Goal: Task Accomplishment & Management: Use online tool/utility

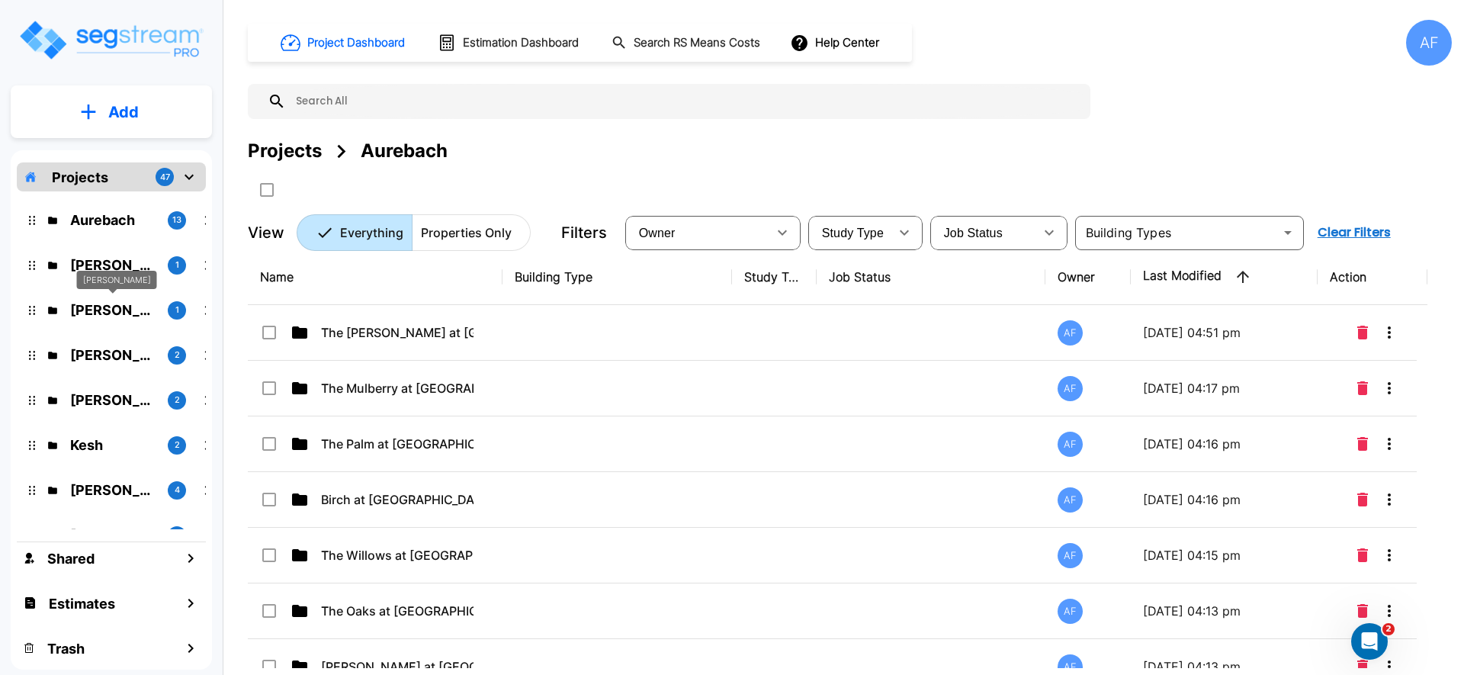
click at [98, 318] on p "Isaak Markovitz" at bounding box center [112, 310] width 85 height 21
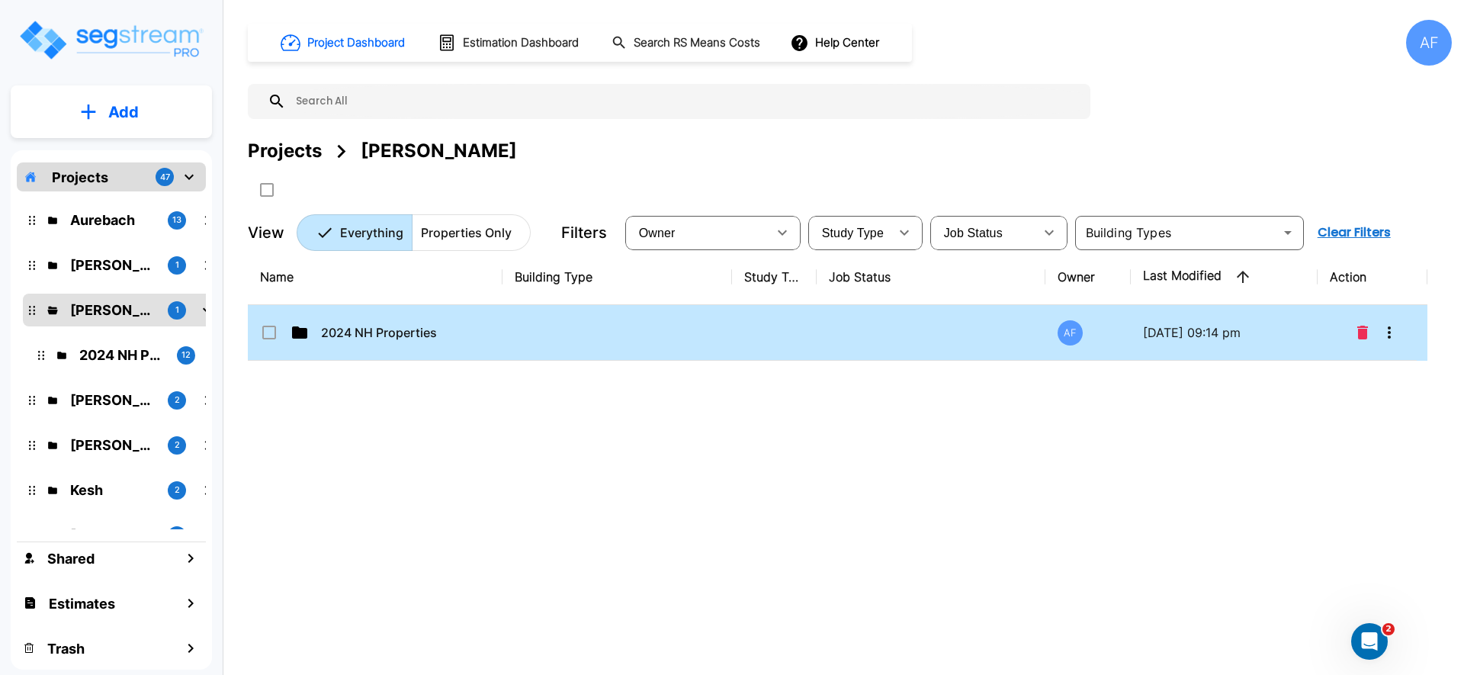
click at [348, 345] on td "2024 NH Properties" at bounding box center [375, 333] width 255 height 56
checkbox input "true"
click at [348, 345] on td "2024 NH Properties" at bounding box center [375, 333] width 255 height 56
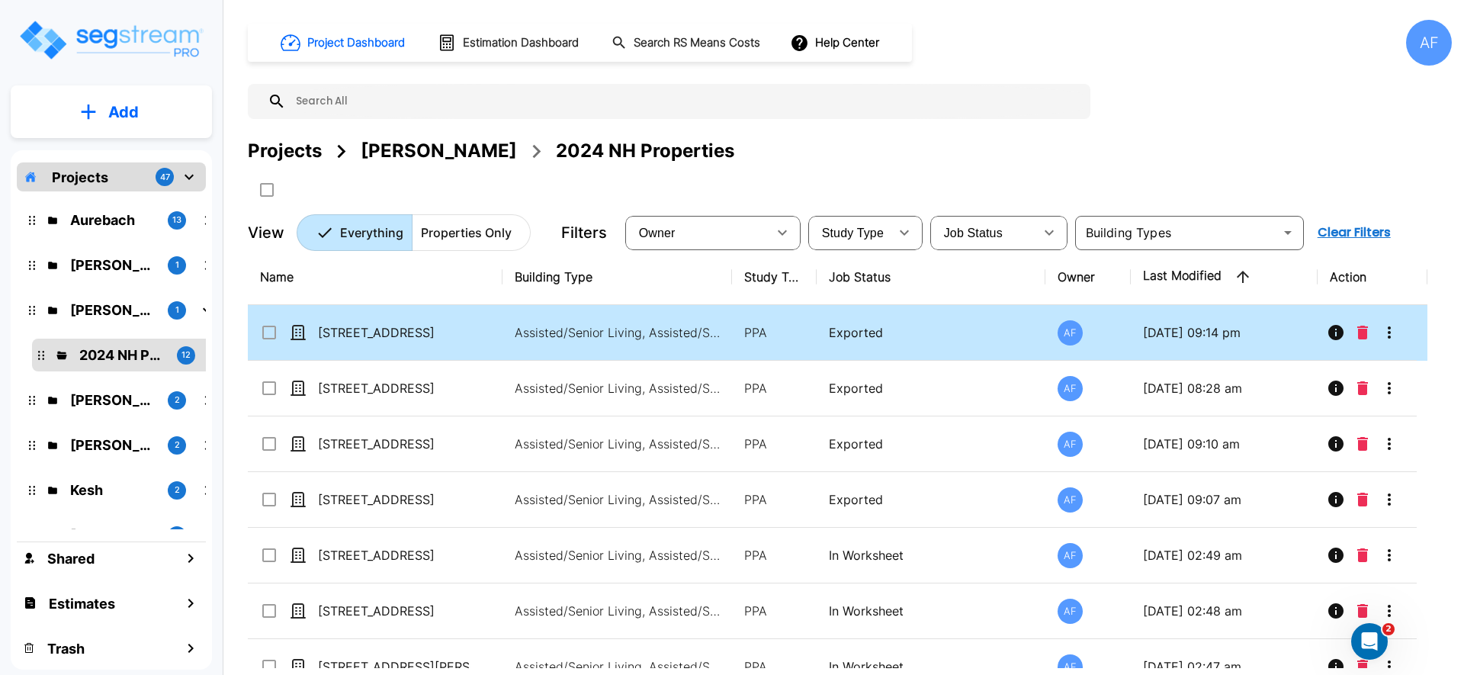
click at [345, 344] on td "[STREET_ADDRESS]" at bounding box center [375, 333] width 255 height 56
checkbox input "true"
click at [345, 344] on td "[STREET_ADDRESS]" at bounding box center [375, 333] width 255 height 56
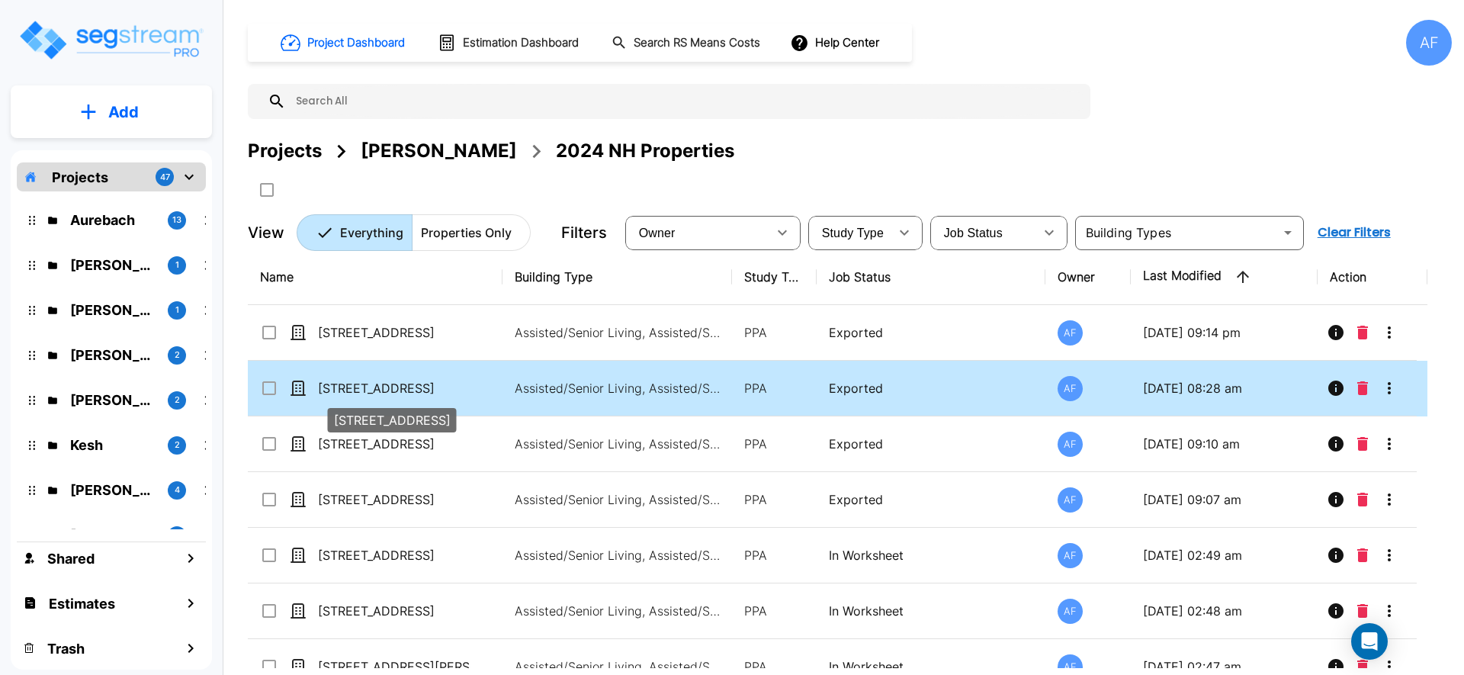
click at [345, 394] on p "[STREET_ADDRESS]" at bounding box center [394, 388] width 153 height 18
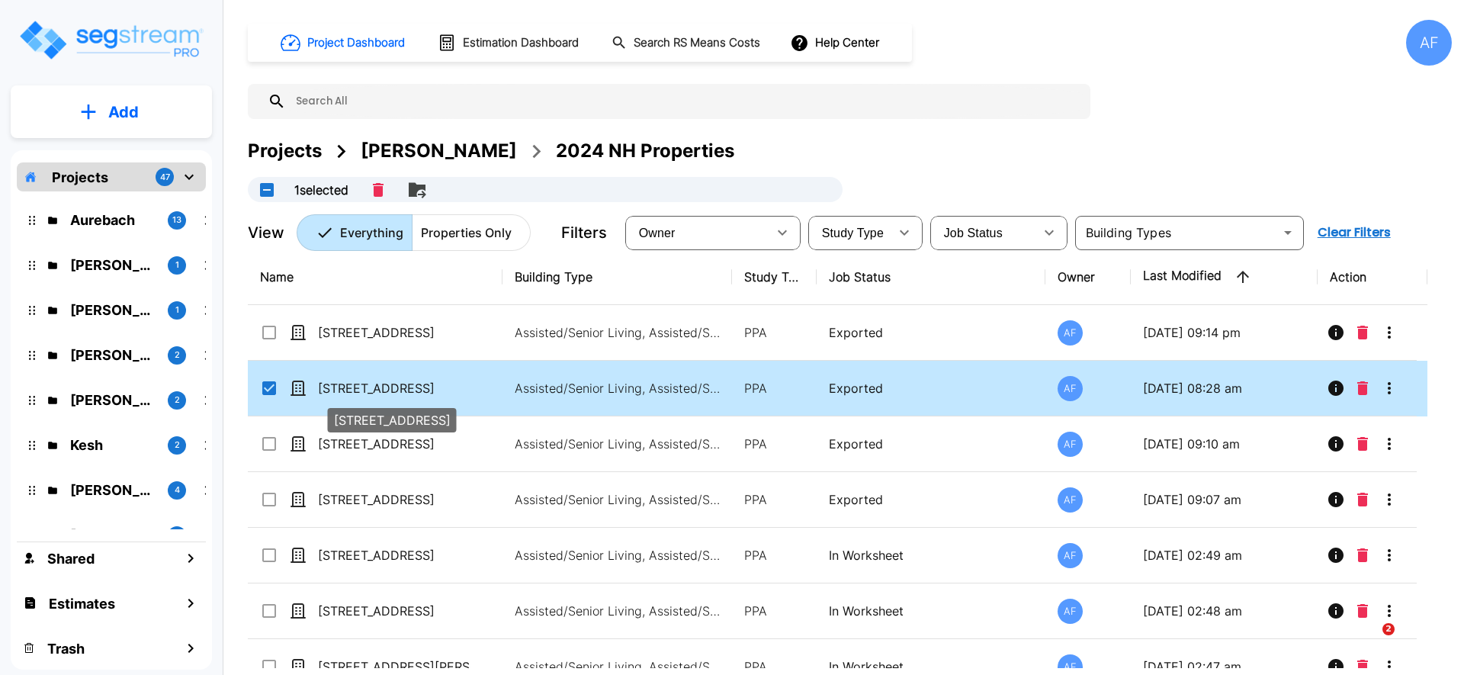
checkbox input "true"
click at [345, 394] on p "[STREET_ADDRESS]" at bounding box center [394, 388] width 153 height 18
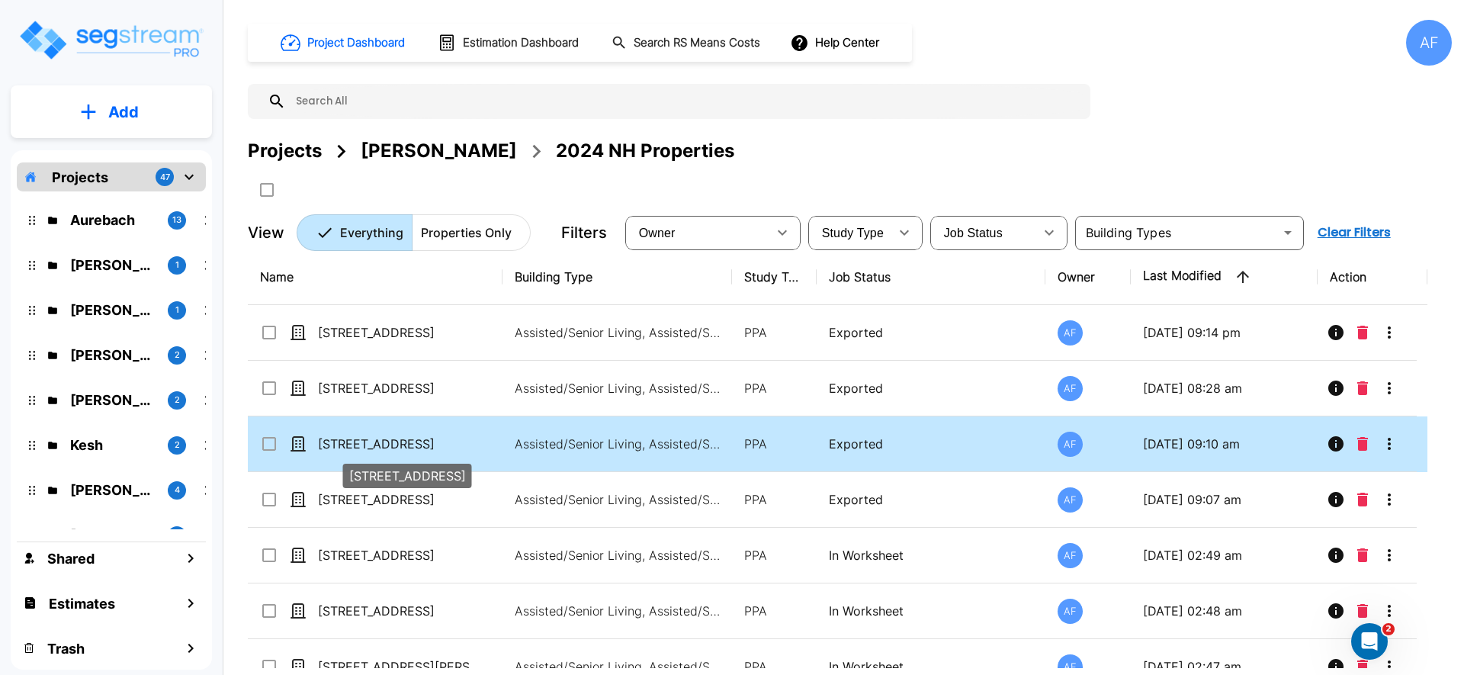
click at [387, 435] on p "[STREET_ADDRESS]" at bounding box center [394, 444] width 153 height 18
checkbox input "true"
click at [387, 435] on p "[STREET_ADDRESS]" at bounding box center [394, 444] width 153 height 18
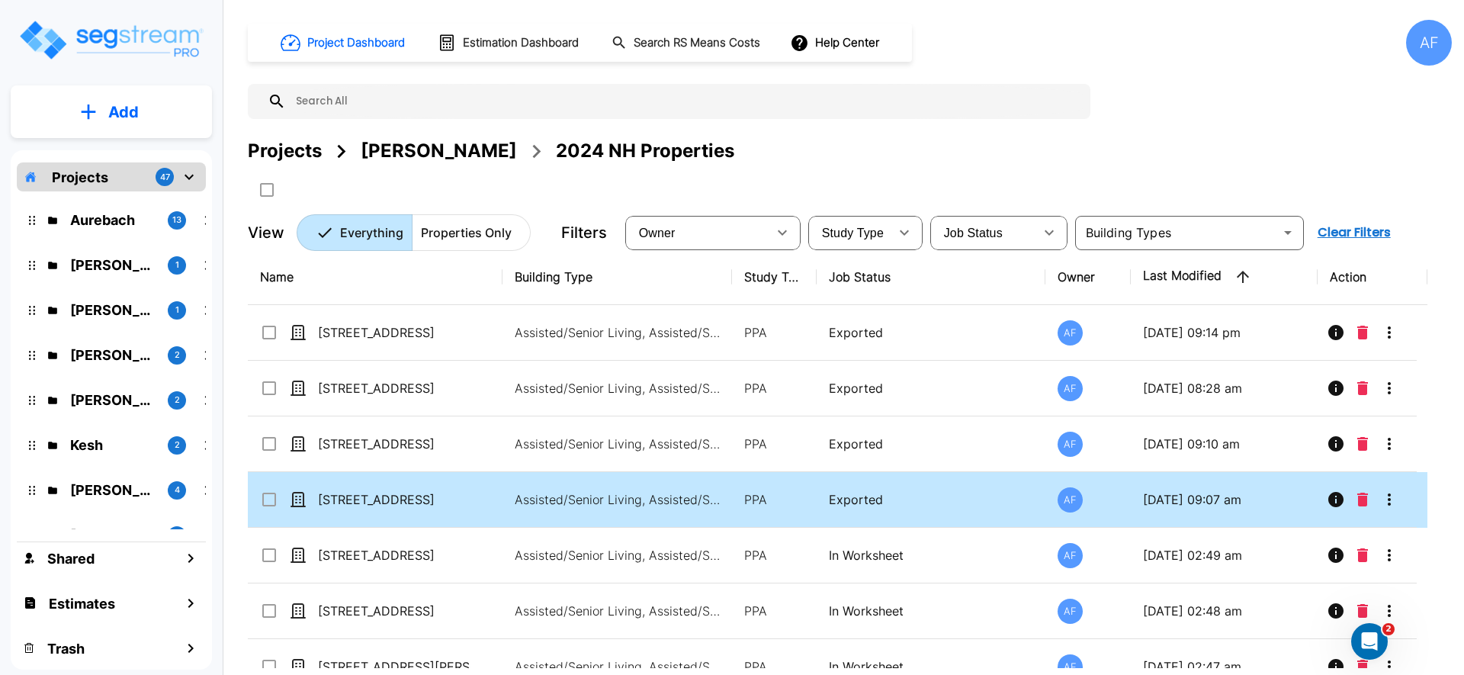
click at [385, 486] on td "[STREET_ADDRESS]" at bounding box center [375, 500] width 255 height 56
checkbox input "true"
click at [385, 486] on td "[STREET_ADDRESS]" at bounding box center [375, 500] width 255 height 56
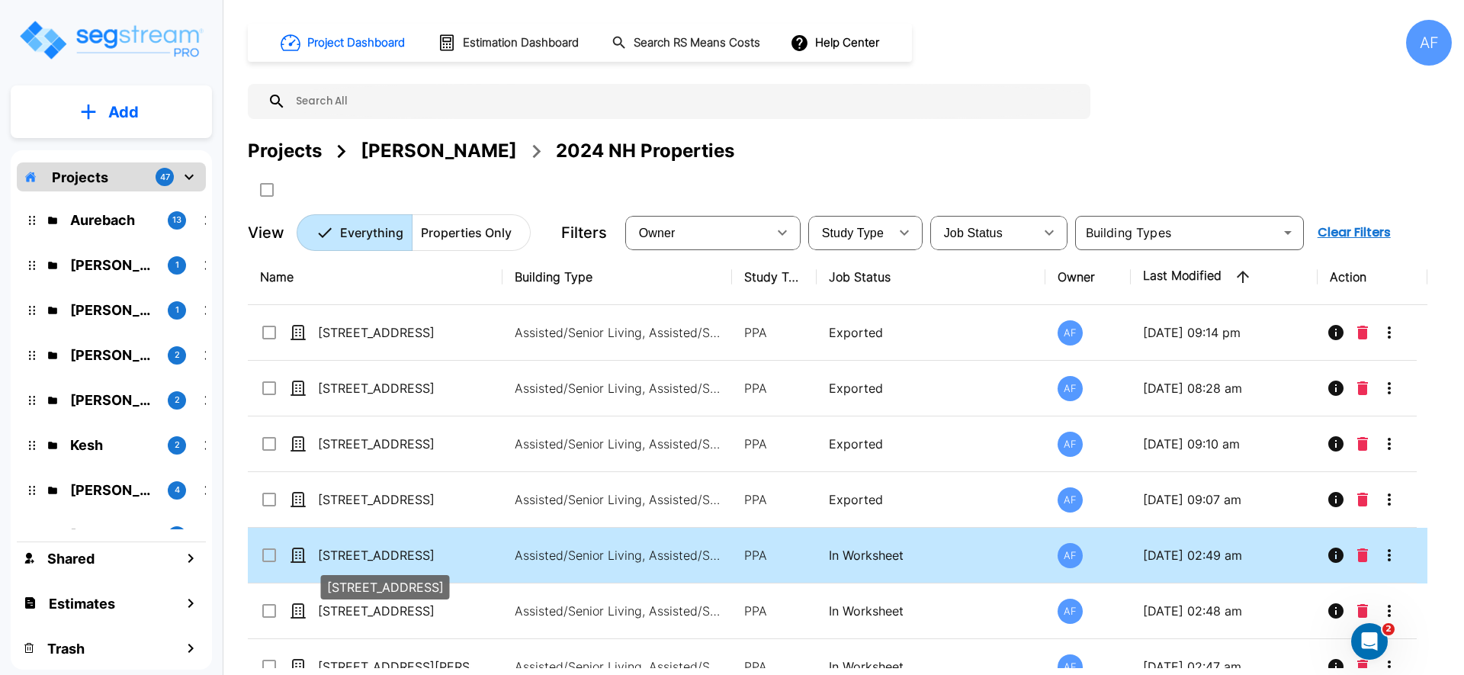
click at [390, 550] on p "[STREET_ADDRESS]" at bounding box center [394, 555] width 153 height 18
checkbox input "true"
click at [390, 550] on p "[STREET_ADDRESS]" at bounding box center [394, 555] width 153 height 18
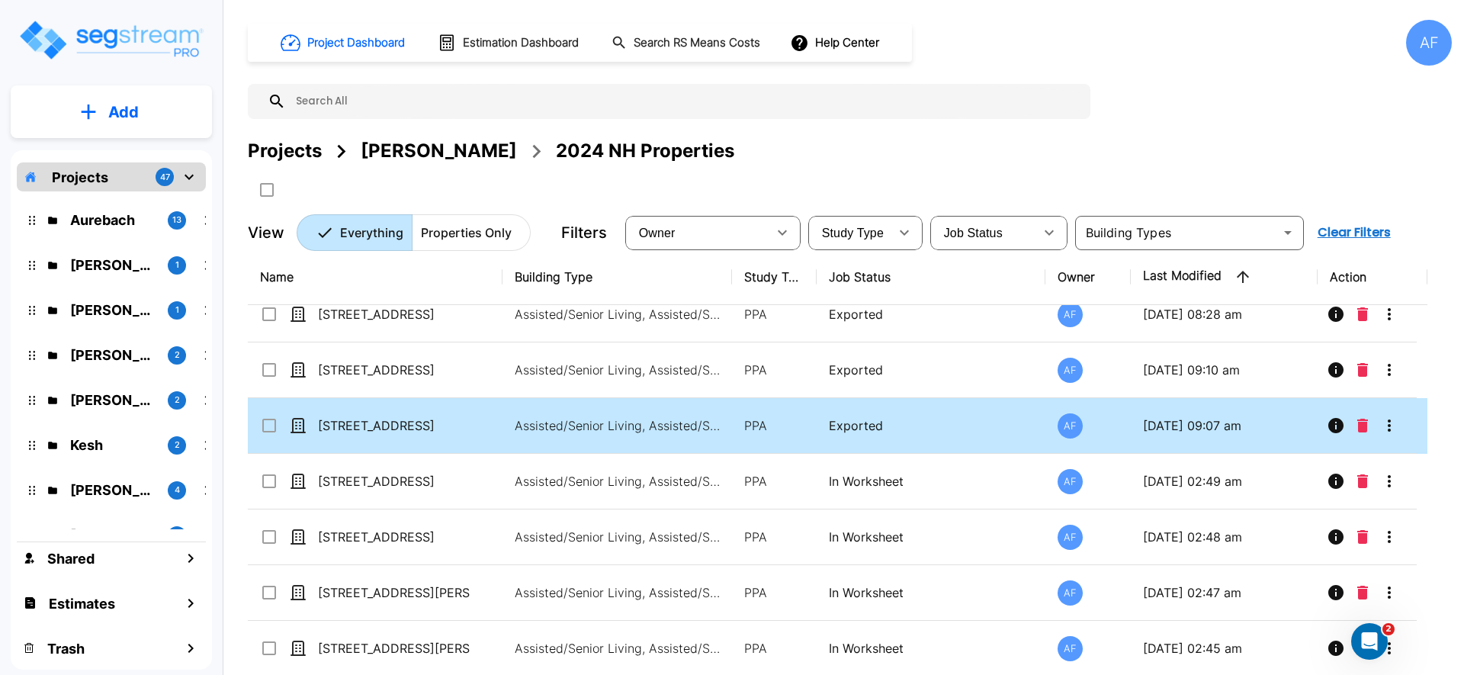
scroll to position [75, 0]
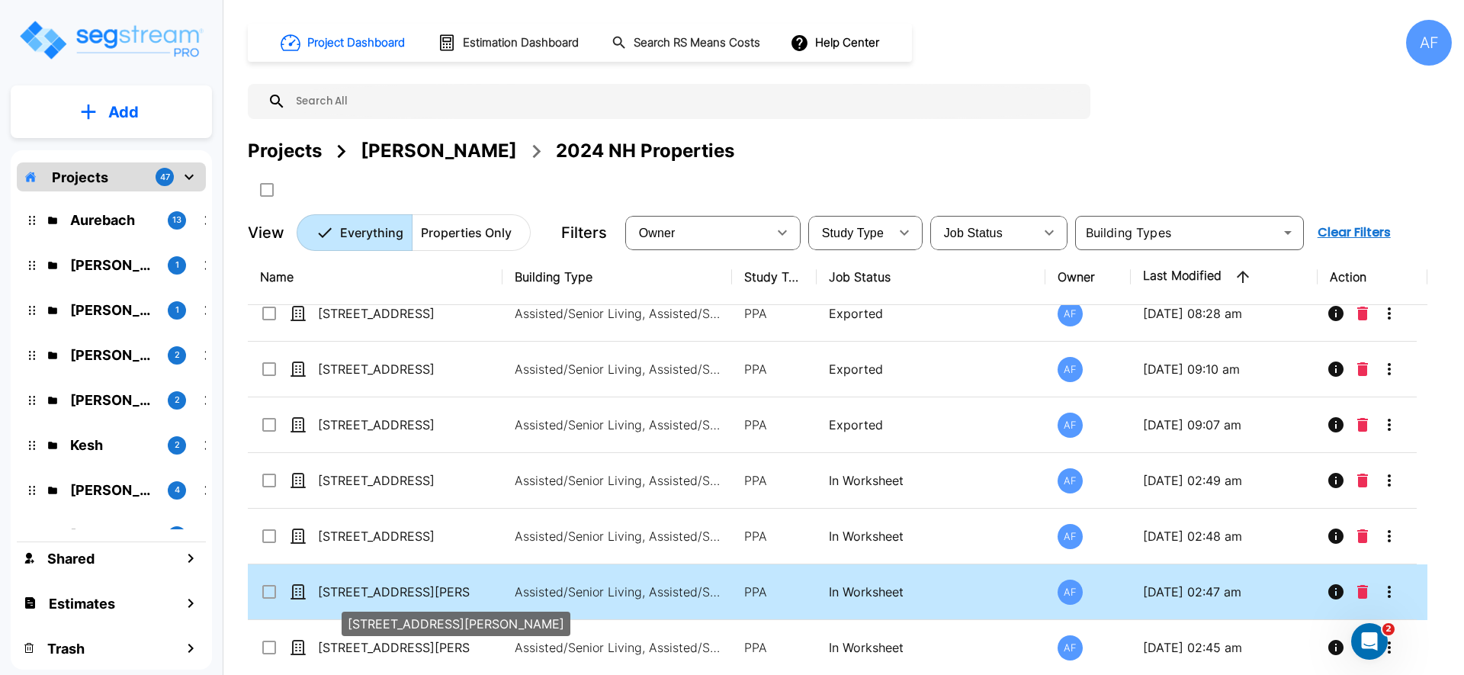
click at [361, 589] on p "[STREET_ADDRESS][PERSON_NAME]" at bounding box center [394, 592] width 153 height 18
checkbox input "true"
click at [361, 589] on p "[STREET_ADDRESS][PERSON_NAME]" at bounding box center [394, 592] width 153 height 18
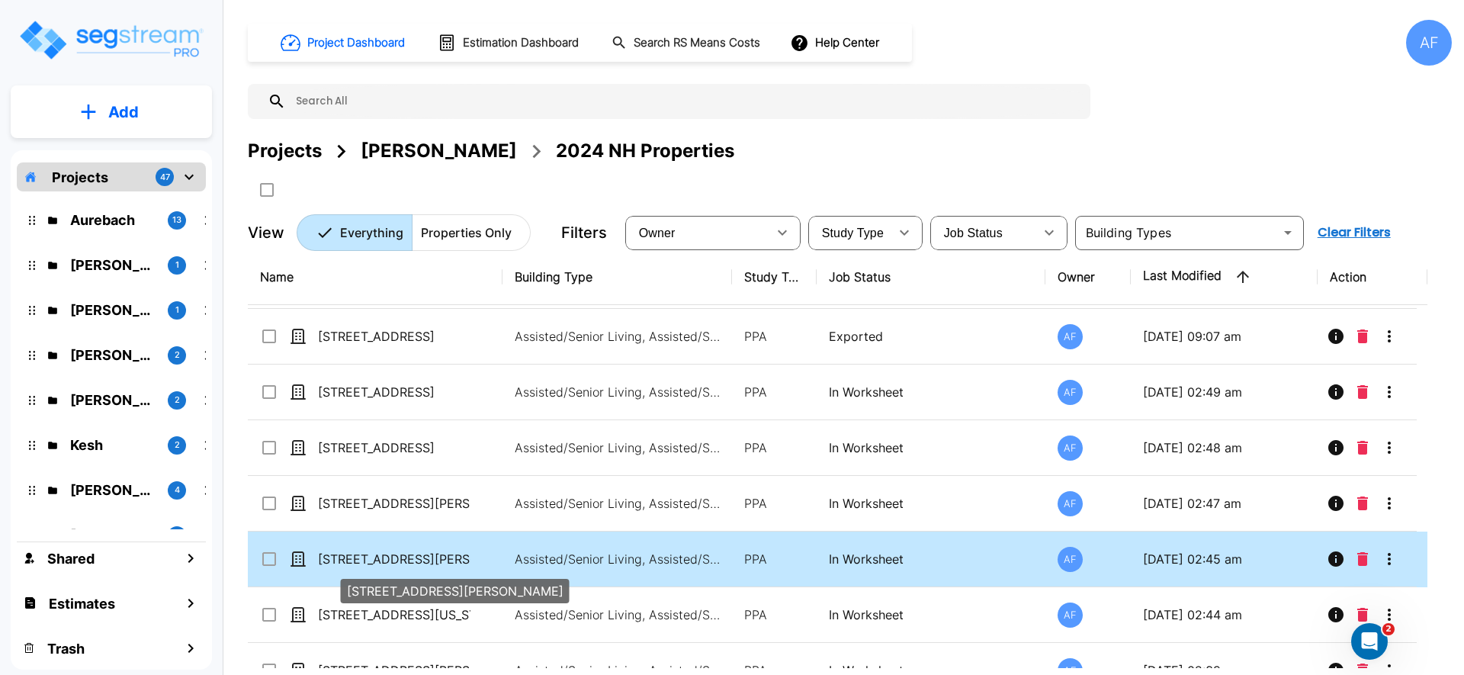
scroll to position [164, 0]
click at [442, 564] on p "[STREET_ADDRESS][PERSON_NAME]" at bounding box center [394, 558] width 153 height 18
checkbox input "true"
click at [442, 564] on p "[STREET_ADDRESS][PERSON_NAME]" at bounding box center [394, 558] width 153 height 18
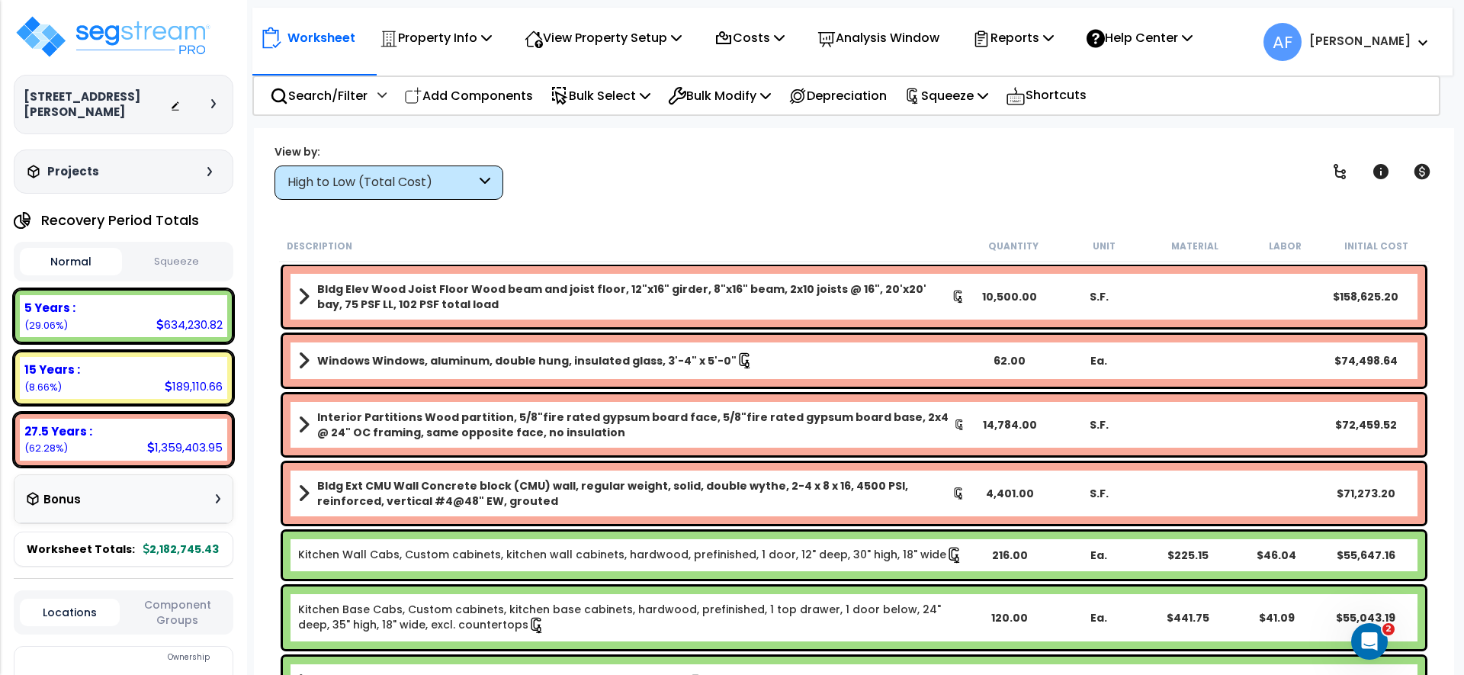
click at [159, 249] on button "Squeeze" at bounding box center [177, 262] width 102 height 27
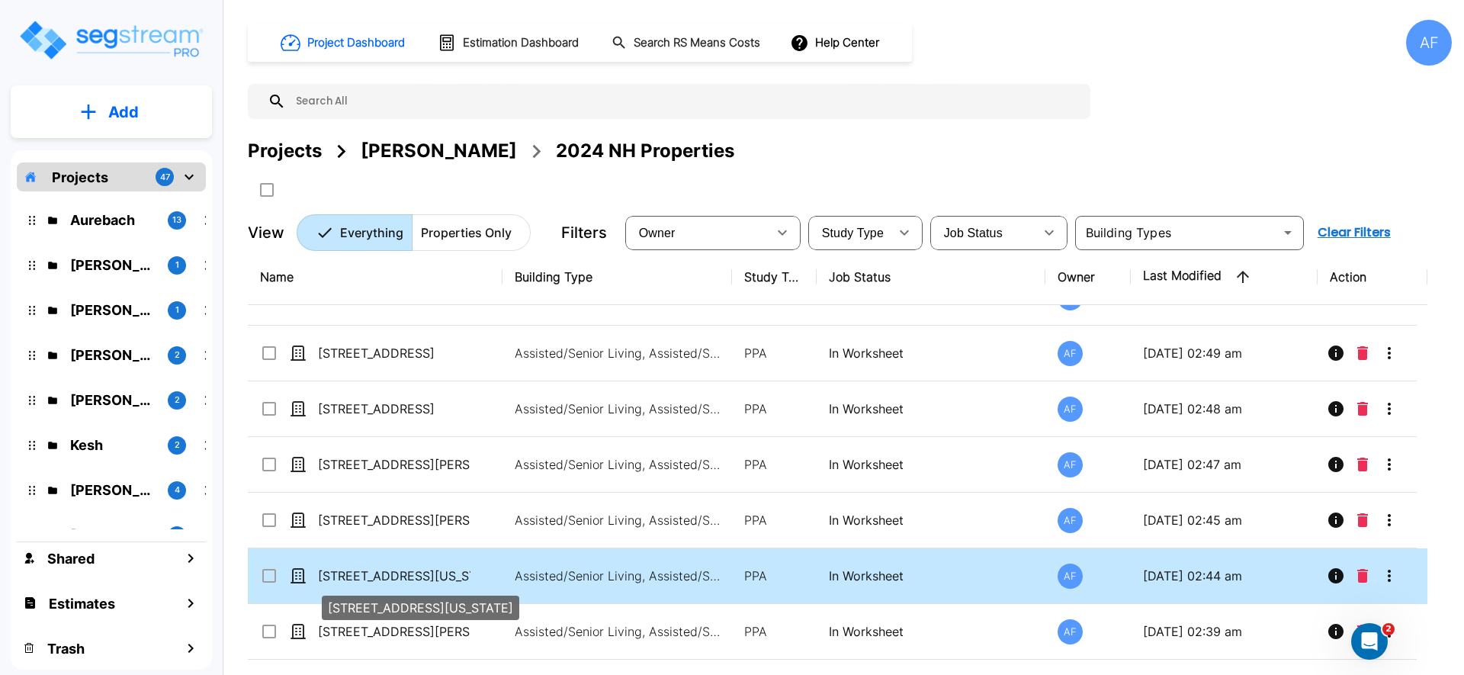
scroll to position [203, 0]
click at [345, 568] on p "[STREET_ADDRESS][US_STATE]" at bounding box center [394, 575] width 153 height 18
checkbox input "true"
click at [345, 568] on p "[STREET_ADDRESS][US_STATE]" at bounding box center [394, 575] width 153 height 18
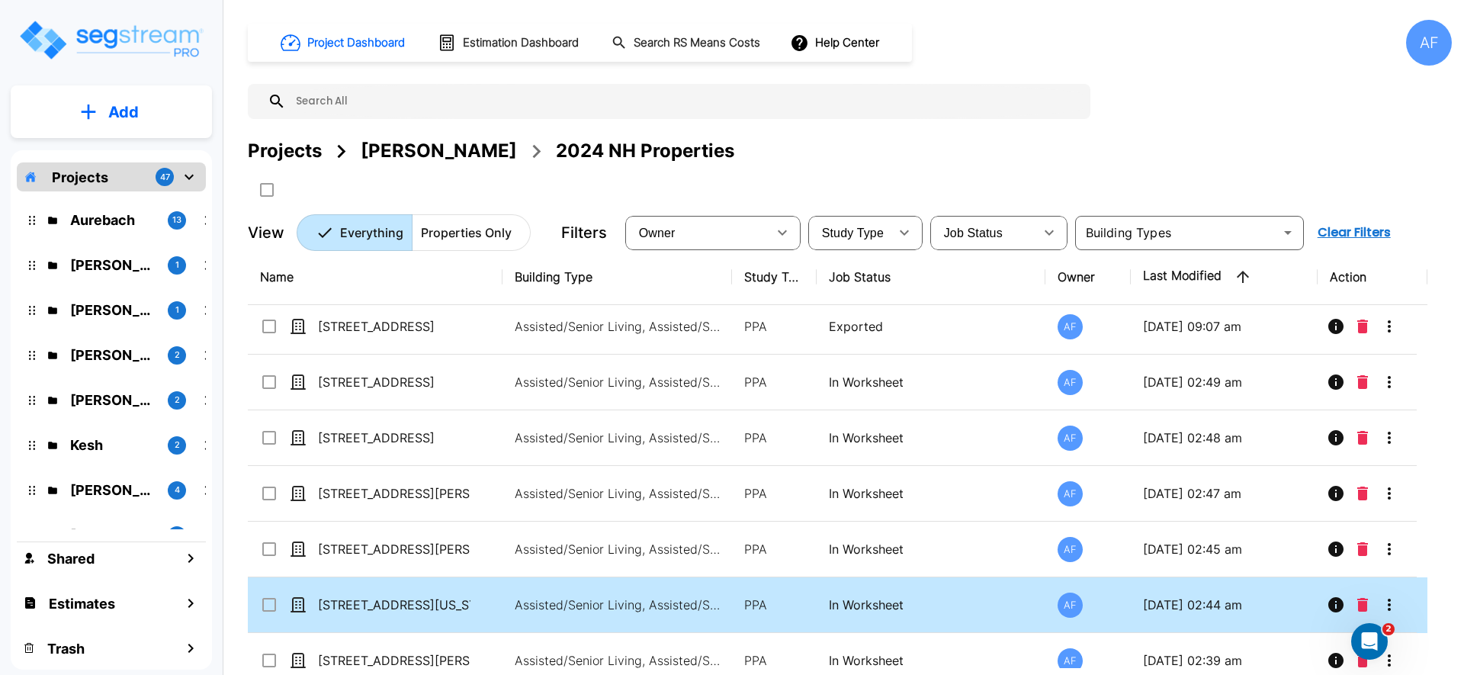
scroll to position [232, 0]
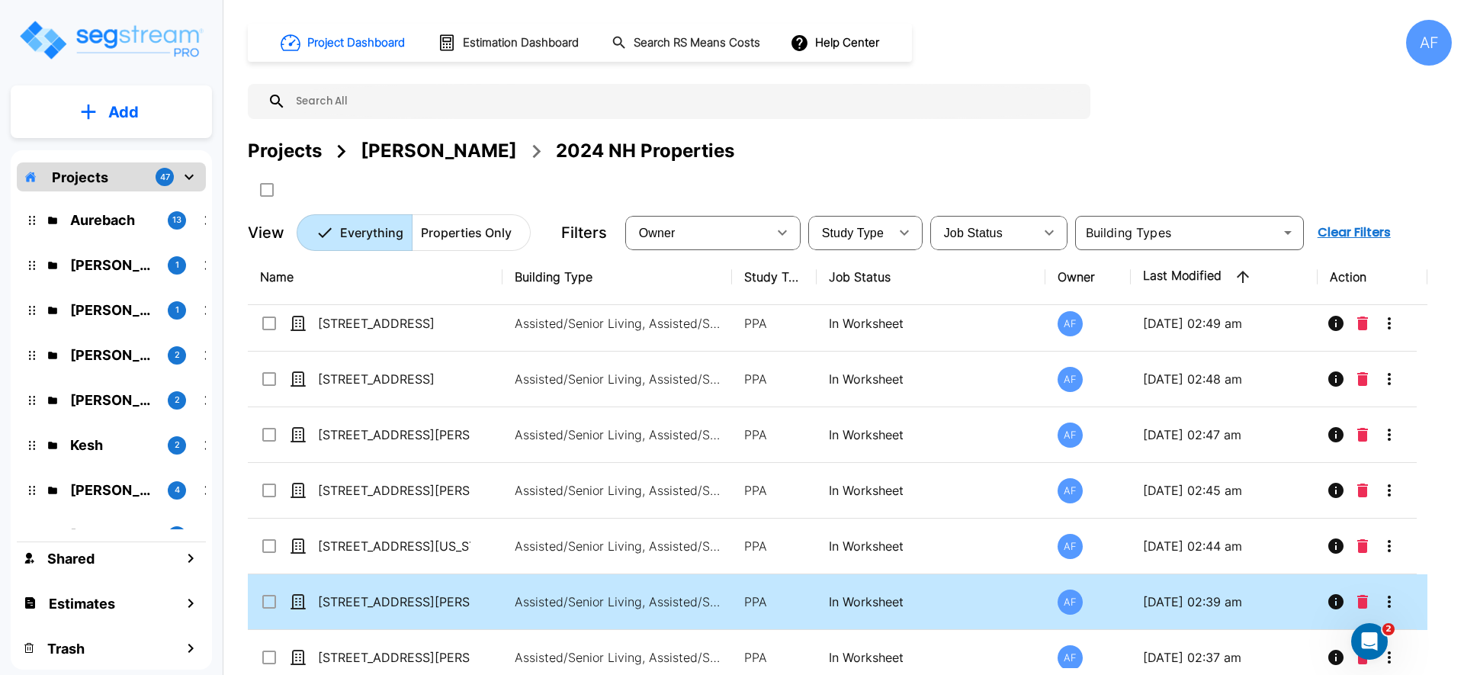
click at [384, 591] on td "[STREET_ADDRESS][PERSON_NAME]" at bounding box center [375, 602] width 255 height 56
checkbox input "true"
click at [384, 591] on td "1405 Truax Blvd" at bounding box center [375, 602] width 255 height 56
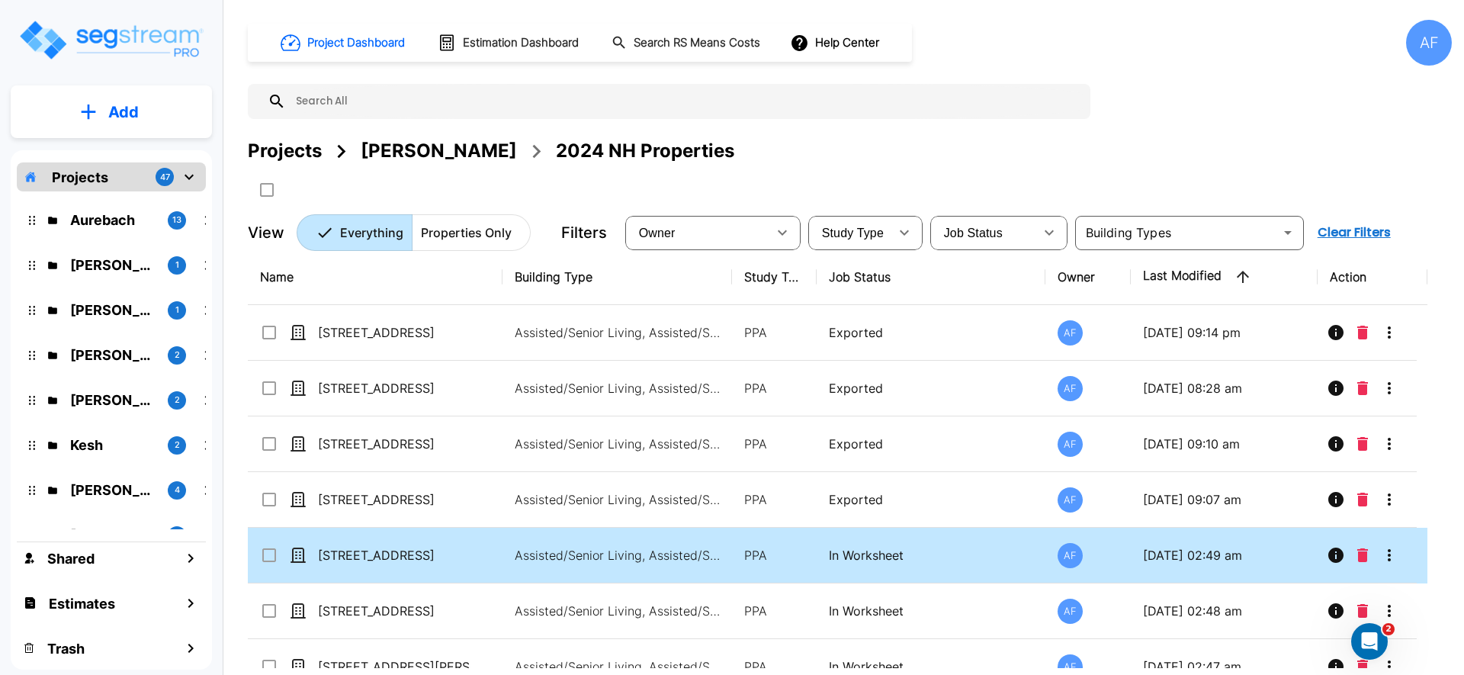
scroll to position [305, 0]
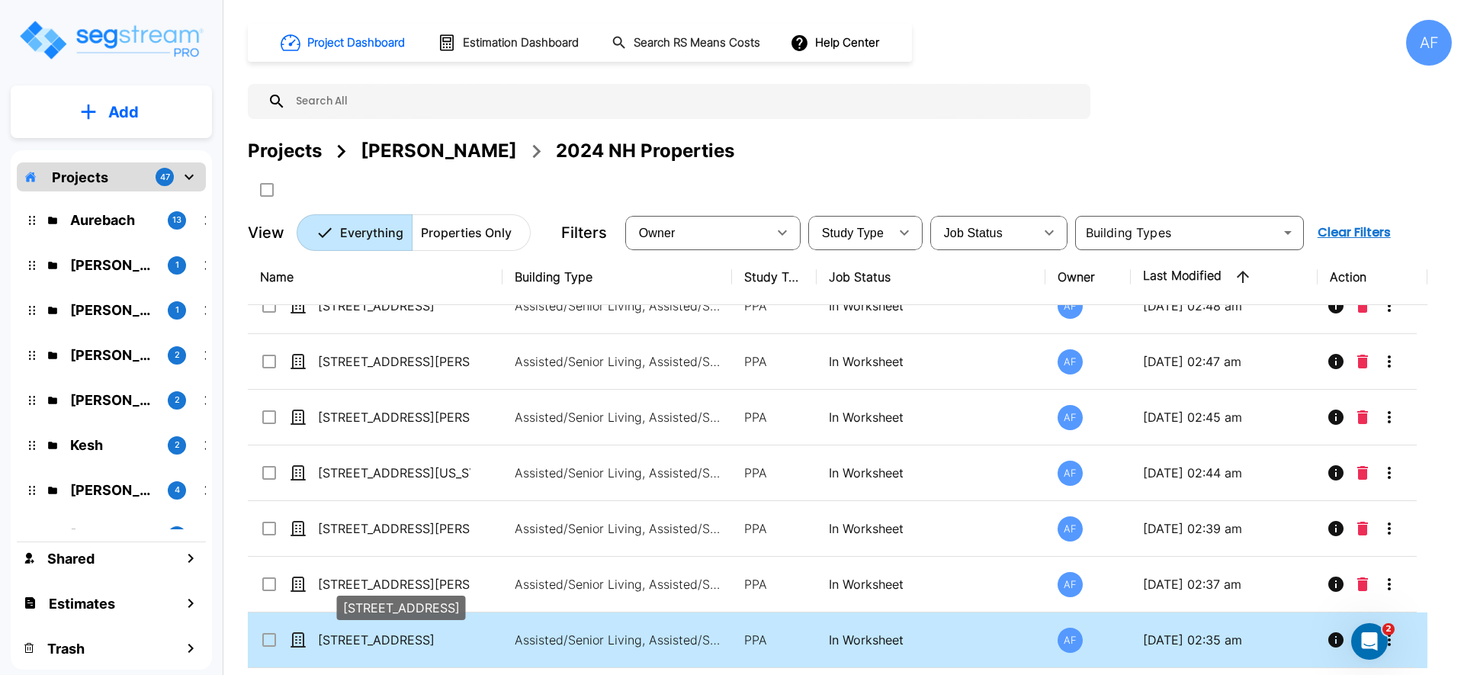
click at [426, 632] on p "[STREET_ADDRESS]" at bounding box center [394, 640] width 153 height 18
checkbox input "true"
click at [426, 632] on p "[STREET_ADDRESS]" at bounding box center [394, 640] width 153 height 18
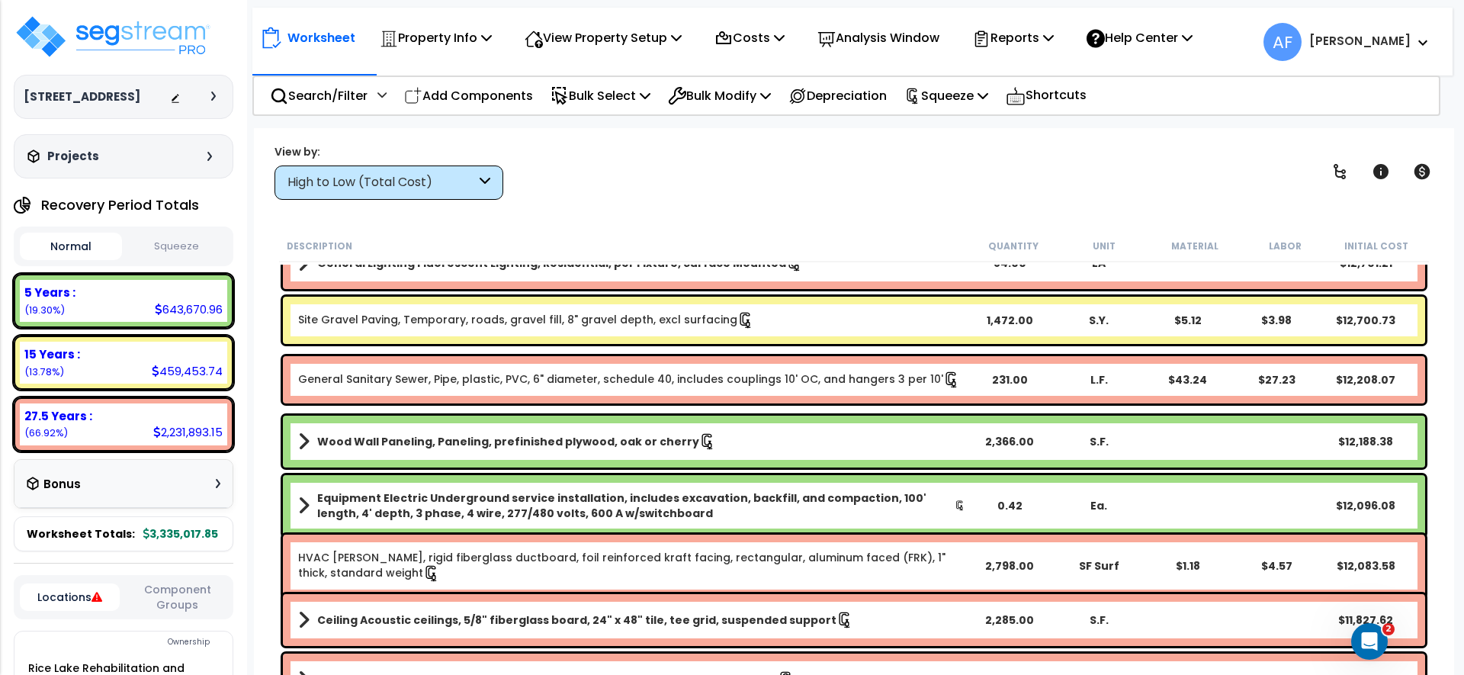
scroll to position [3813, 0]
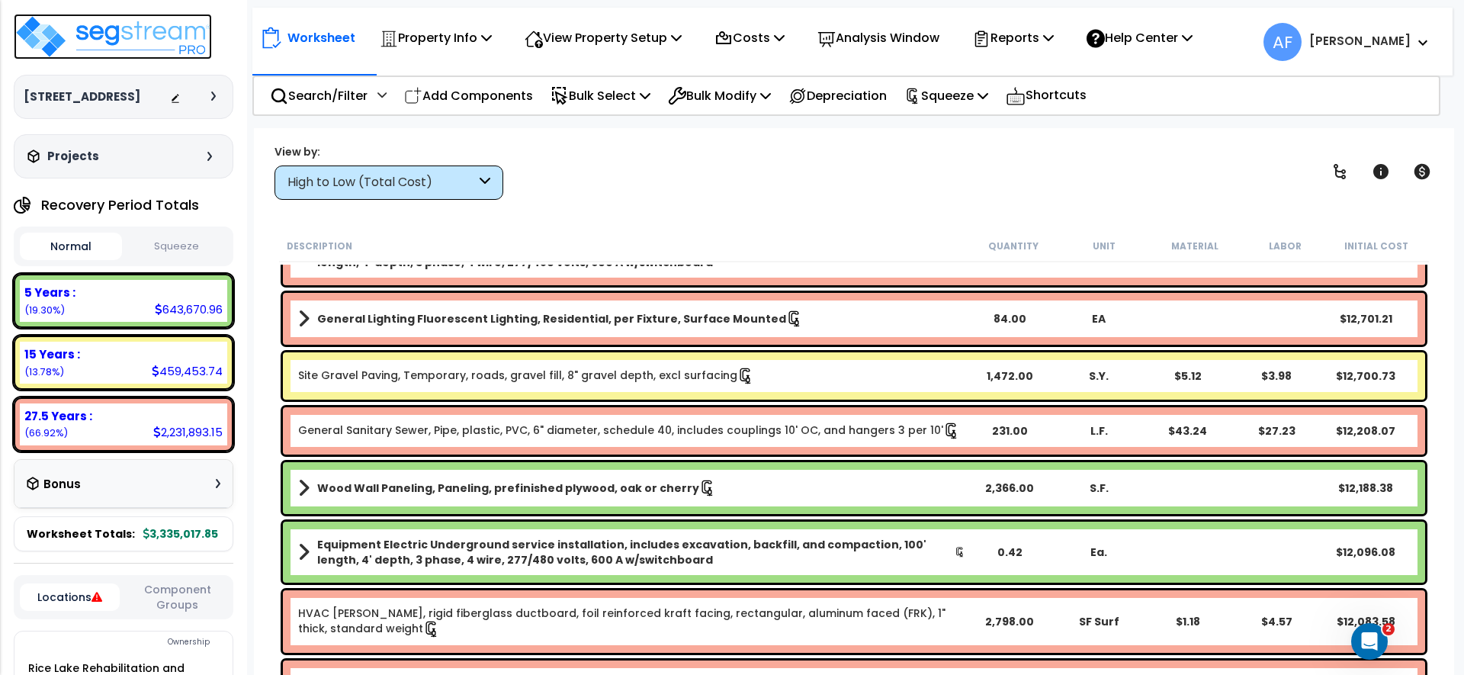
click at [78, 40] on img at bounding box center [113, 37] width 198 height 46
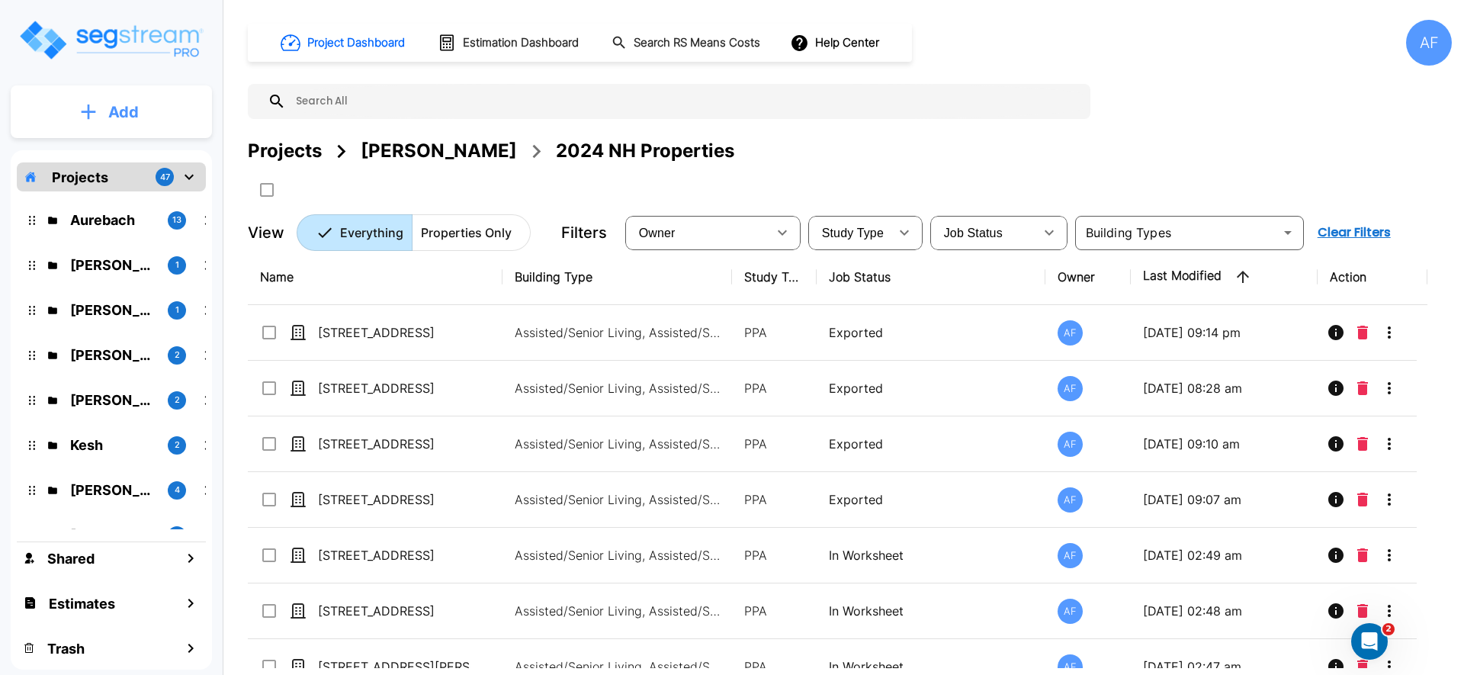
click at [94, 121] on button "Add" at bounding box center [111, 112] width 201 height 44
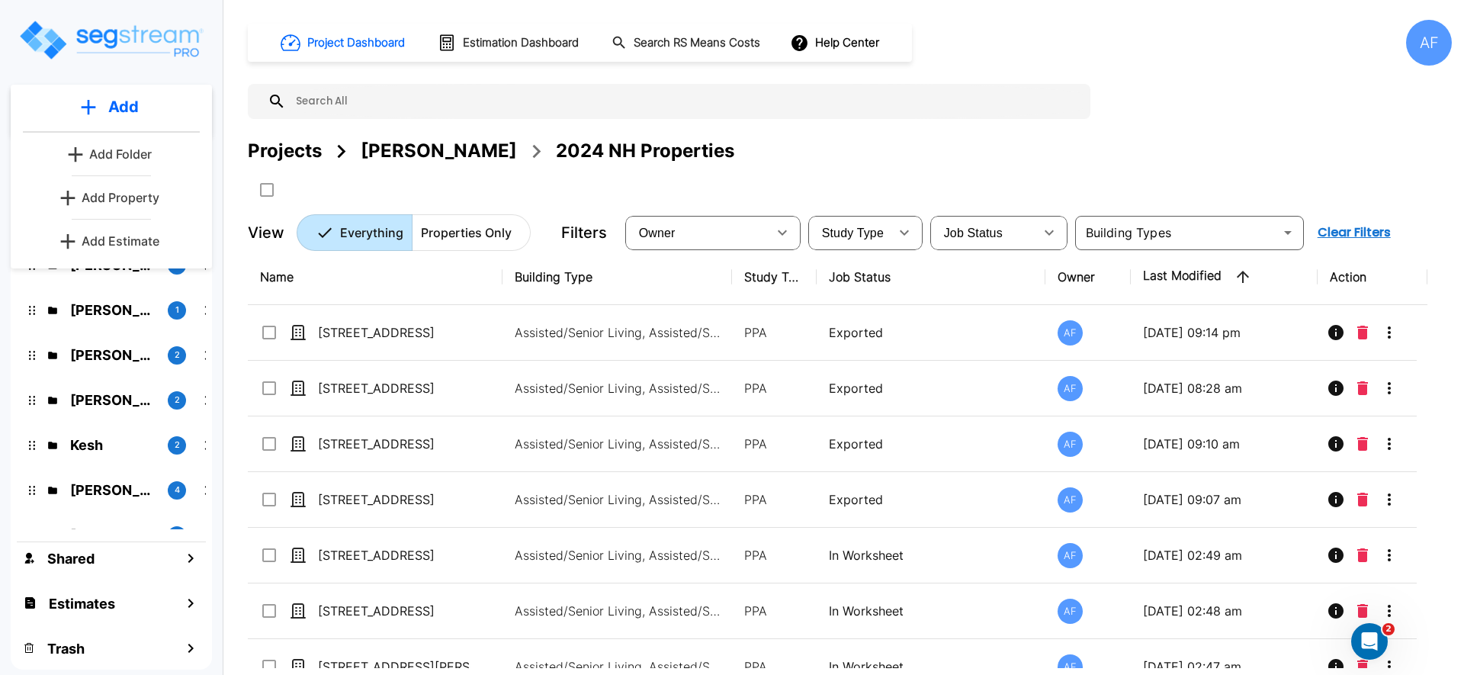
click at [136, 233] on p "Add Estimate" at bounding box center [121, 241] width 78 height 18
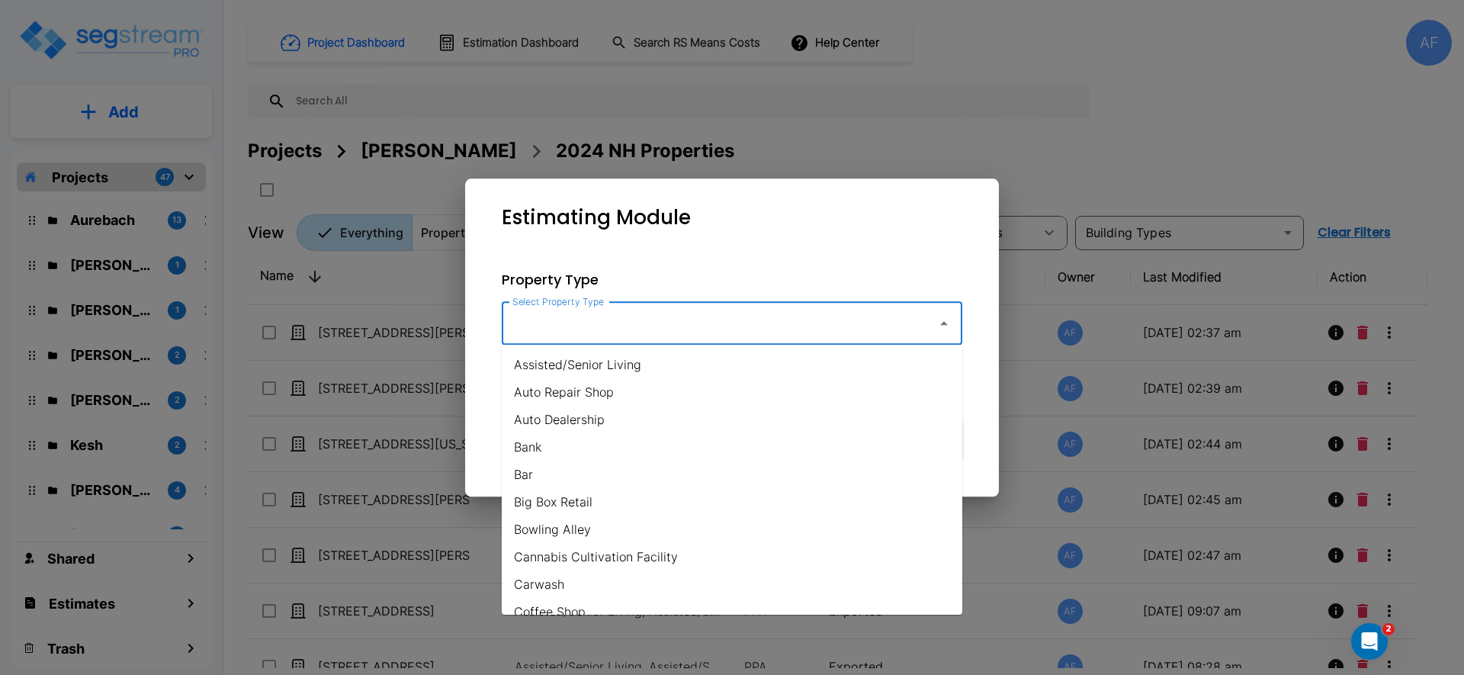
click at [779, 311] on input "Select Property Type" at bounding box center [716, 323] width 414 height 29
click at [761, 356] on li "Assisted/Senior Living" at bounding box center [732, 364] width 461 height 27
type input "Assisted/Senior Living"
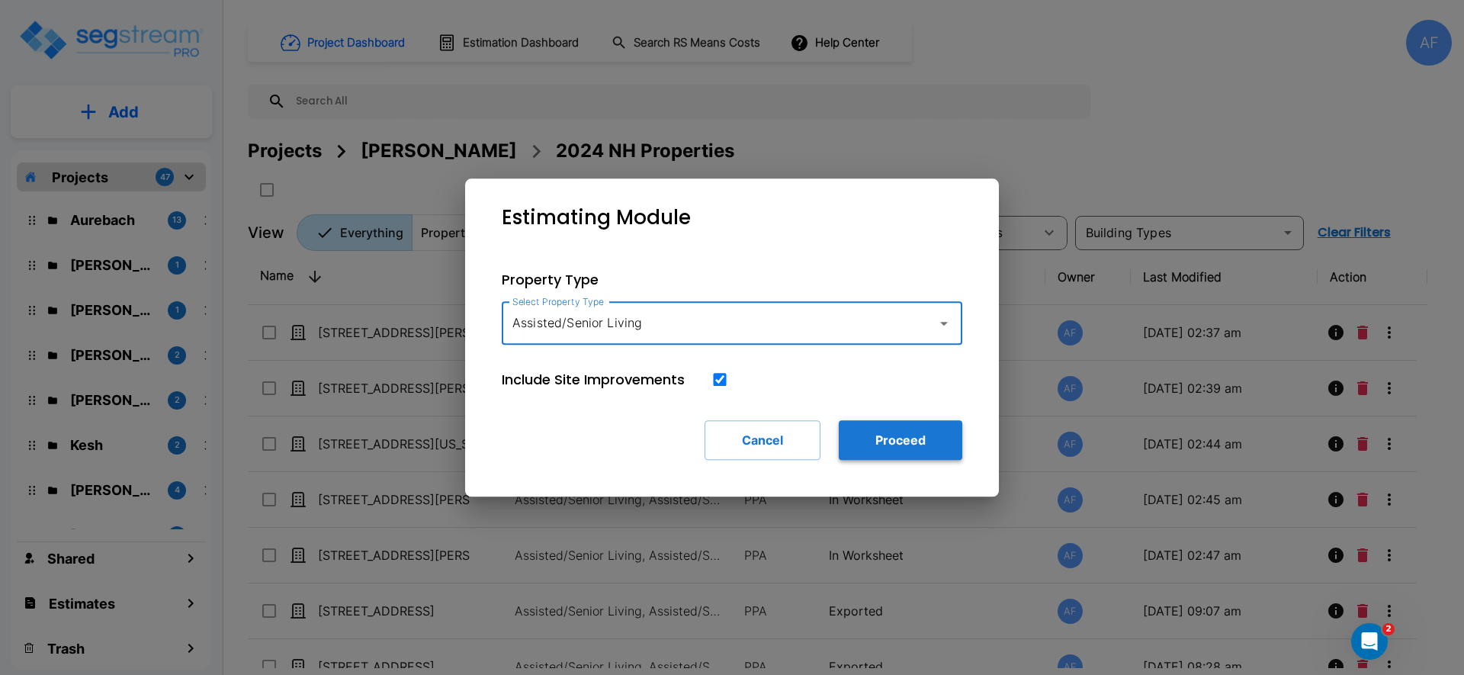
click at [923, 431] on button "Proceed" at bounding box center [901, 440] width 124 height 40
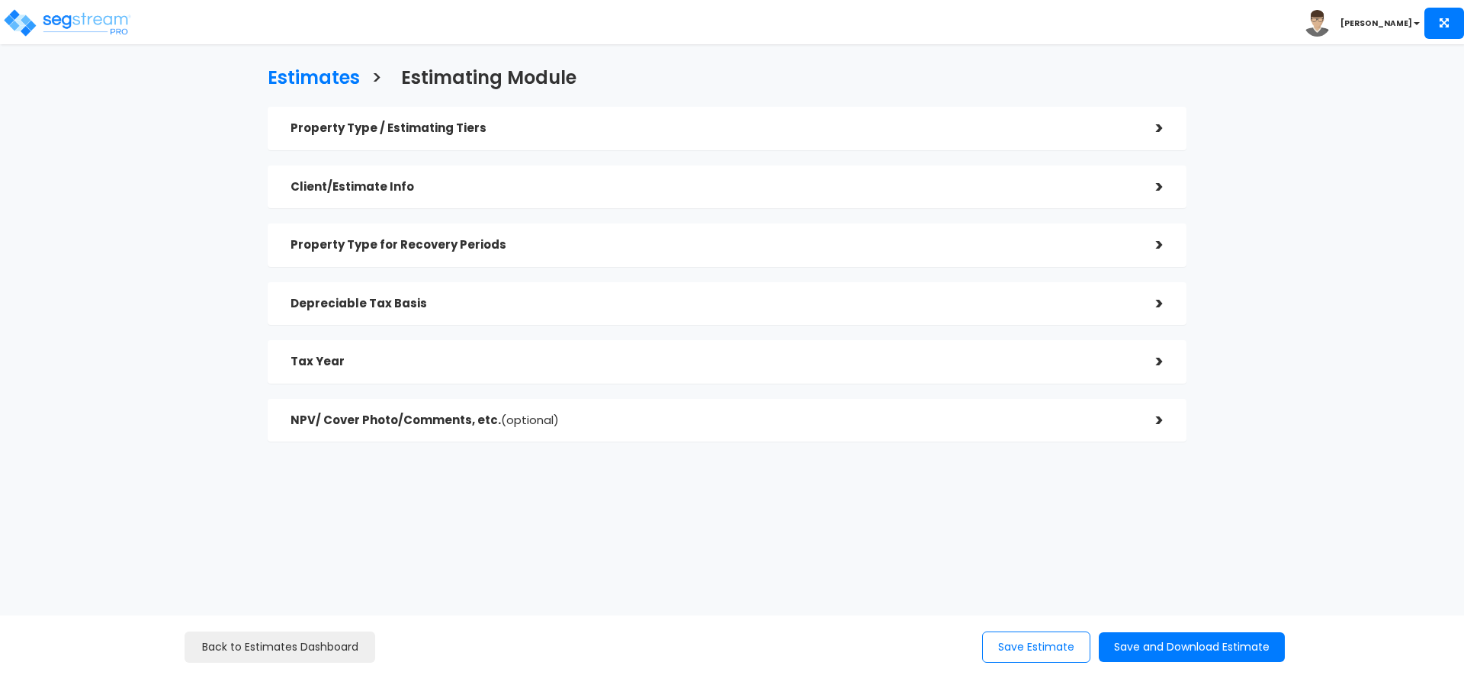
checkbox input "true"
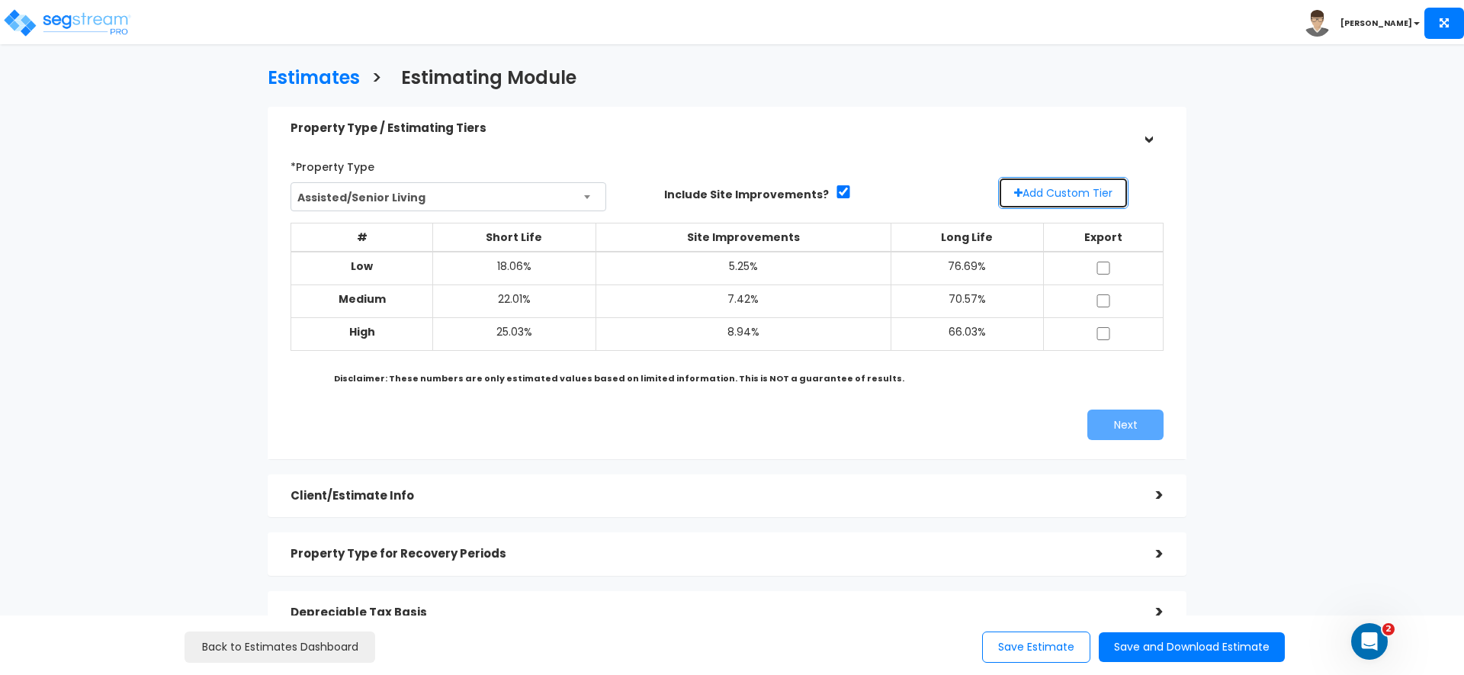
click at [1039, 193] on button "Add Custom Tier" at bounding box center [1063, 193] width 130 height 32
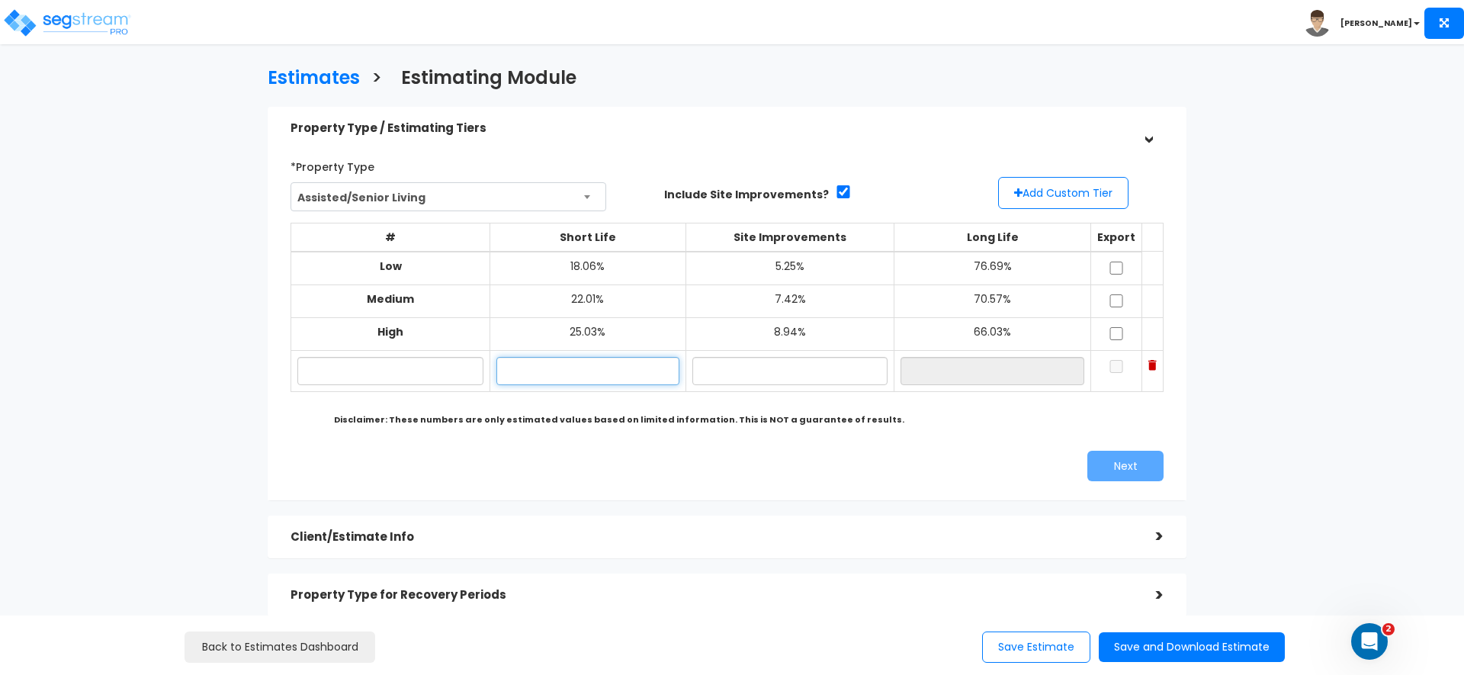
click at [567, 368] on input "text" at bounding box center [587, 371] width 183 height 28
type input "1"
type input "20.32%"
click at [352, 371] on input "text" at bounding box center [390, 371] width 186 height 28
click at [792, 384] on input "text" at bounding box center [789, 371] width 195 height 28
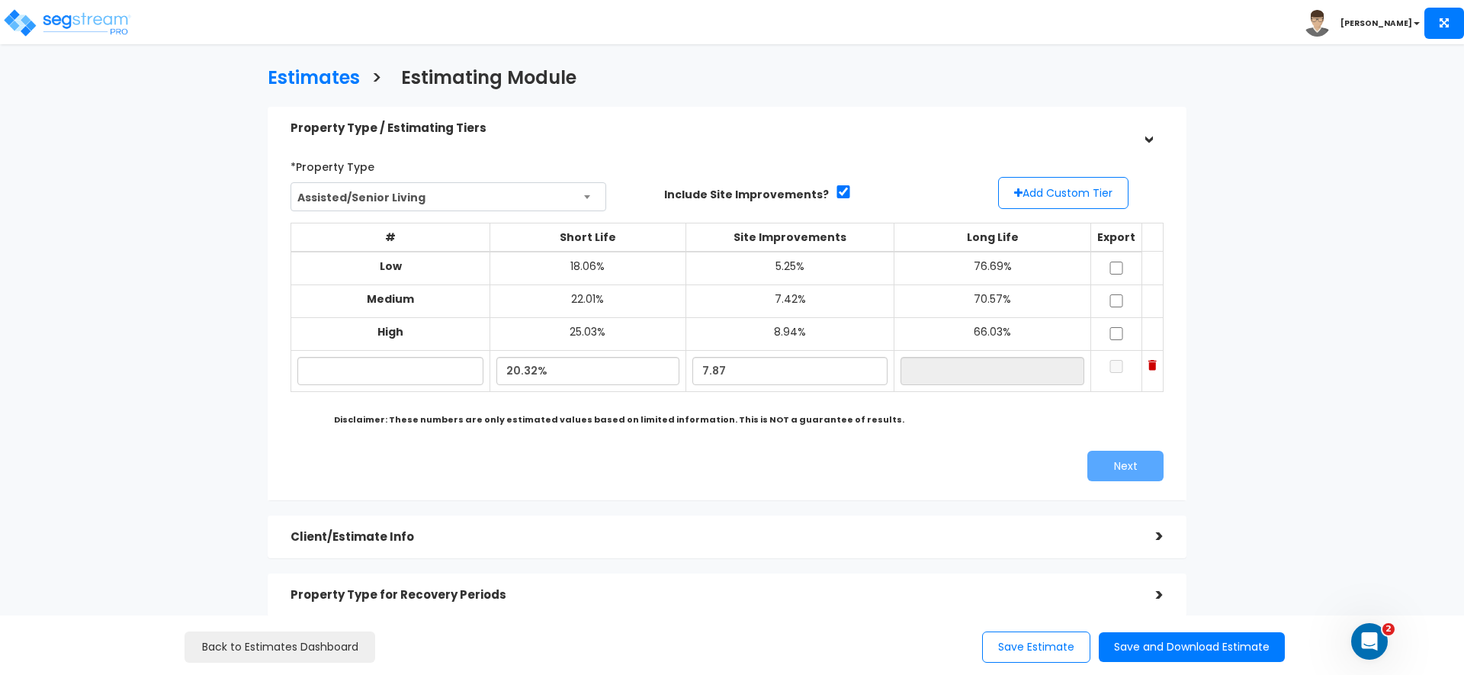
type input "7.87%"
type input "71.81%"
click at [811, 444] on div "*Property Type Assisted/Senior Living Assisted/Senior Living Auto Repair Shop A…" at bounding box center [727, 317] width 896 height 342
click at [705, 369] on input "7.87%" at bounding box center [789, 371] width 195 height 28
type input "6.87%"
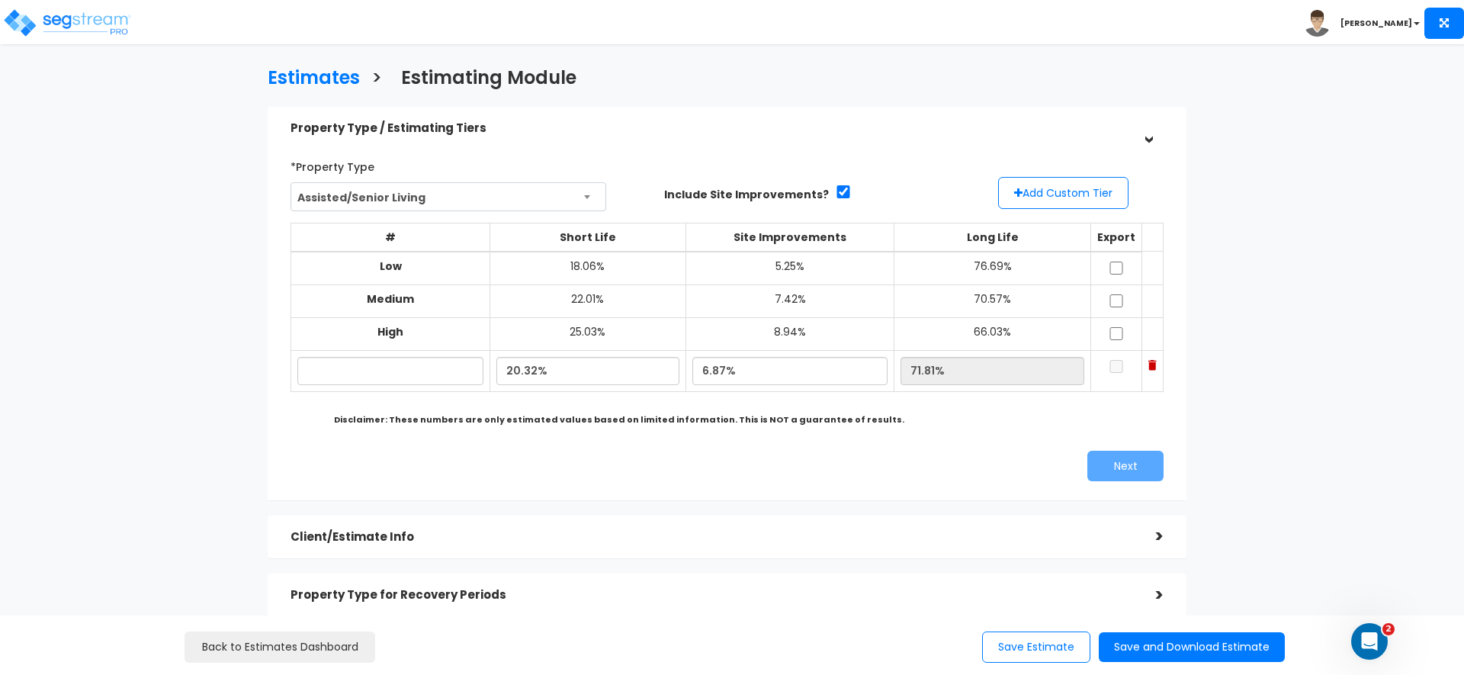
type input "72.81%"
click at [957, 466] on div "Next" at bounding box center [951, 466] width 448 height 31
click at [435, 383] on input "text" at bounding box center [390, 371] width 186 height 28
type input "Auborn"
click at [652, 492] on div "*Property Type Assisted/Senior Living Assisted/Senior Living Auto Repair Shop A…" at bounding box center [727, 317] width 919 height 365
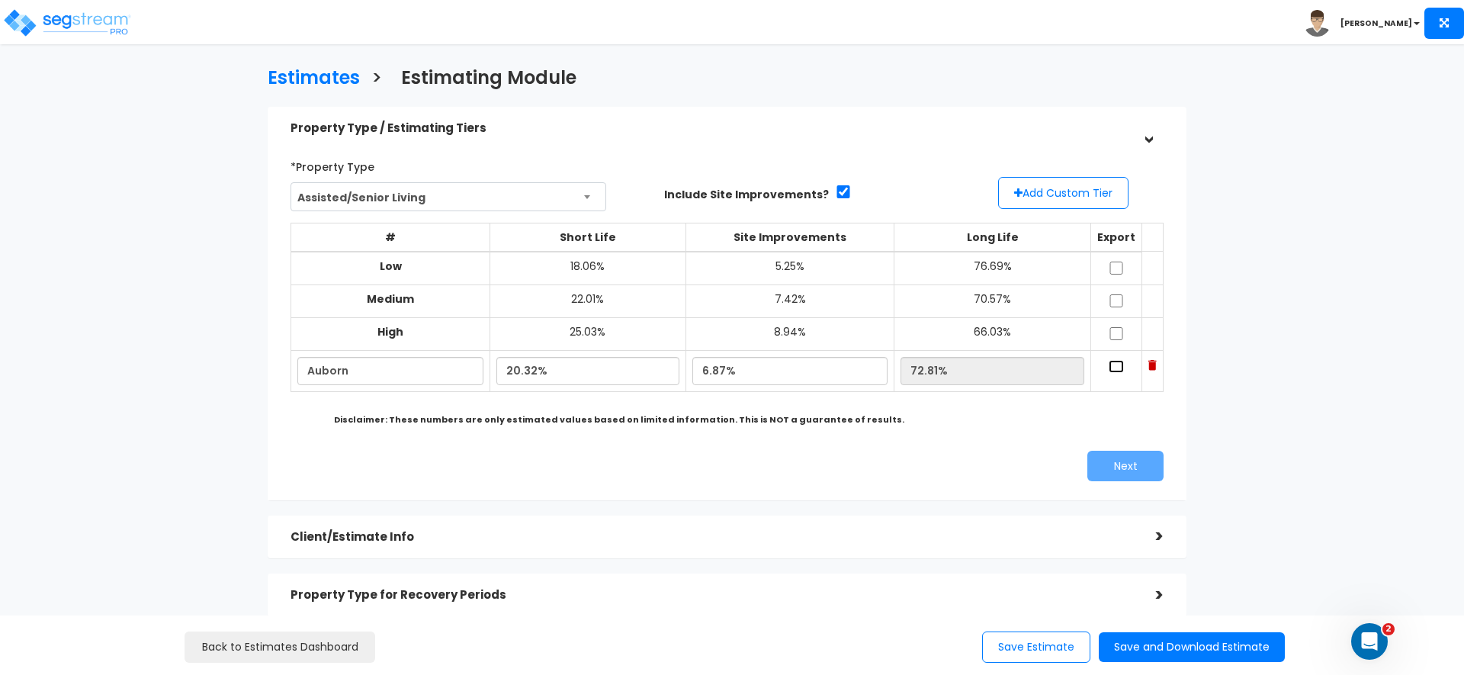
click at [1109, 365] on input "checkbox" at bounding box center [1116, 366] width 15 height 13
checkbox input "true"
click at [1125, 470] on button "Next" at bounding box center [1125, 466] width 76 height 31
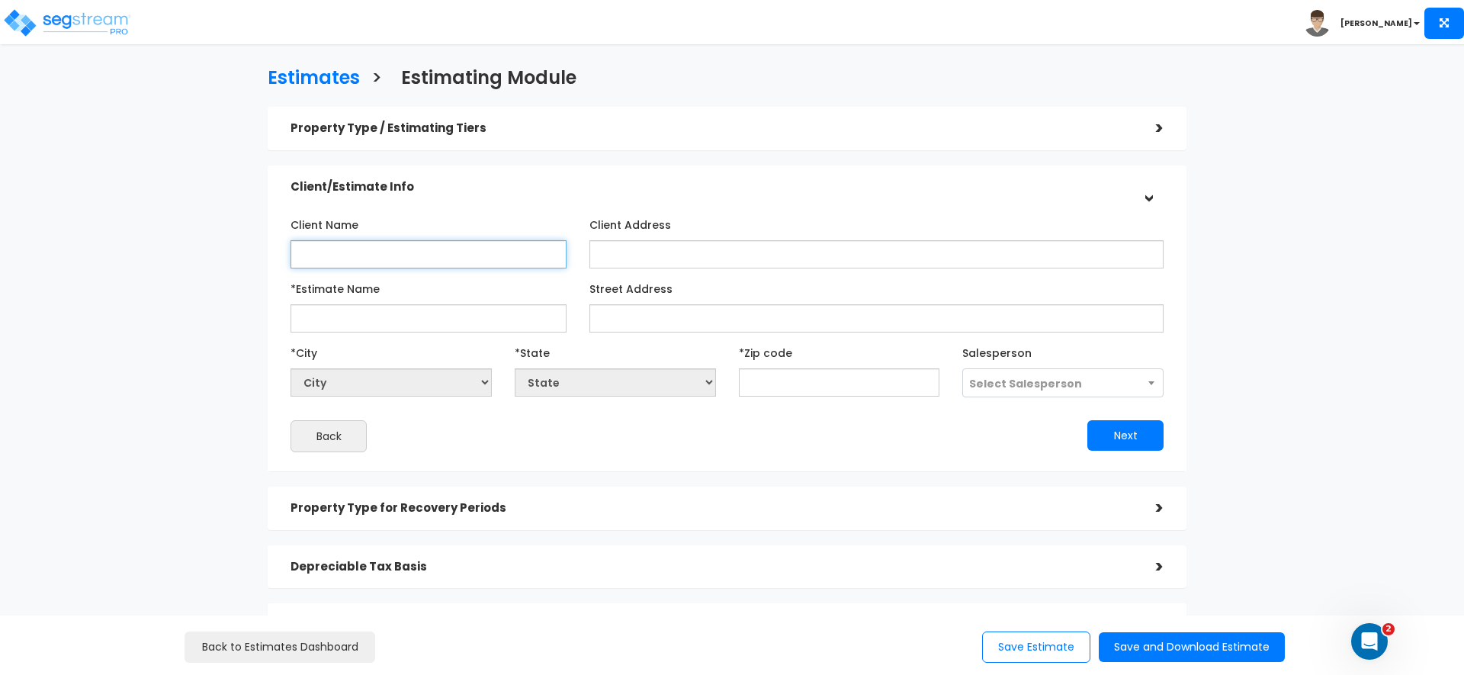
click at [434, 258] on input "Client Name" at bounding box center [429, 254] width 276 height 28
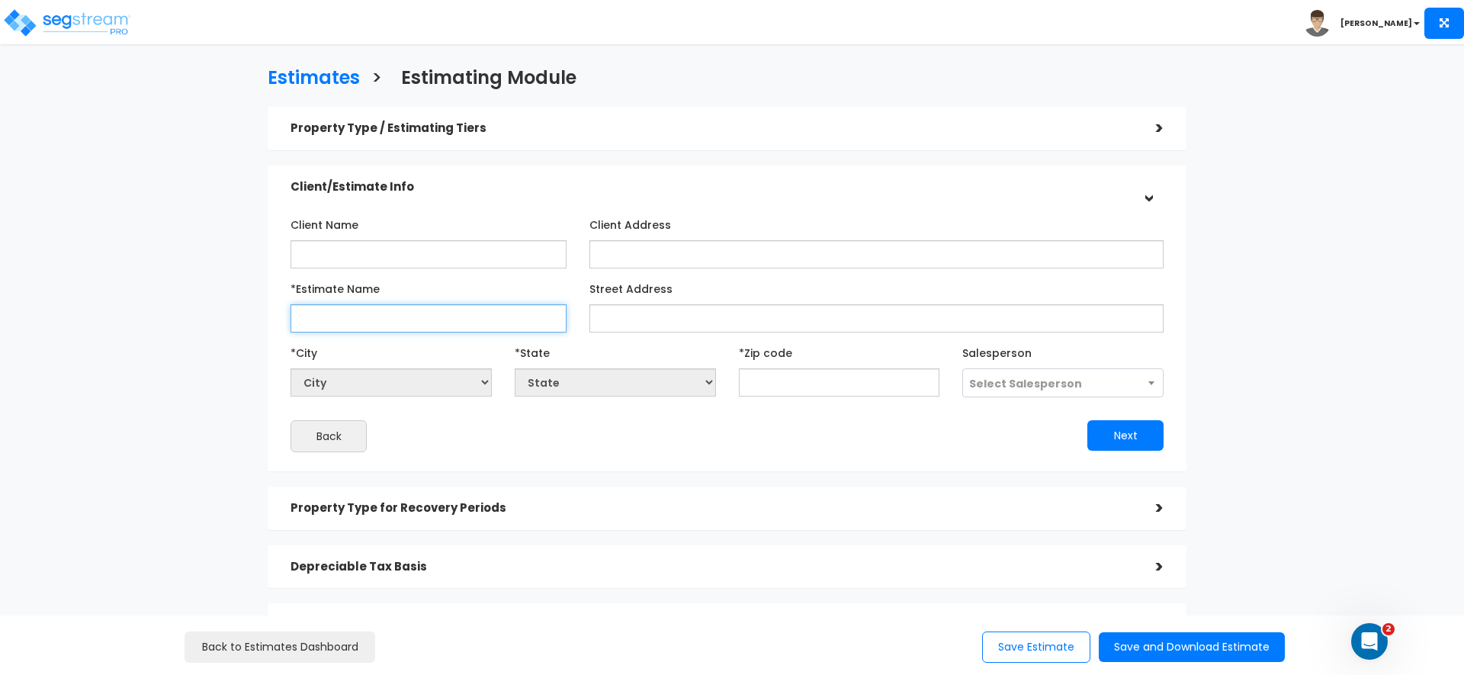
click at [406, 312] on input "*Estimate Name" at bounding box center [429, 318] width 276 height 28
type input "Aurburn"
click at [788, 381] on input "text" at bounding box center [839, 382] width 201 height 28
click at [759, 380] on input "text" at bounding box center [839, 382] width 201 height 28
paste input "42206"
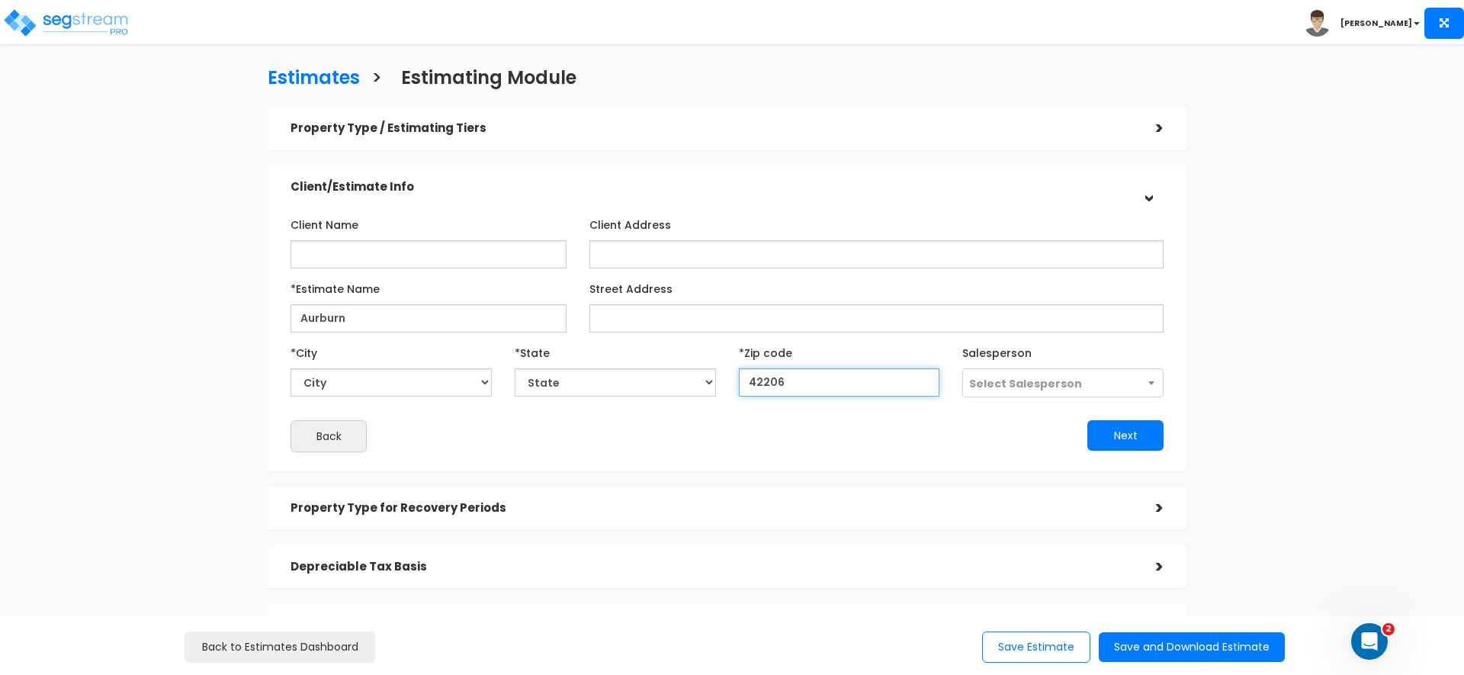
type input "42206"
click at [729, 428] on div "Next" at bounding box center [951, 435] width 448 height 31
select select "KY"
click at [1063, 377] on span "Select Salesperson" at bounding box center [1025, 383] width 113 height 15
click at [817, 435] on div "Next" at bounding box center [951, 435] width 448 height 31
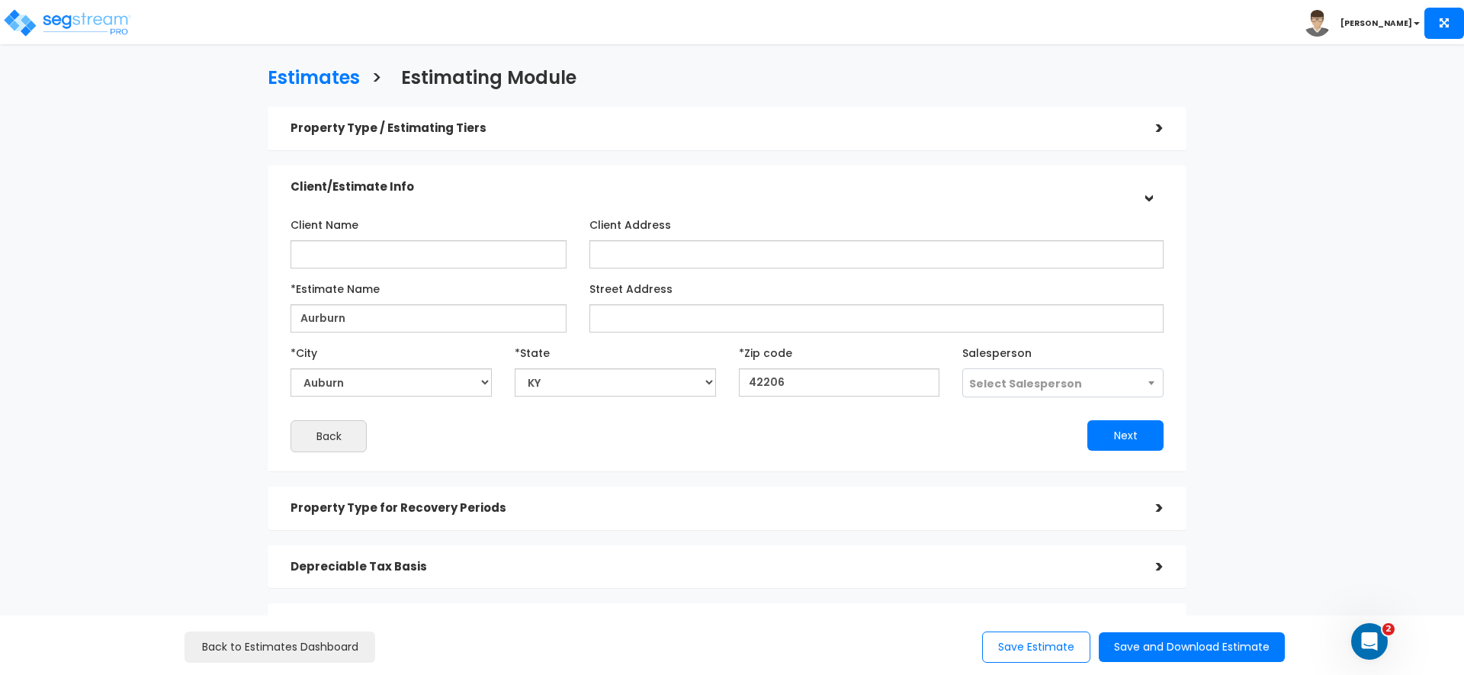
click at [1174, 445] on div "Next" at bounding box center [951, 435] width 448 height 31
click at [1077, 445] on div "Next" at bounding box center [951, 435] width 448 height 31
click at [1115, 440] on button "Next" at bounding box center [1125, 435] width 76 height 31
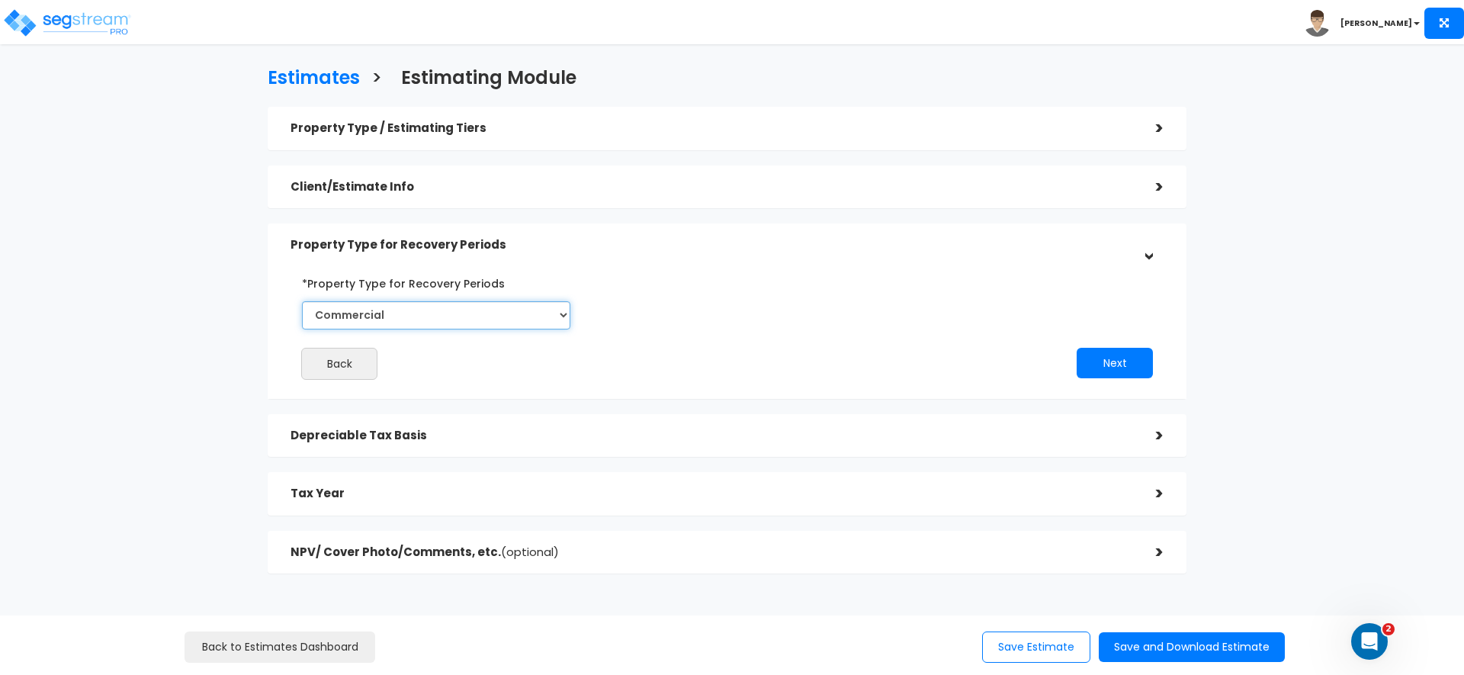
click at [450, 325] on select "Commercial Residential" at bounding box center [436, 315] width 268 height 28
select select "Residential"
click at [302, 301] on select "Commercial Residential" at bounding box center [436, 315] width 268 height 28
click at [1159, 361] on div "Next" at bounding box center [951, 363] width 448 height 31
click at [1113, 359] on button "Next" at bounding box center [1115, 363] width 76 height 31
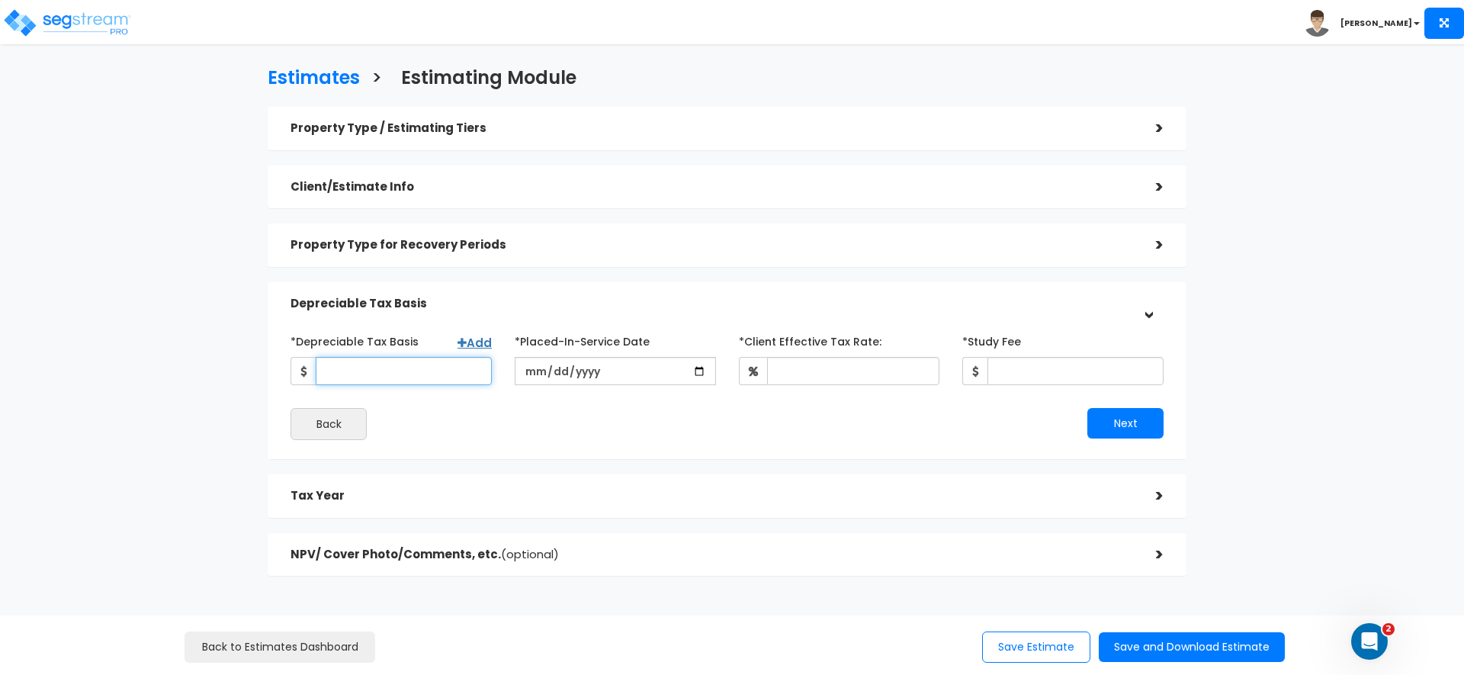
click at [436, 364] on input "*Depreciable Tax Basis" at bounding box center [404, 371] width 176 height 28
click at [416, 371] on input "*Depreciable Tax Basis" at bounding box center [404, 371] width 176 height 28
paste input "9072000"
type input "9,072,000"
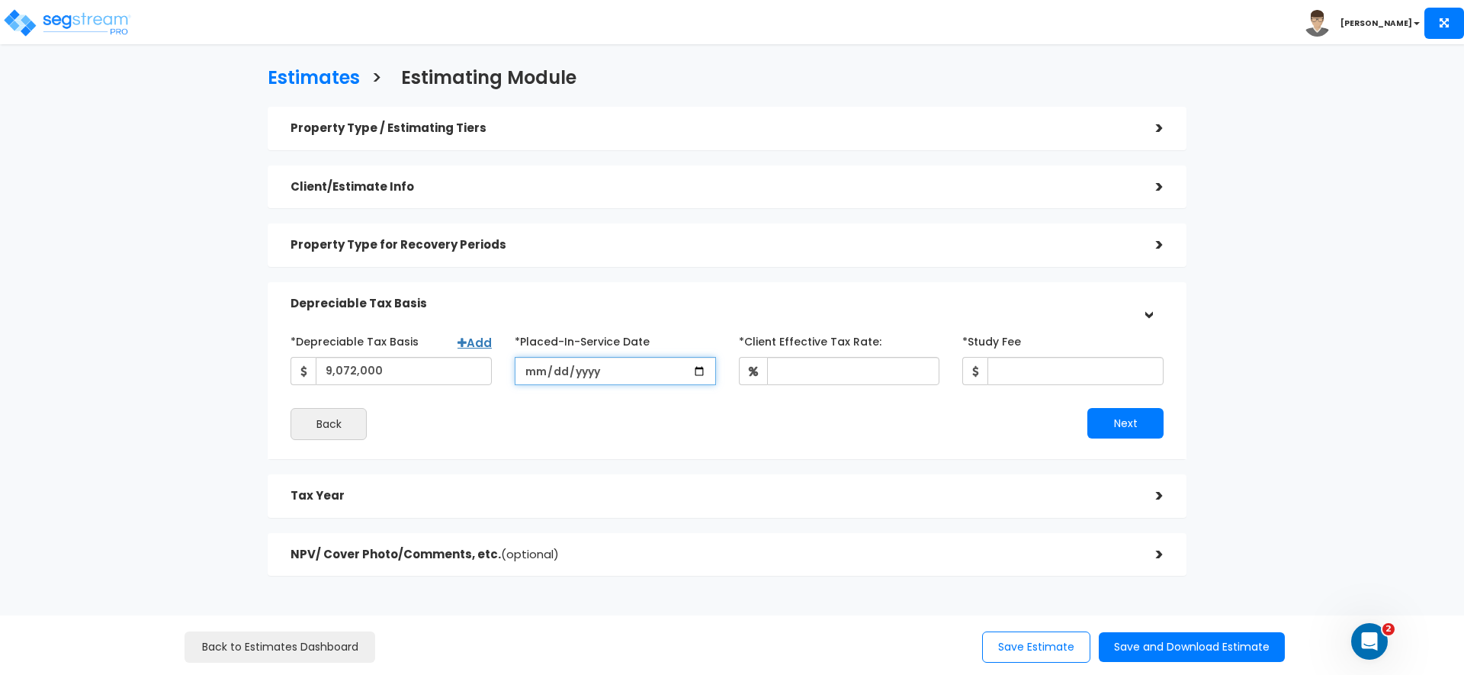
click at [568, 380] on input "date" at bounding box center [615, 371] width 201 height 28
type input "[DATE]"
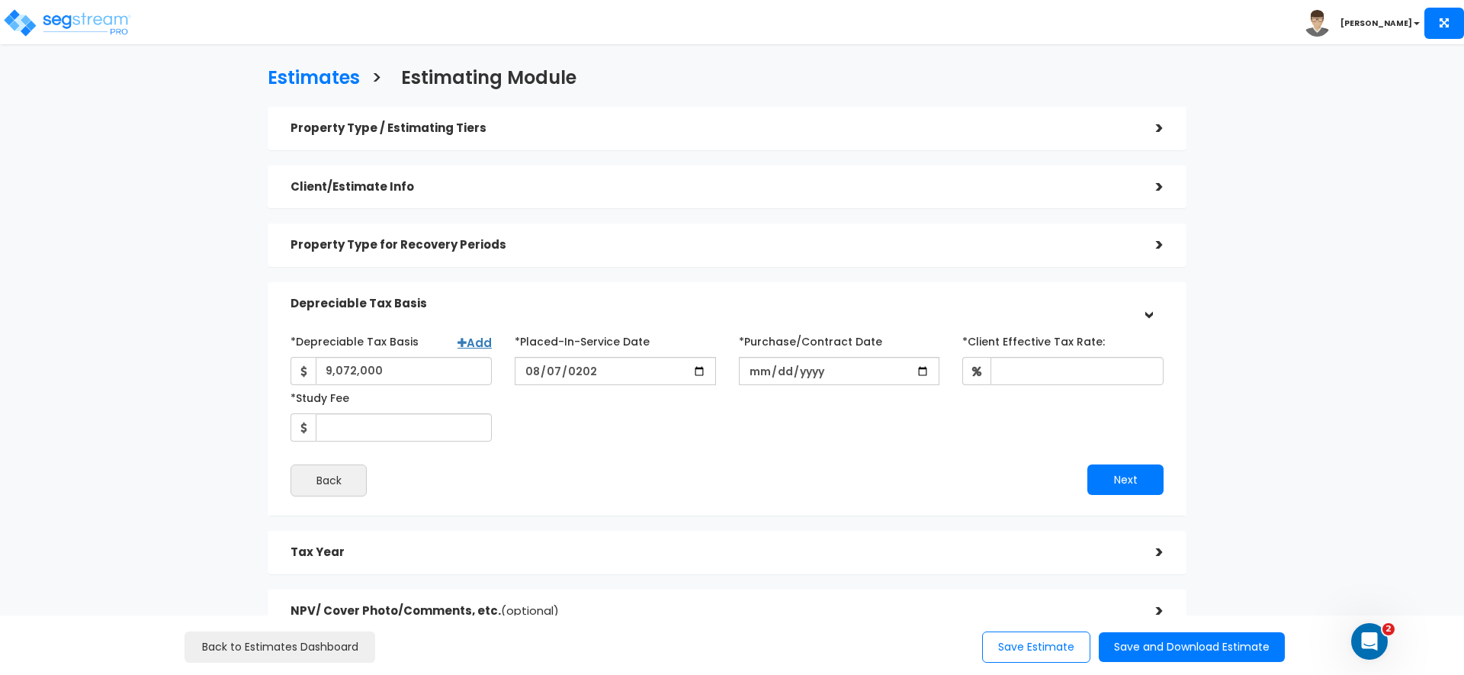
click at [613, 420] on div "*Depreciable Tax Basis Add 9,072,000 *Placed-In-Service Date [DATE]" at bounding box center [727, 385] width 896 height 113
click at [753, 371] on input "*Purchase/Contract Date" at bounding box center [839, 371] width 201 height 28
type input "[DATE]"
click at [776, 413] on div "*Depreciable Tax Basis Add 9,072,000 *Placed-In-Service Date [DATE]" at bounding box center [727, 385] width 896 height 113
click at [1010, 374] on input "*Client Effective Tax Rate:" at bounding box center [1077, 371] width 173 height 28
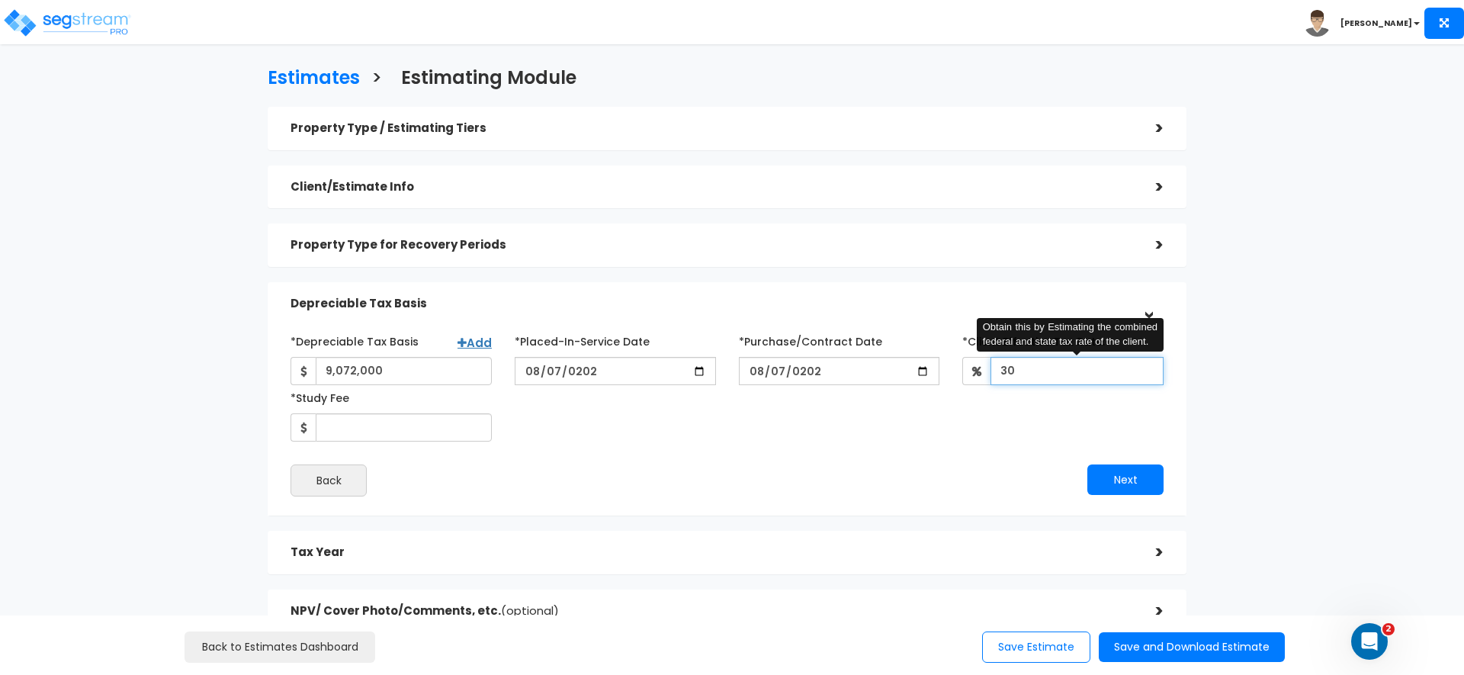
type input "30"
drag, startPoint x: 883, startPoint y: 438, endPoint x: 374, endPoint y: 457, distance: 509.0
click at [882, 438] on div "*Depreciable Tax Basis Add 9,072,000 *Placed-In-Service Date [DATE]" at bounding box center [727, 385] width 896 height 113
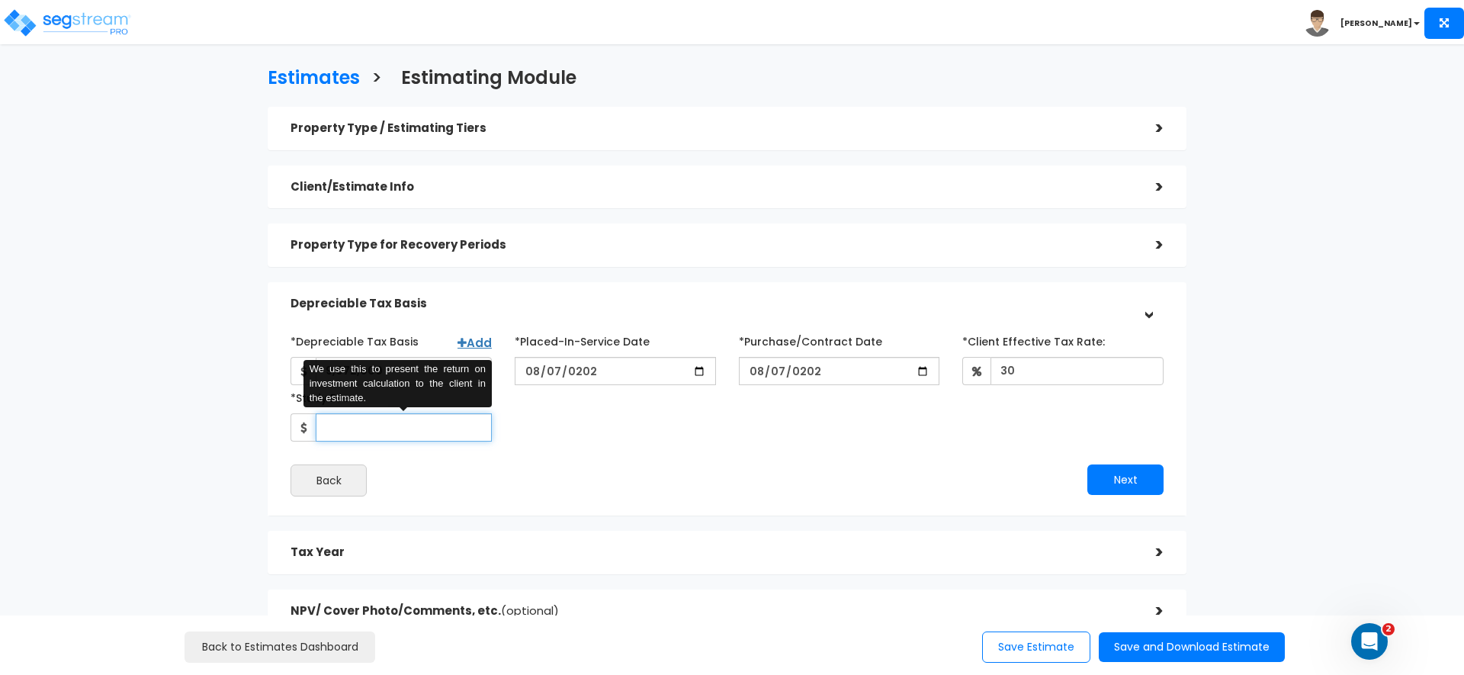
click at [358, 428] on input "*Study Fee" at bounding box center [404, 427] width 176 height 28
type input "6"
type input "5,700"
click at [545, 451] on div "*Depreciable Tax Basis Add 9,072,000 *Placed-In-Service Date [DATE]" at bounding box center [727, 413] width 873 height 168
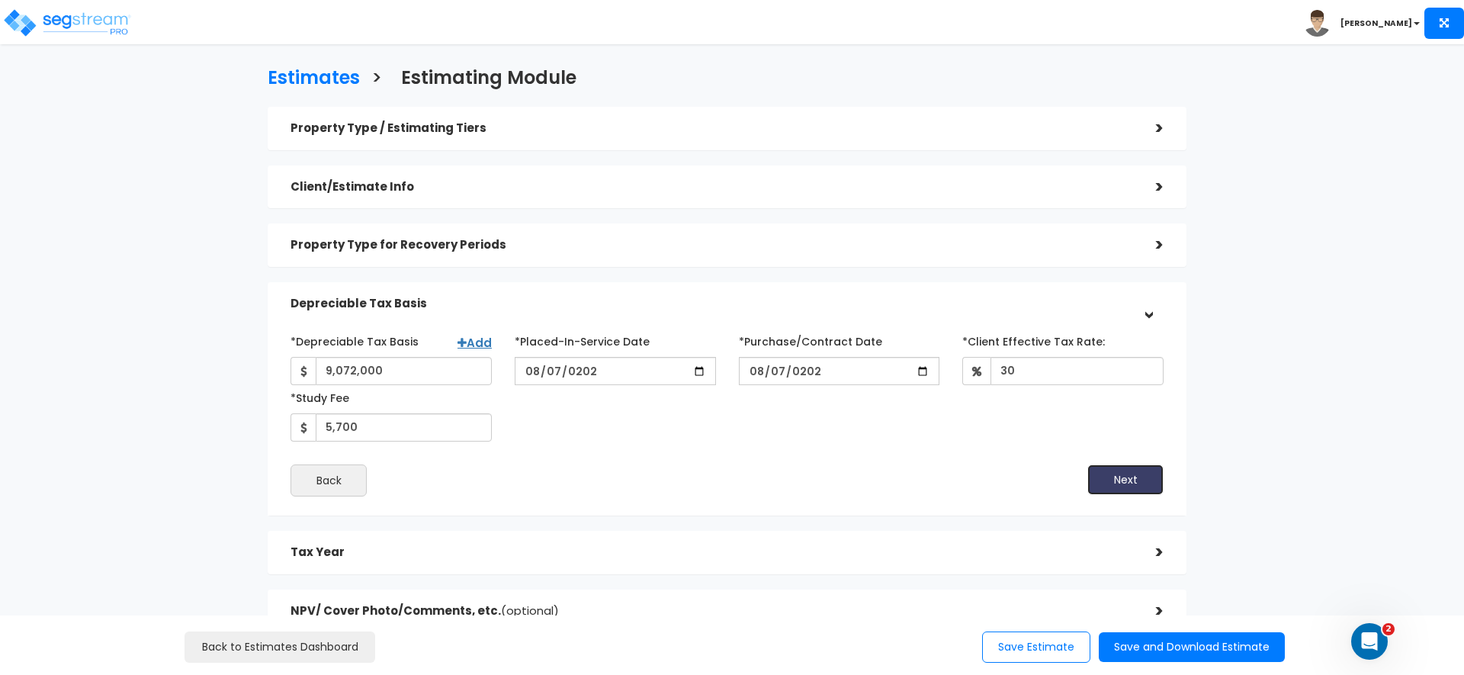
click at [1143, 480] on button "Next" at bounding box center [1125, 479] width 76 height 31
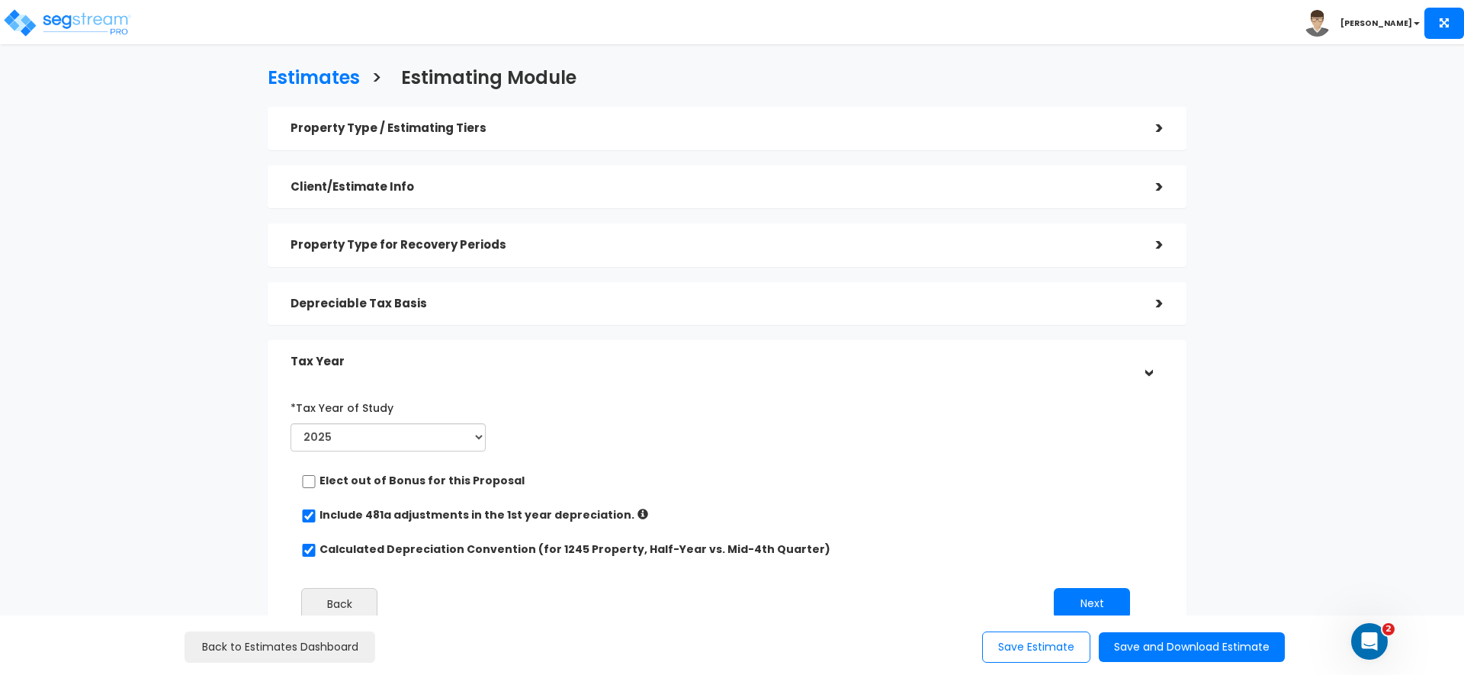
click at [439, 452] on div "*Tax Year of Study 2025 2026" at bounding box center [388, 426] width 218 height 63
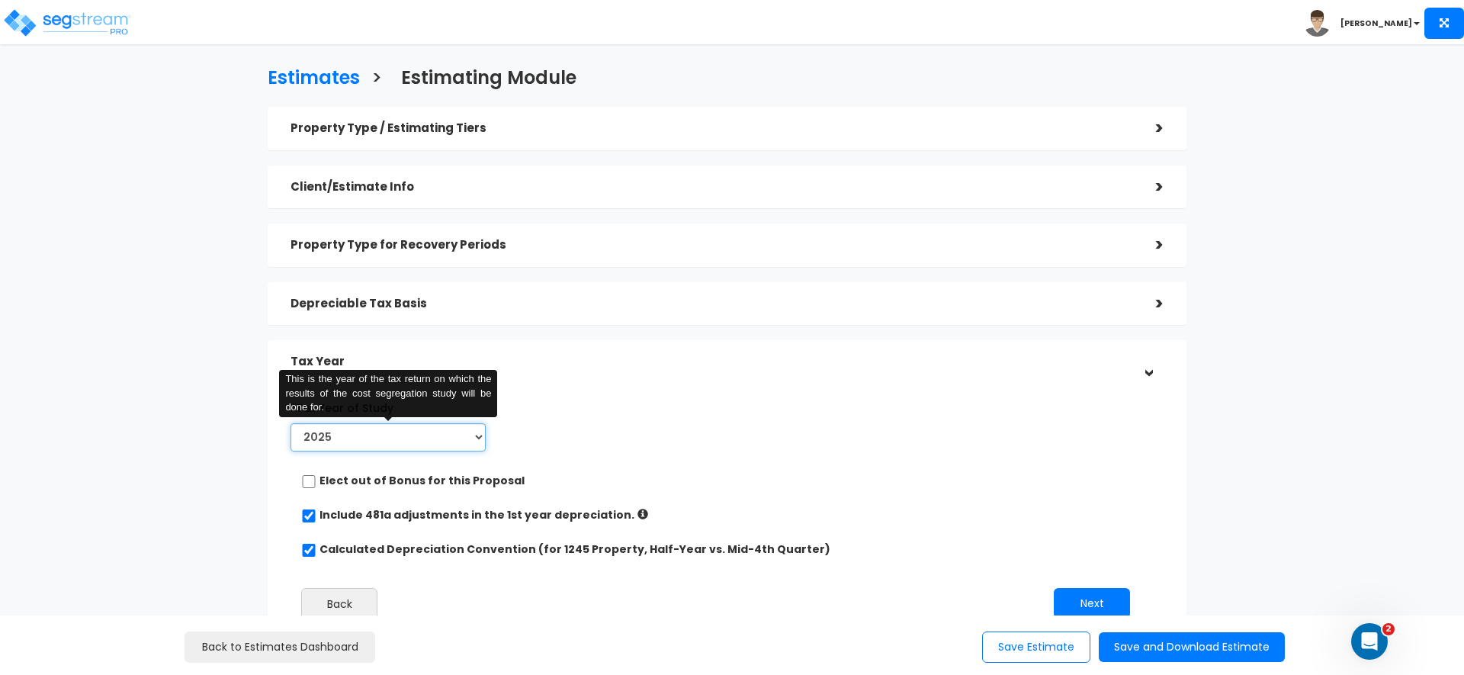
click at [441, 444] on select "2025 2026" at bounding box center [388, 437] width 195 height 28
click at [291, 423] on select "2025 2026" at bounding box center [388, 437] width 195 height 28
drag, startPoint x: 531, startPoint y: 448, endPoint x: 559, endPoint y: 456, distance: 28.7
click at [536, 448] on div "*Tax Year of Study 2025 2026 This is the year of the tax return on which the re…" at bounding box center [715, 426] width 873 height 63
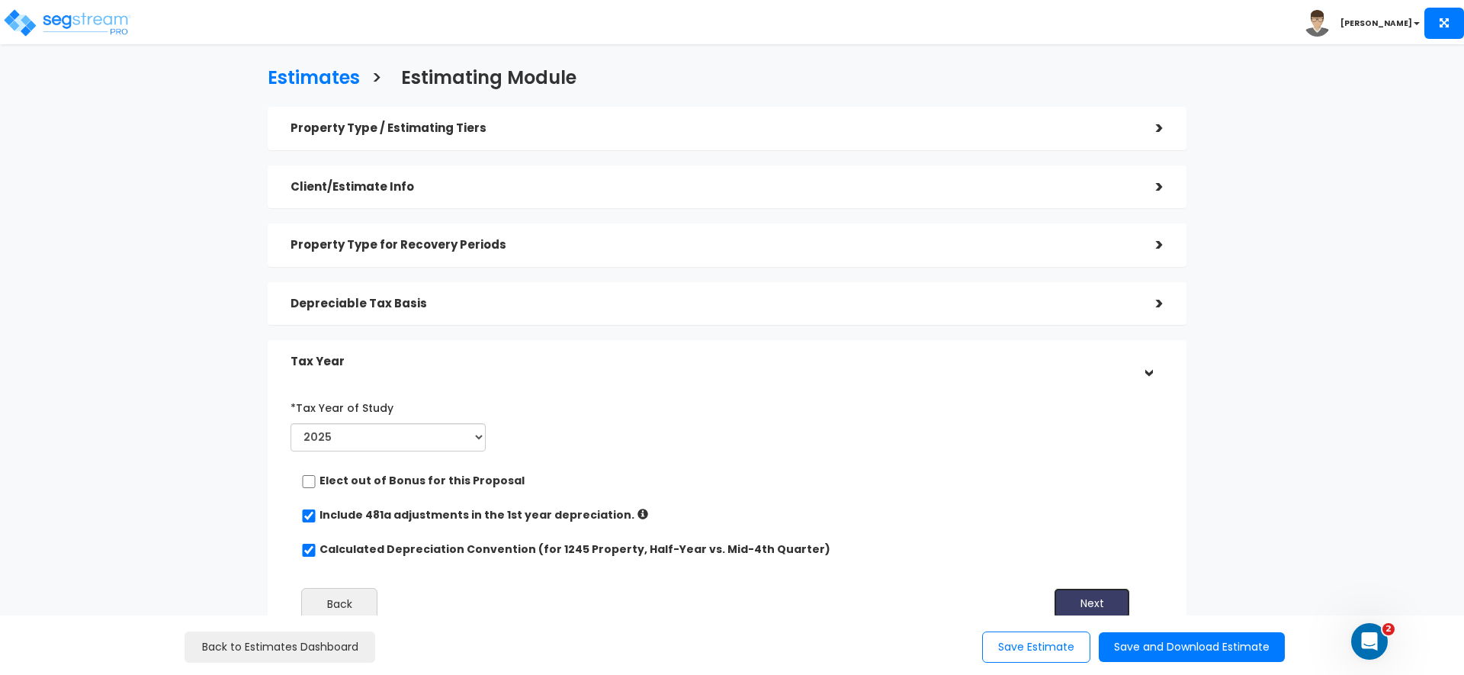
click at [1080, 602] on button "Next" at bounding box center [1092, 603] width 76 height 31
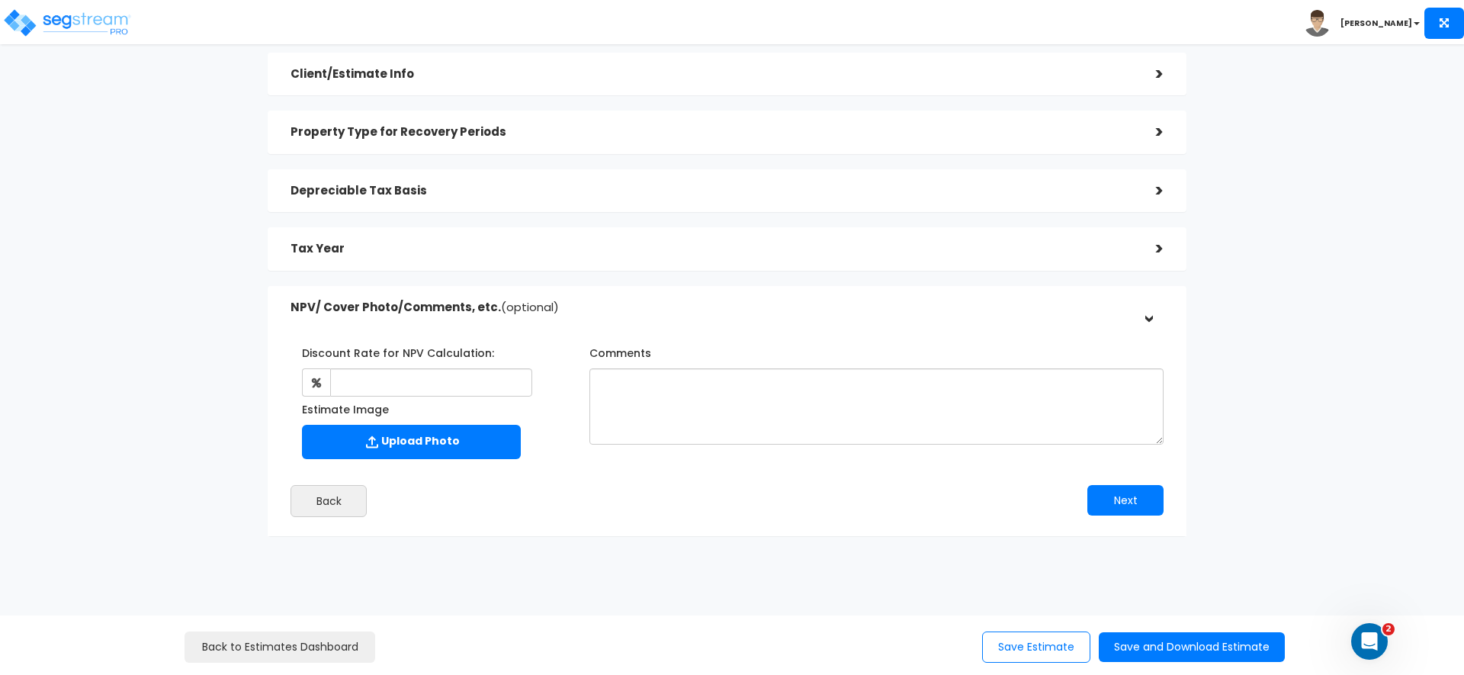
scroll to position [127, 0]
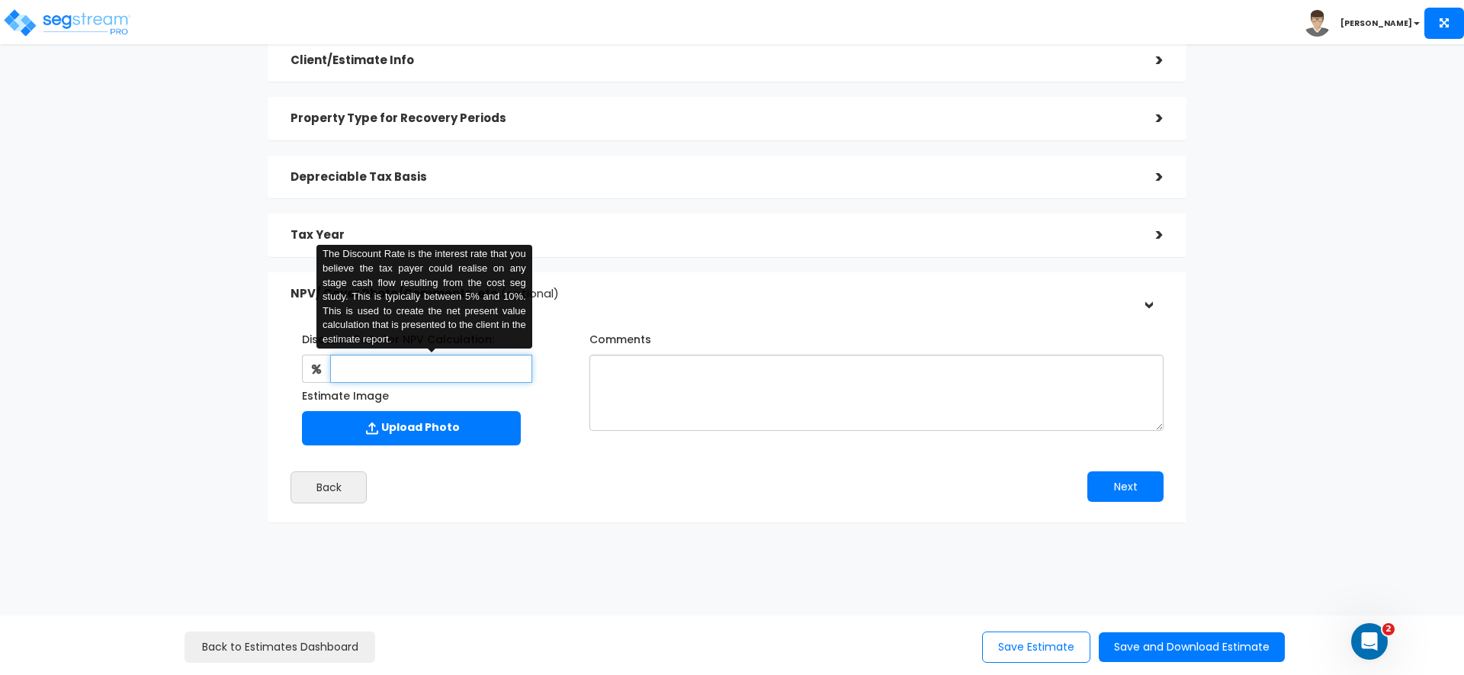
click at [396, 362] on input "text" at bounding box center [430, 369] width 201 height 28
type input "5"
click at [625, 483] on div "Back" at bounding box center [503, 487] width 448 height 32
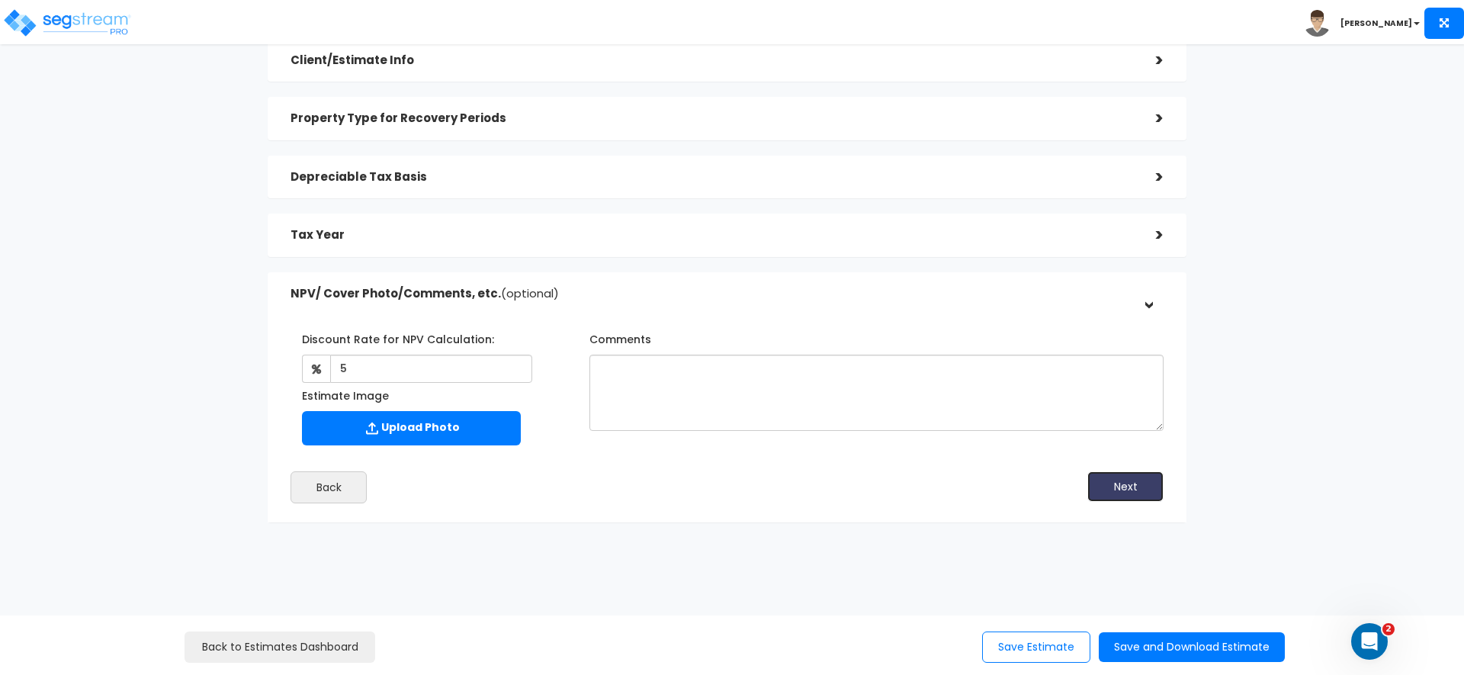
click at [1106, 478] on button "Next" at bounding box center [1125, 486] width 76 height 31
click at [1173, 639] on button "Save and Download Estimate" at bounding box center [1192, 647] width 186 height 30
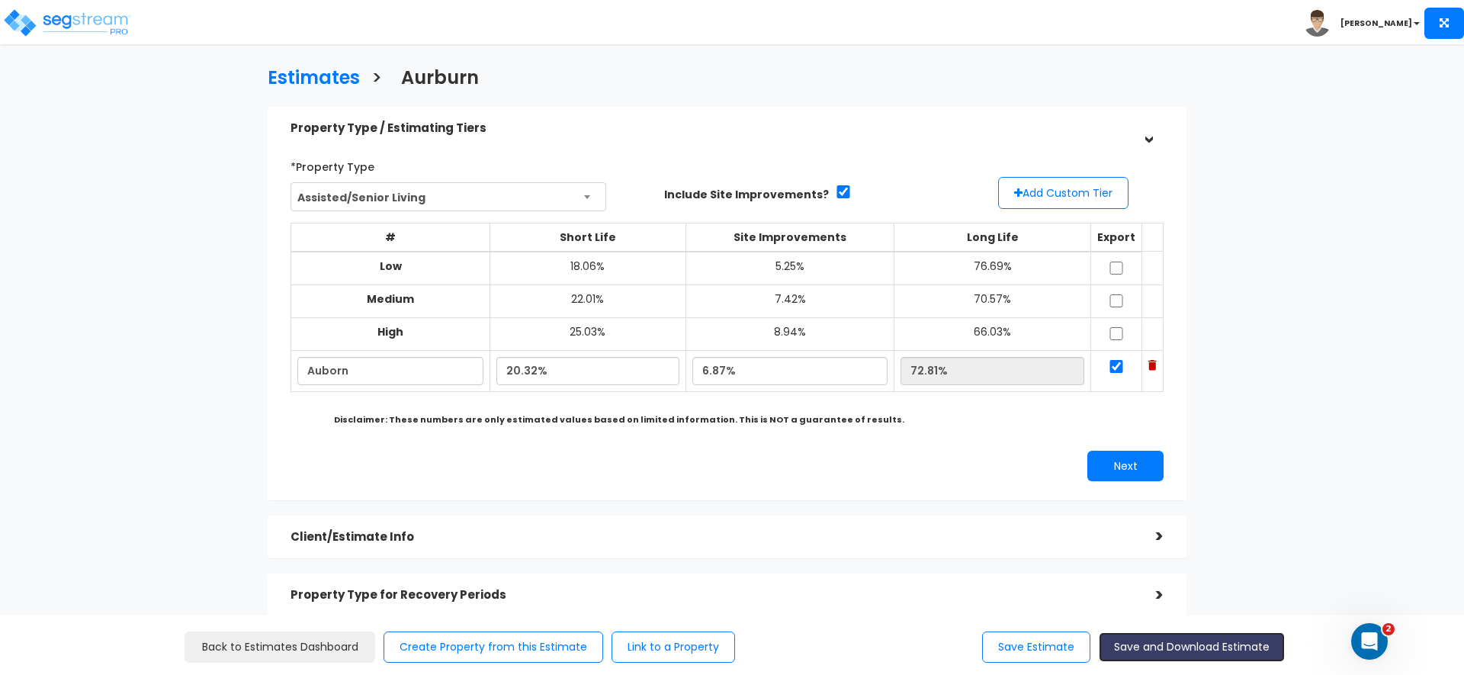
click at [1219, 648] on button "Save and Download Estimate" at bounding box center [1192, 647] width 186 height 30
click at [370, 370] on input "Auborn" at bounding box center [390, 371] width 186 height 28
click at [544, 371] on input "20.32%" at bounding box center [587, 371] width 183 height 28
click at [385, 365] on input "Auborn" at bounding box center [390, 371] width 186 height 28
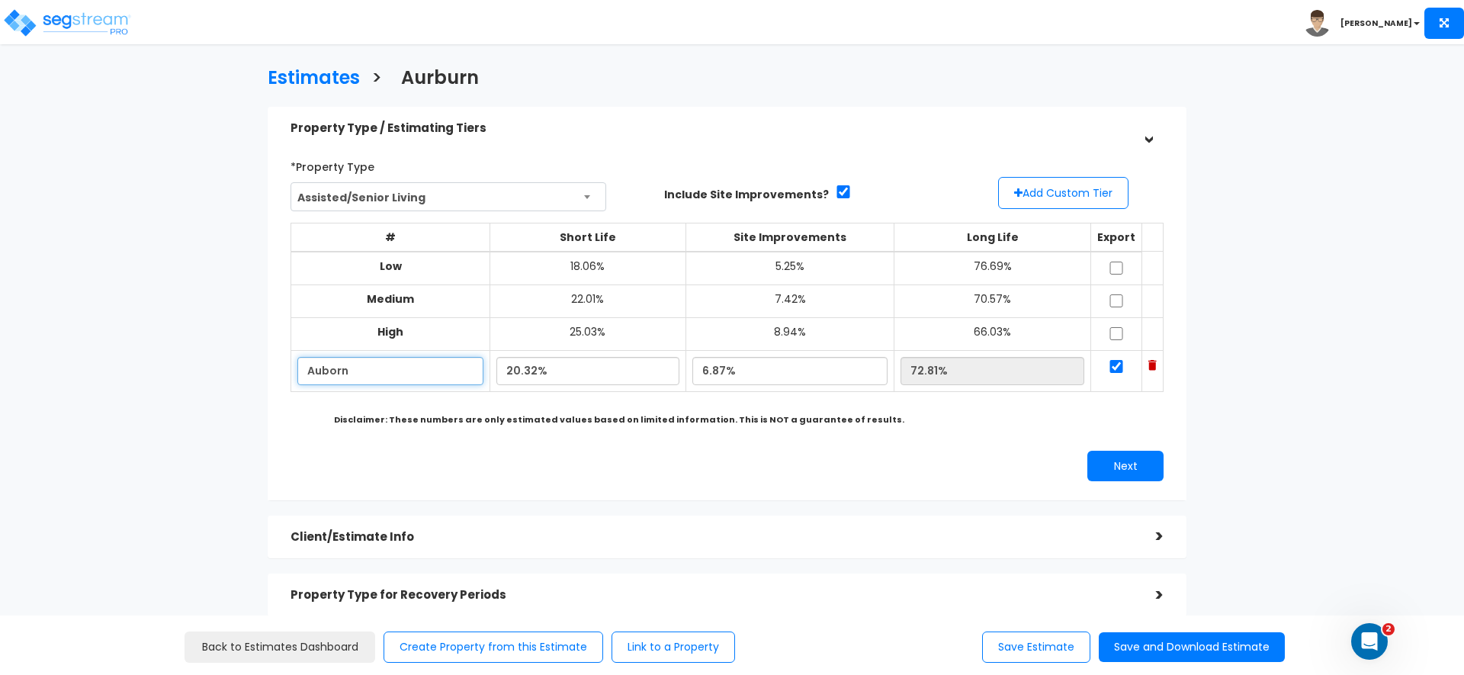
click at [385, 365] on input "Auborn" at bounding box center [390, 371] width 186 height 28
paste input "Elkto"
type input "Elkton"
click at [359, 437] on div "*Property Type Assisted/Senior Living Assisted/Senior Living Auto Repair Shop A…" at bounding box center [727, 317] width 896 height 342
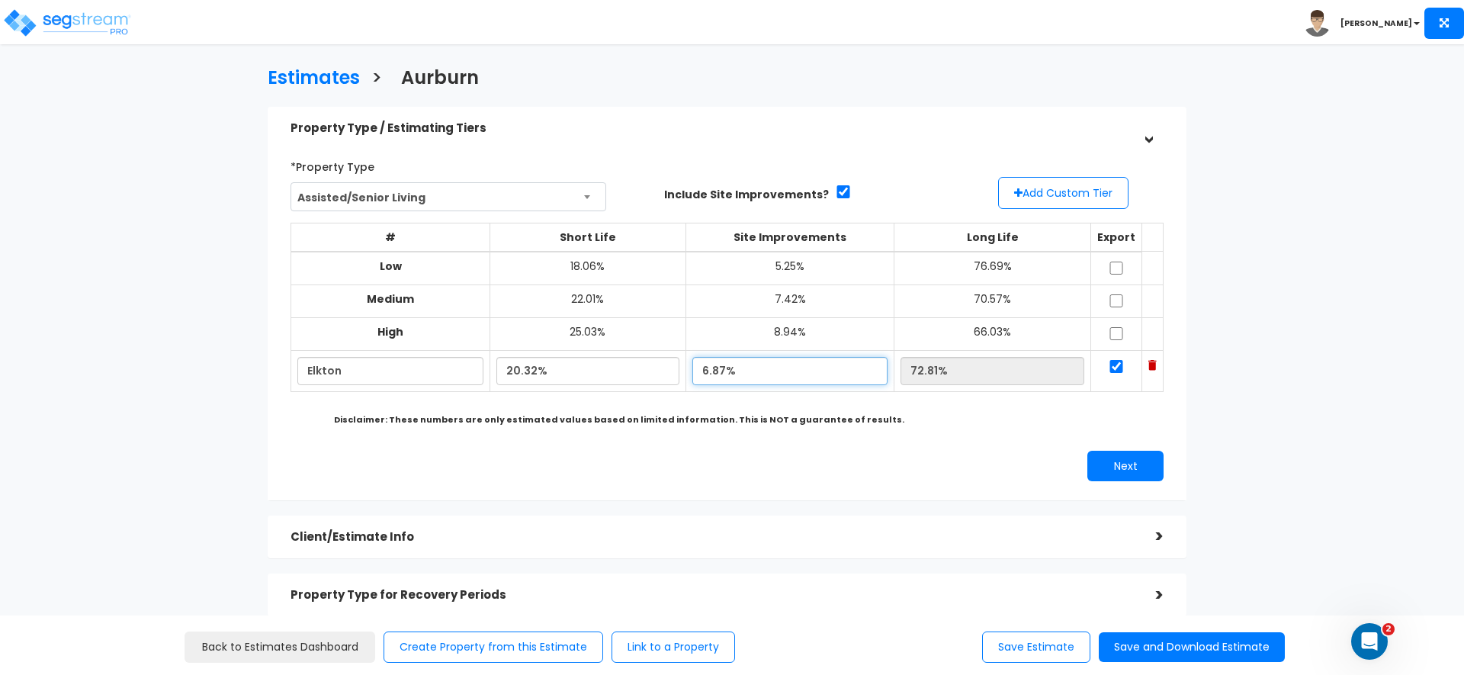
click at [707, 370] on input "6.87%" at bounding box center [789, 371] width 195 height 28
type input "6.87%"
click at [765, 416] on b "Disclaimer: These numbers are only estimated values based on limited informatio…" at bounding box center [619, 419] width 570 height 12
click at [1122, 461] on button "Next" at bounding box center [1125, 466] width 76 height 31
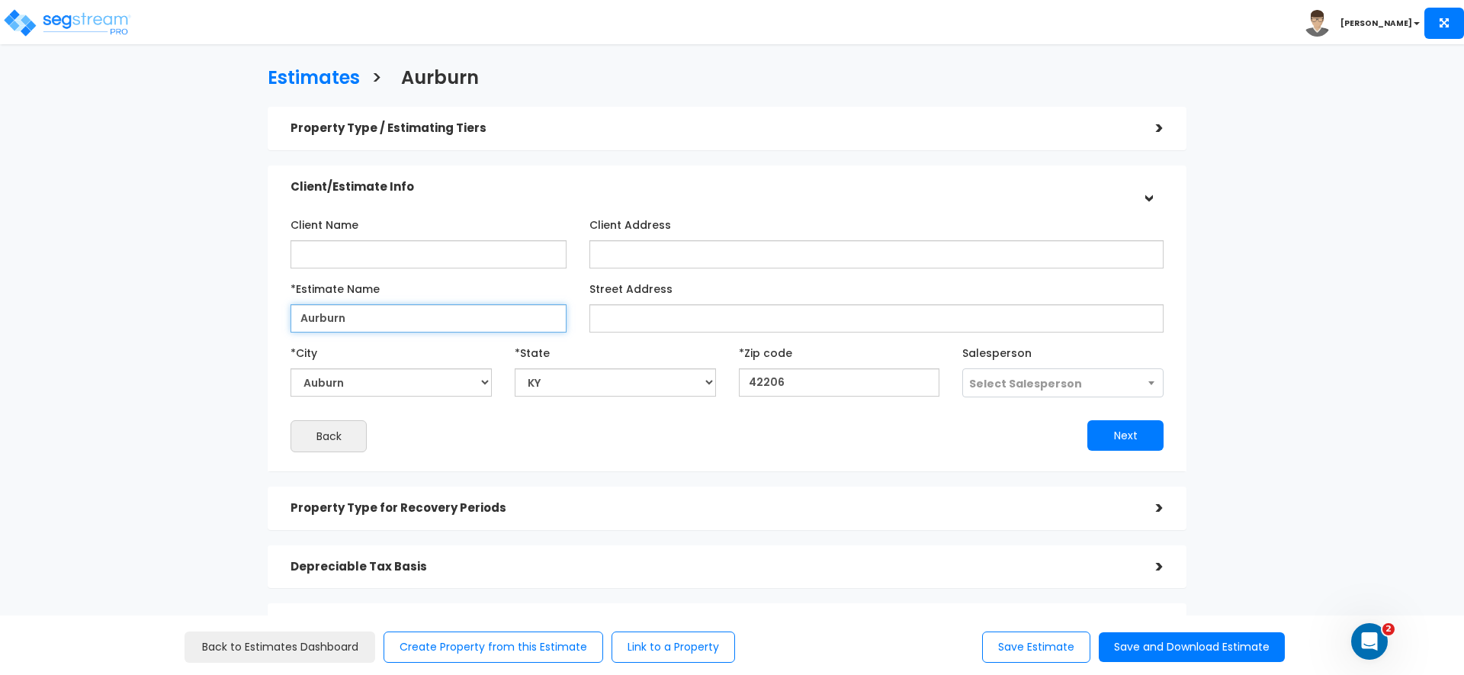
click at [419, 315] on input "Aurburn" at bounding box center [429, 318] width 276 height 28
paste input "text"
type input "Elkton"
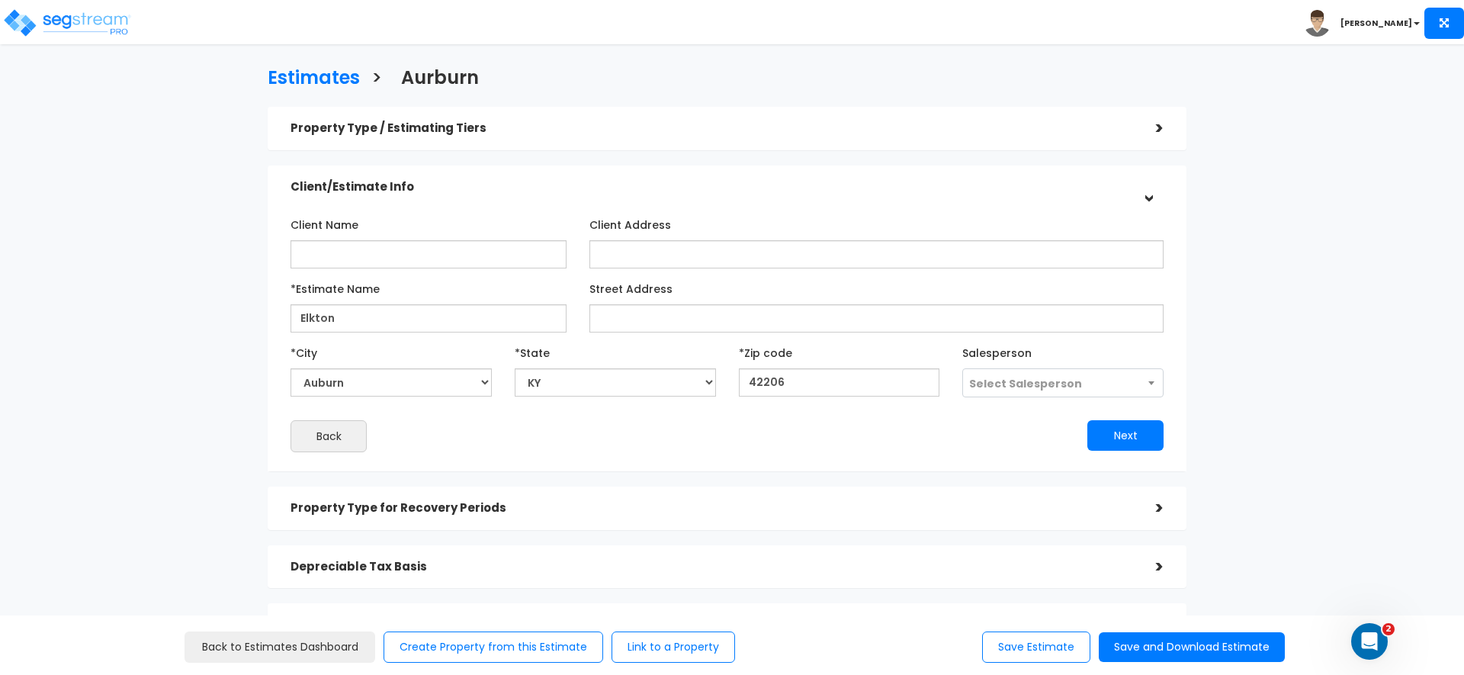
click at [451, 428] on div "Back" at bounding box center [503, 436] width 448 height 32
click at [847, 381] on input "42206" at bounding box center [839, 382] width 201 height 28
paste input "20"
type input "42220"
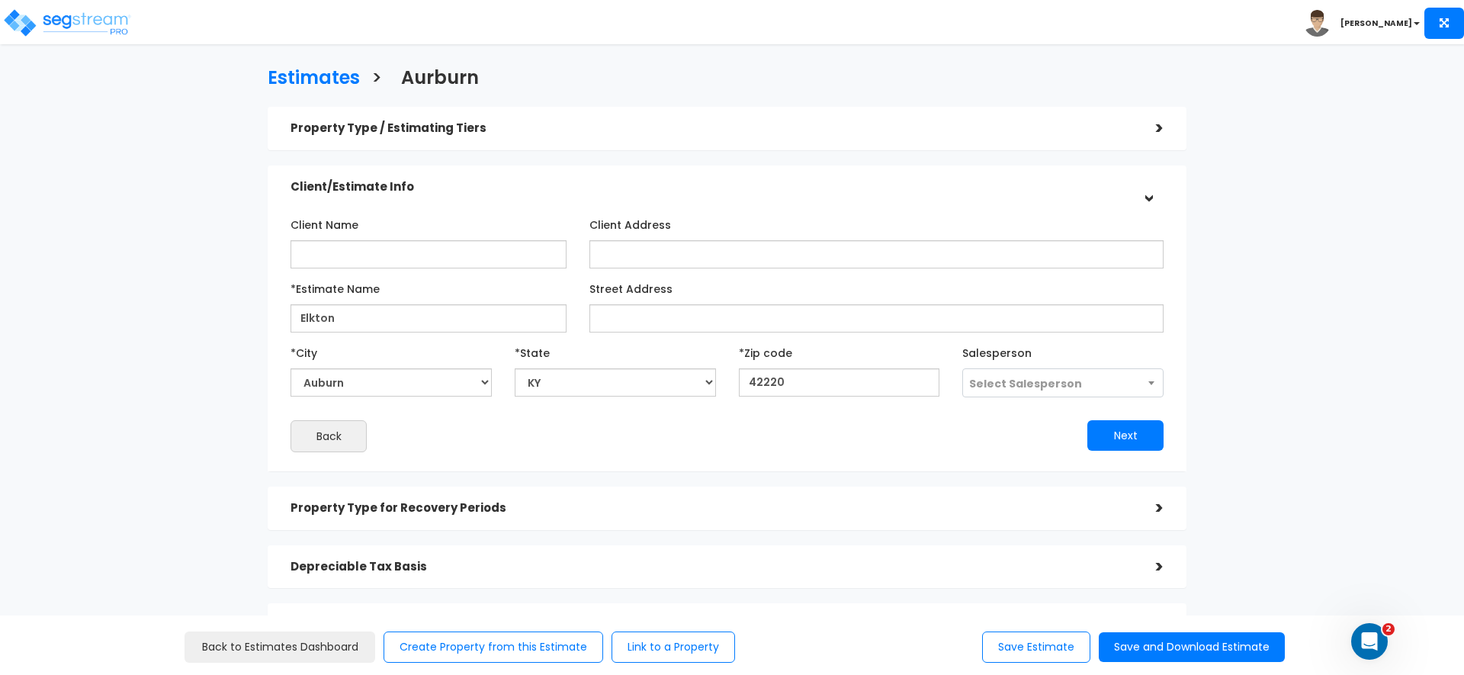
drag, startPoint x: 815, startPoint y: 421, endPoint x: 878, endPoint y: 422, distance: 63.3
click at [815, 421] on div "Next" at bounding box center [951, 435] width 448 height 31
click at [1136, 455] on div "Client Name Client Address" at bounding box center [727, 331] width 896 height 255
click at [1129, 442] on button "Next" at bounding box center [1125, 435] width 76 height 31
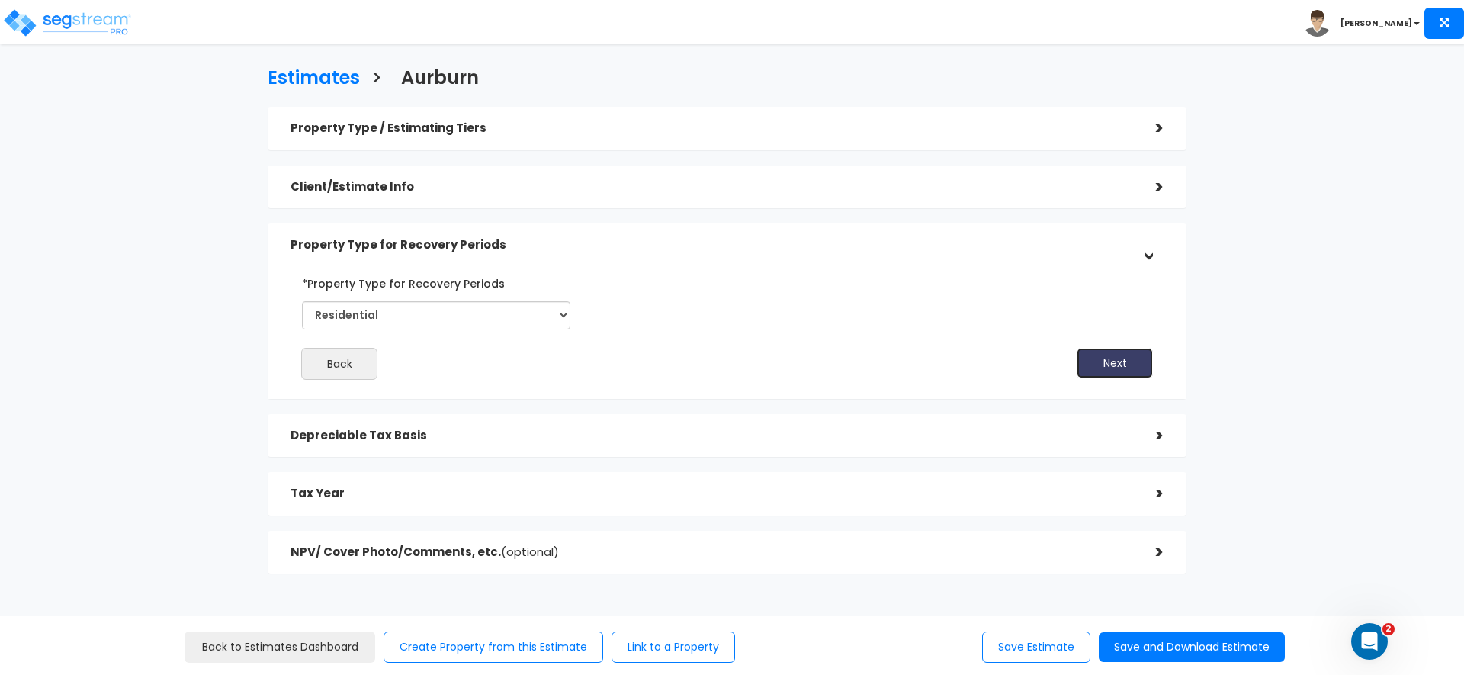
click at [1124, 364] on button "Next" at bounding box center [1115, 363] width 76 height 31
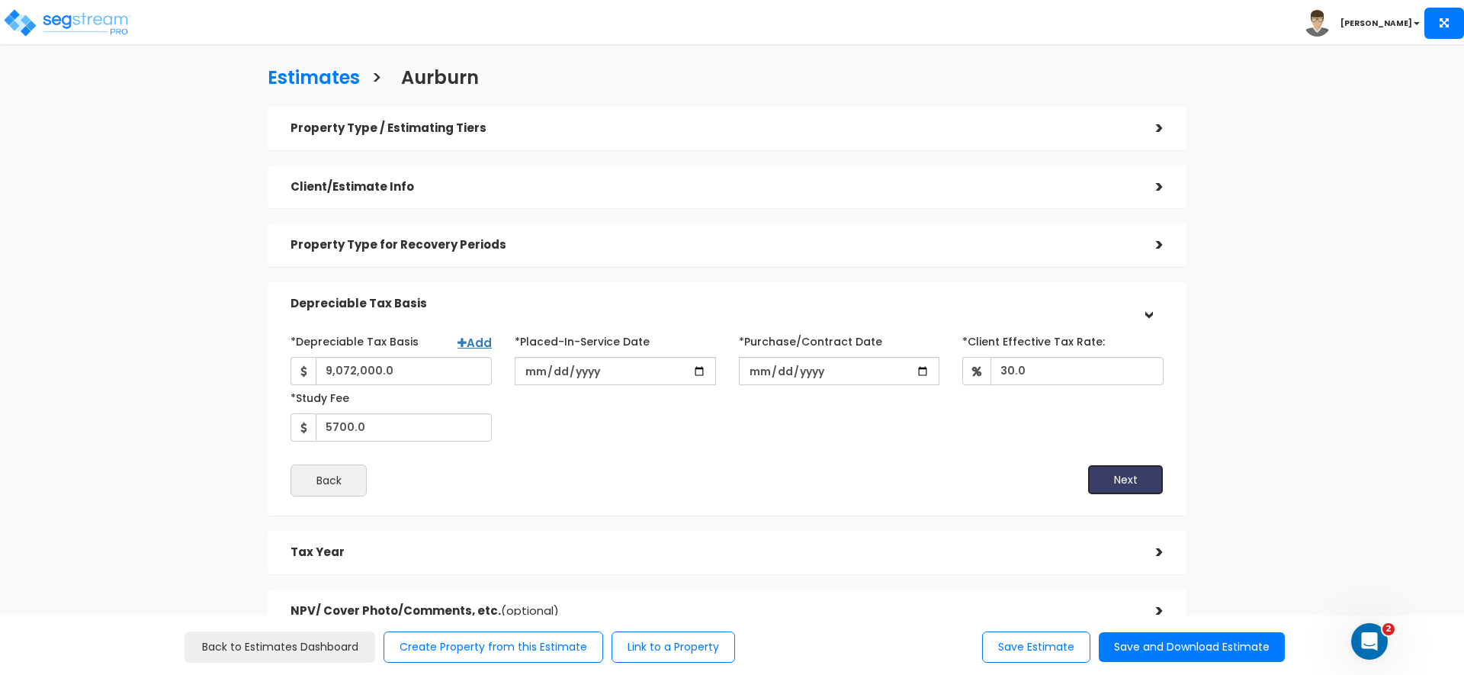
click at [1112, 469] on button "Next" at bounding box center [1125, 479] width 76 height 31
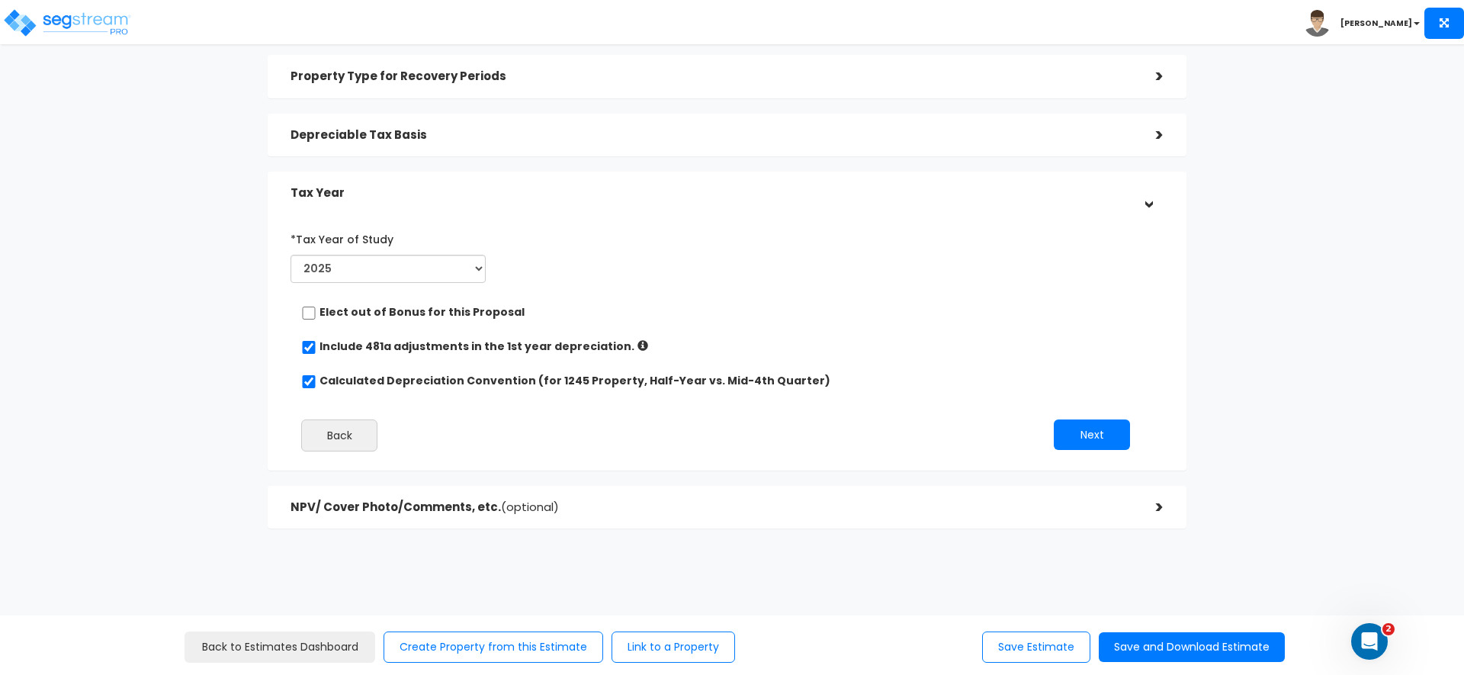
scroll to position [175, 0]
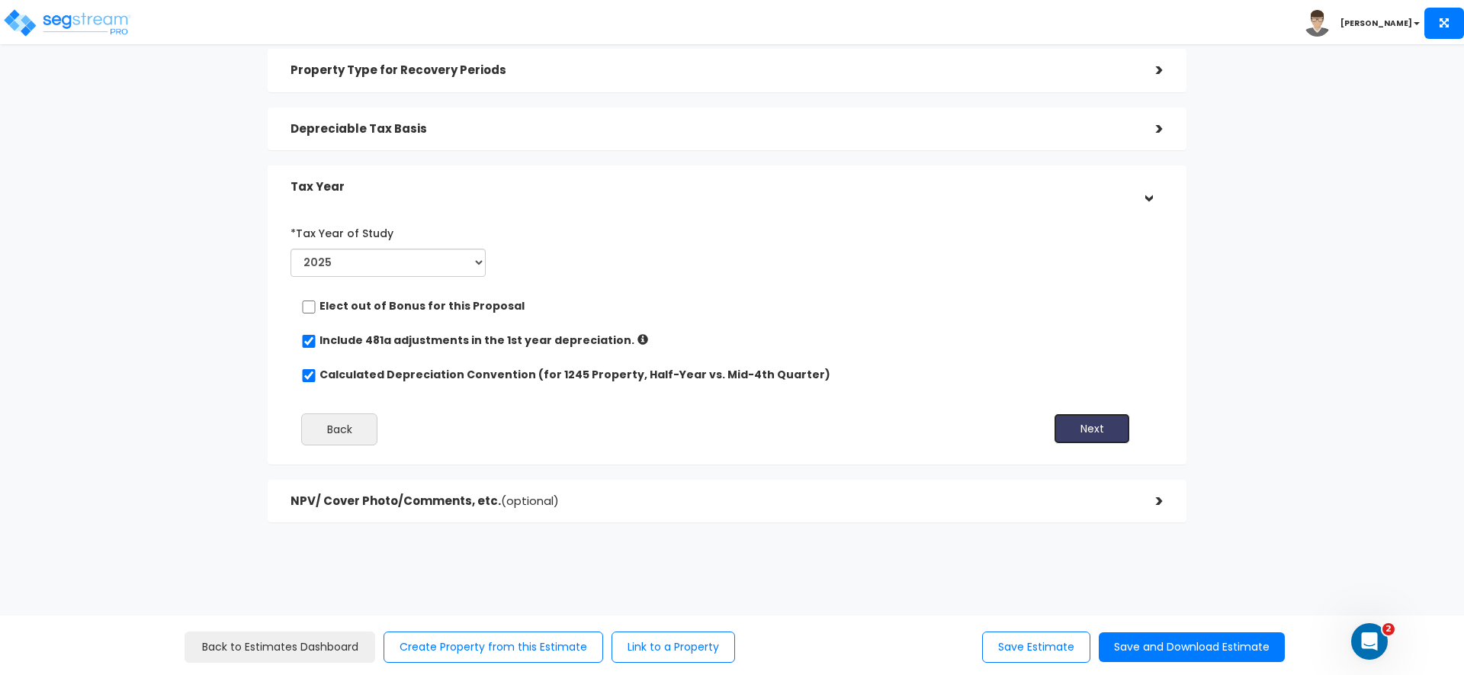
click at [1115, 425] on button "Next" at bounding box center [1092, 428] width 76 height 31
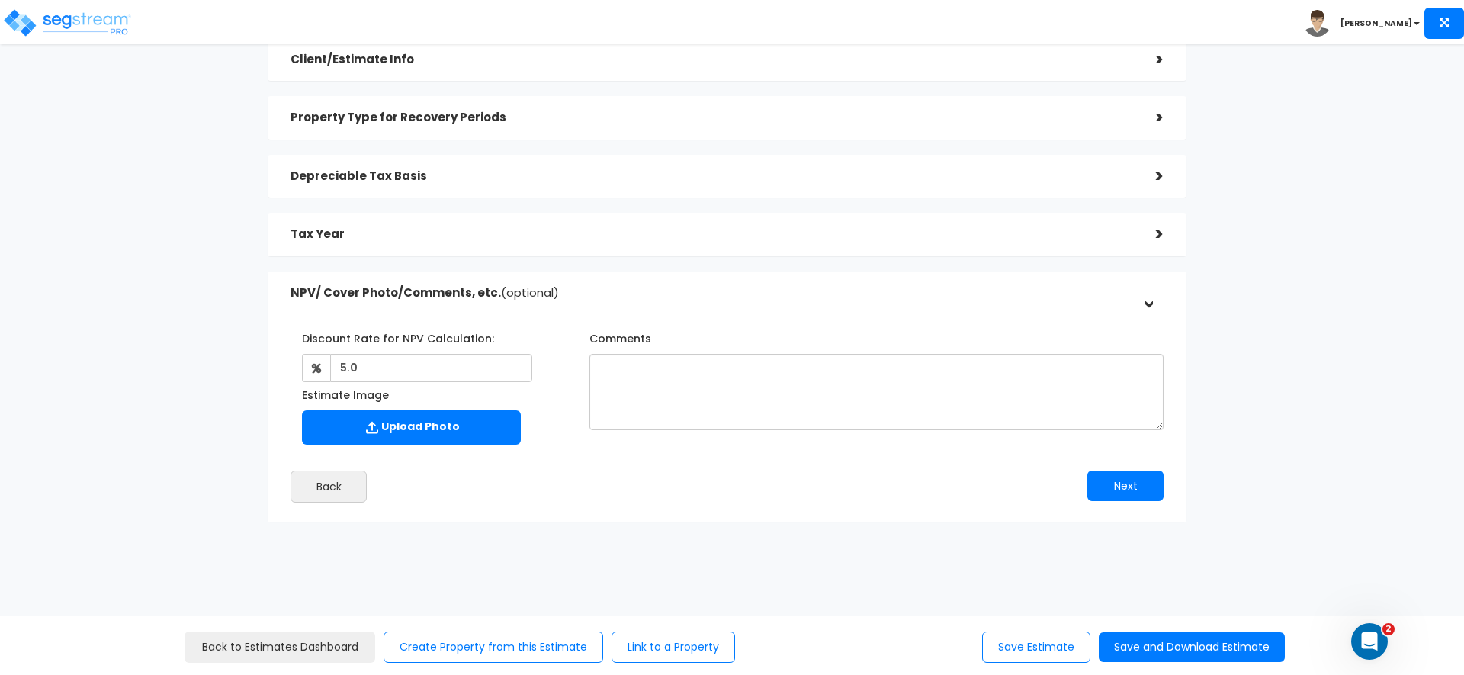
scroll to position [127, 0]
click at [1139, 482] on button "Next" at bounding box center [1125, 486] width 76 height 31
click at [1051, 649] on button "Save Estimate" at bounding box center [1036, 646] width 108 height 31
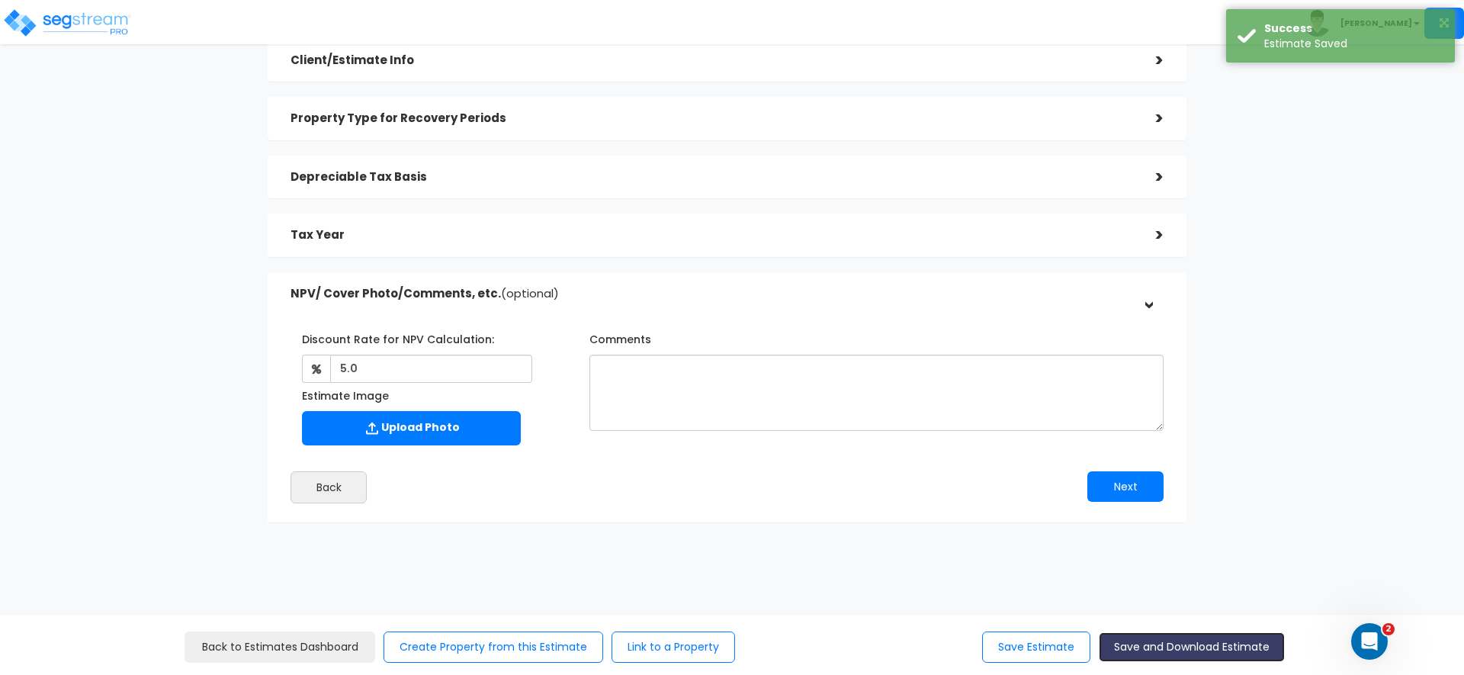
click at [1154, 650] on button "Save and Download Estimate" at bounding box center [1192, 647] width 186 height 30
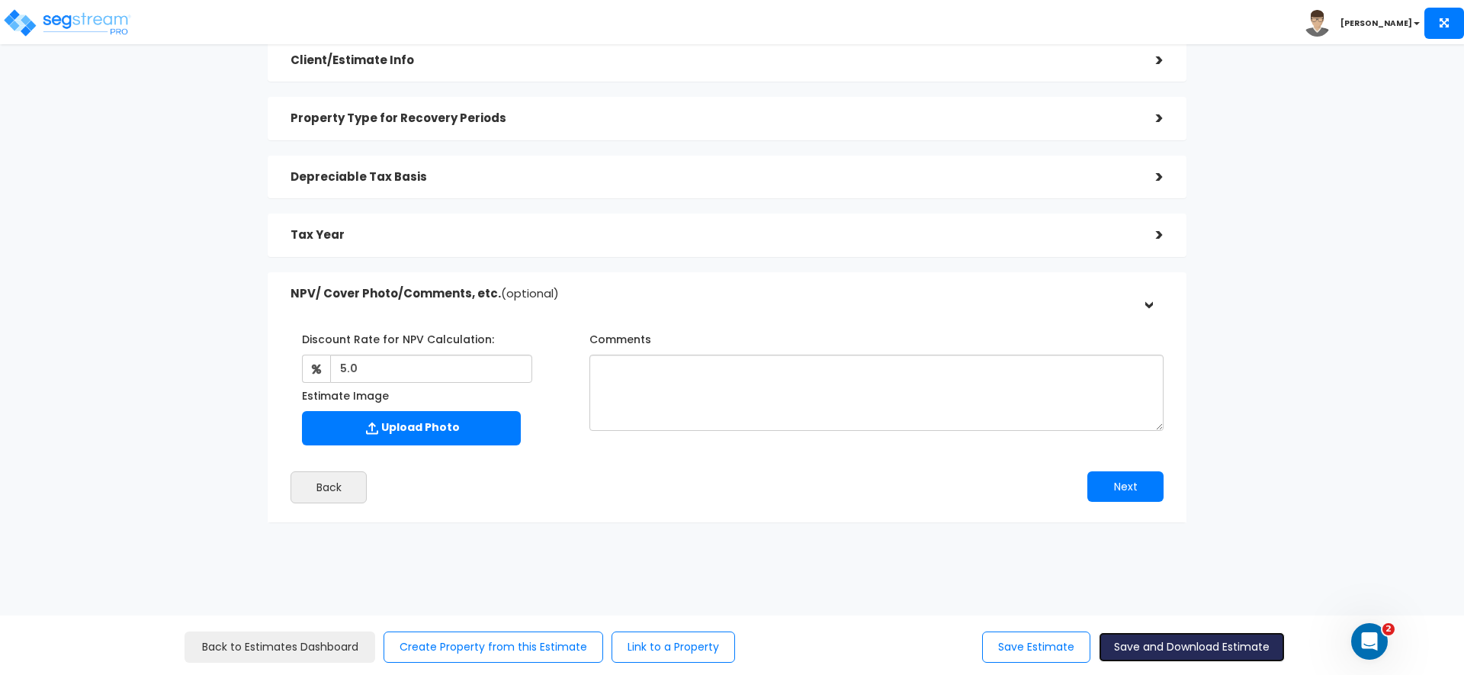
scroll to position [0, 0]
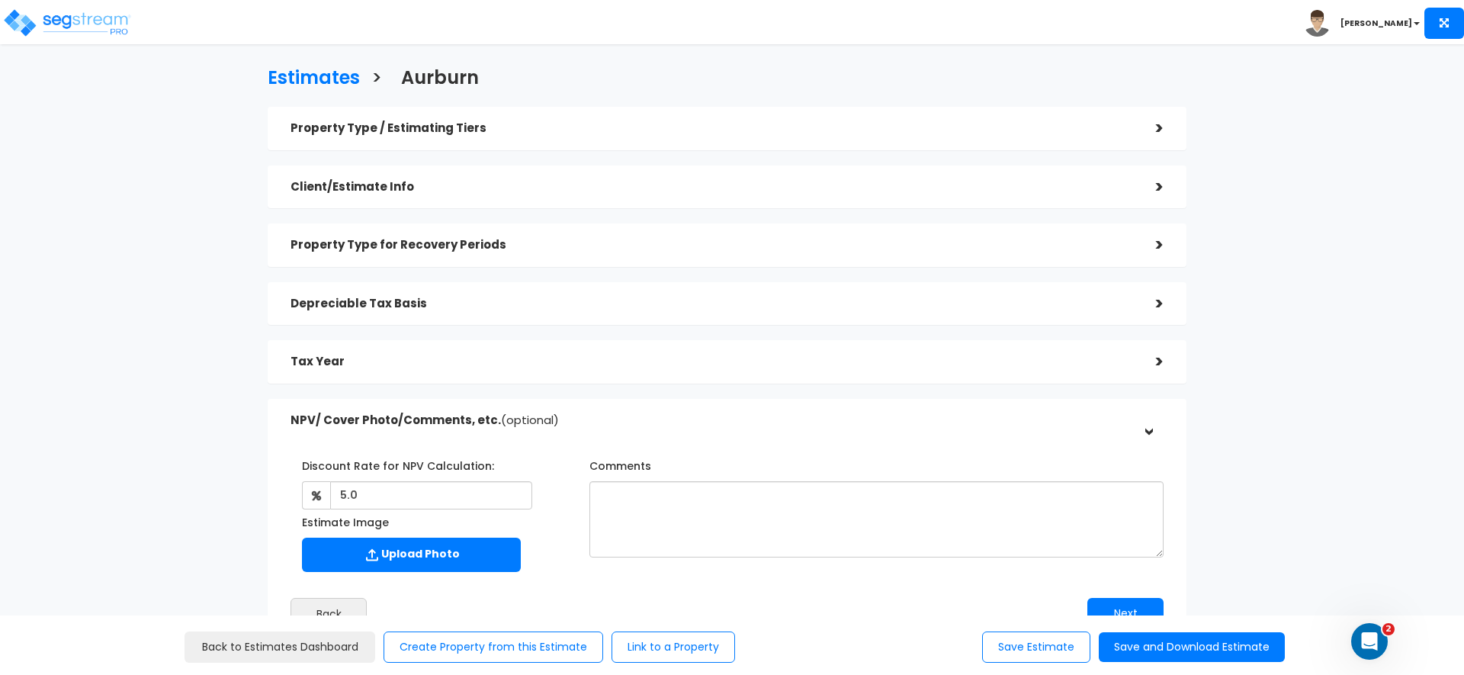
click at [399, 109] on div "Property Type / Estimating Tiers >" at bounding box center [727, 128] width 919 height 43
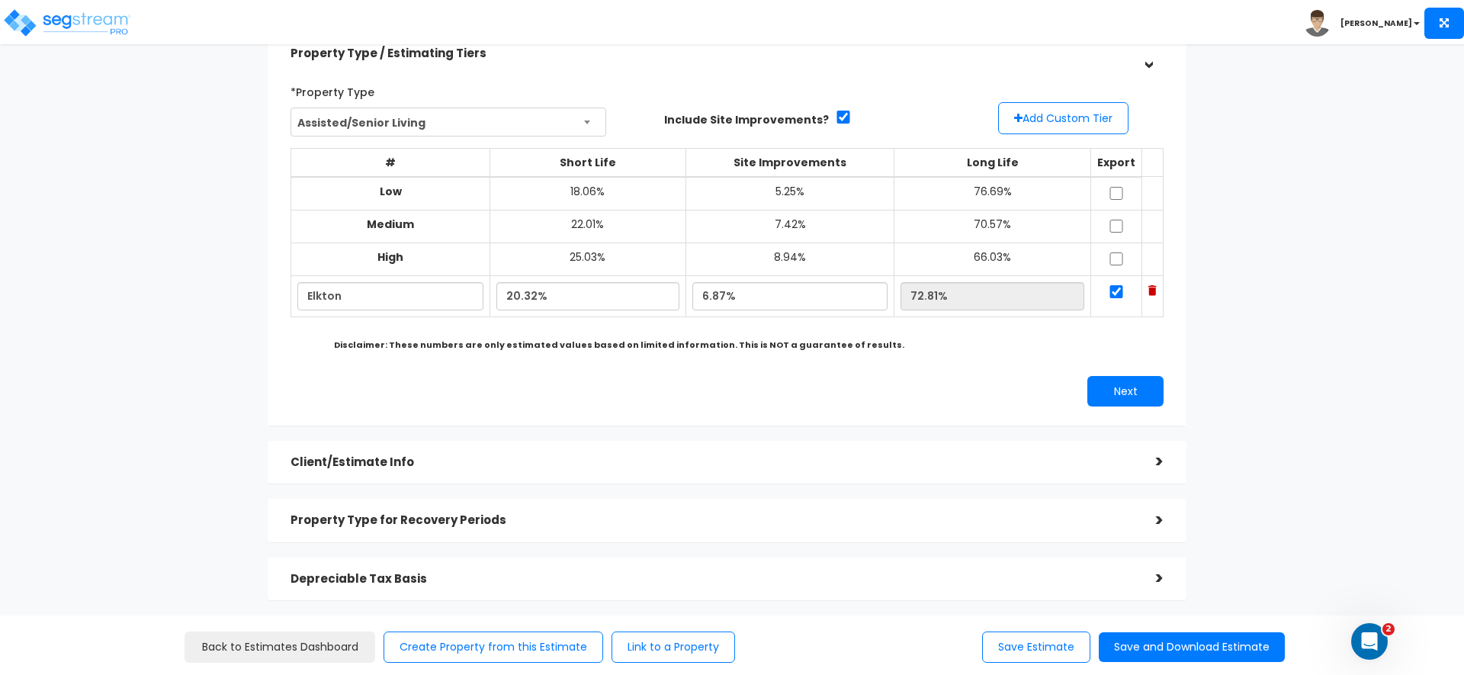
scroll to position [79, 0]
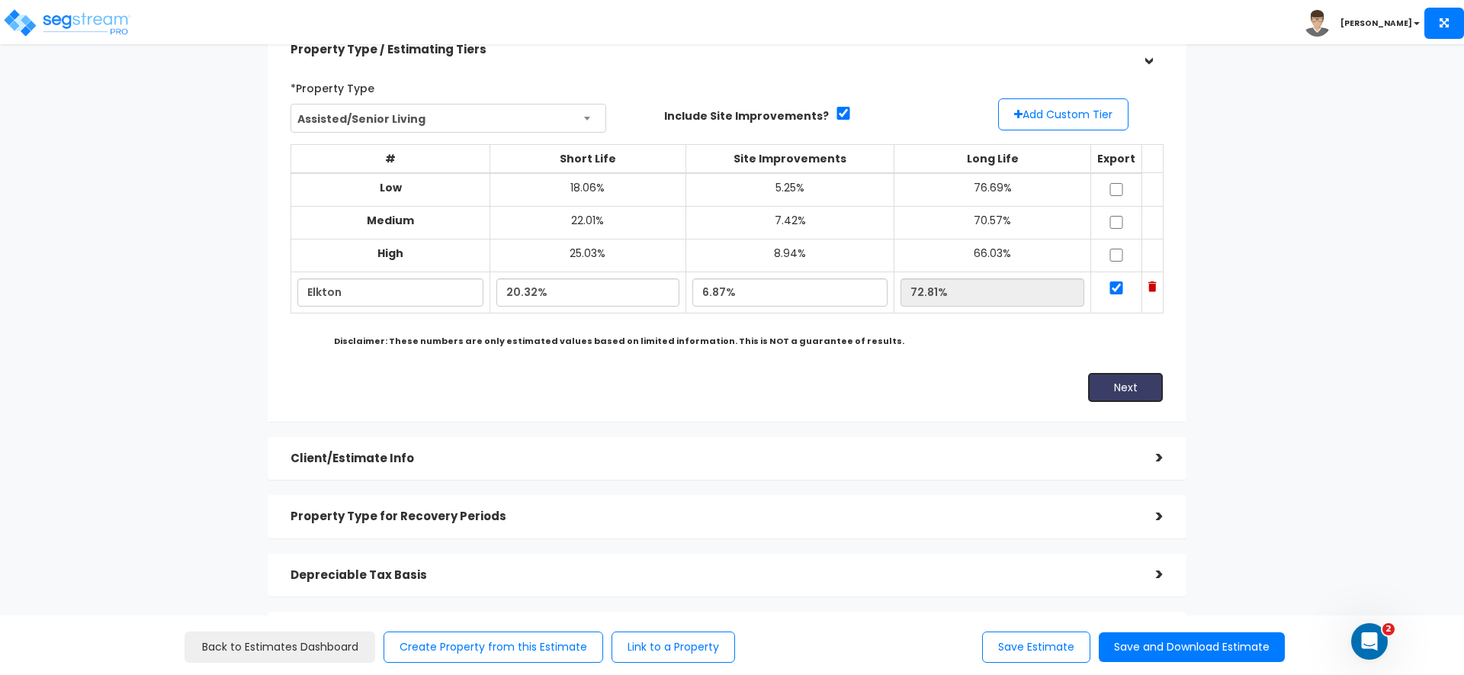
click at [1145, 383] on button "Next" at bounding box center [1125, 387] width 76 height 31
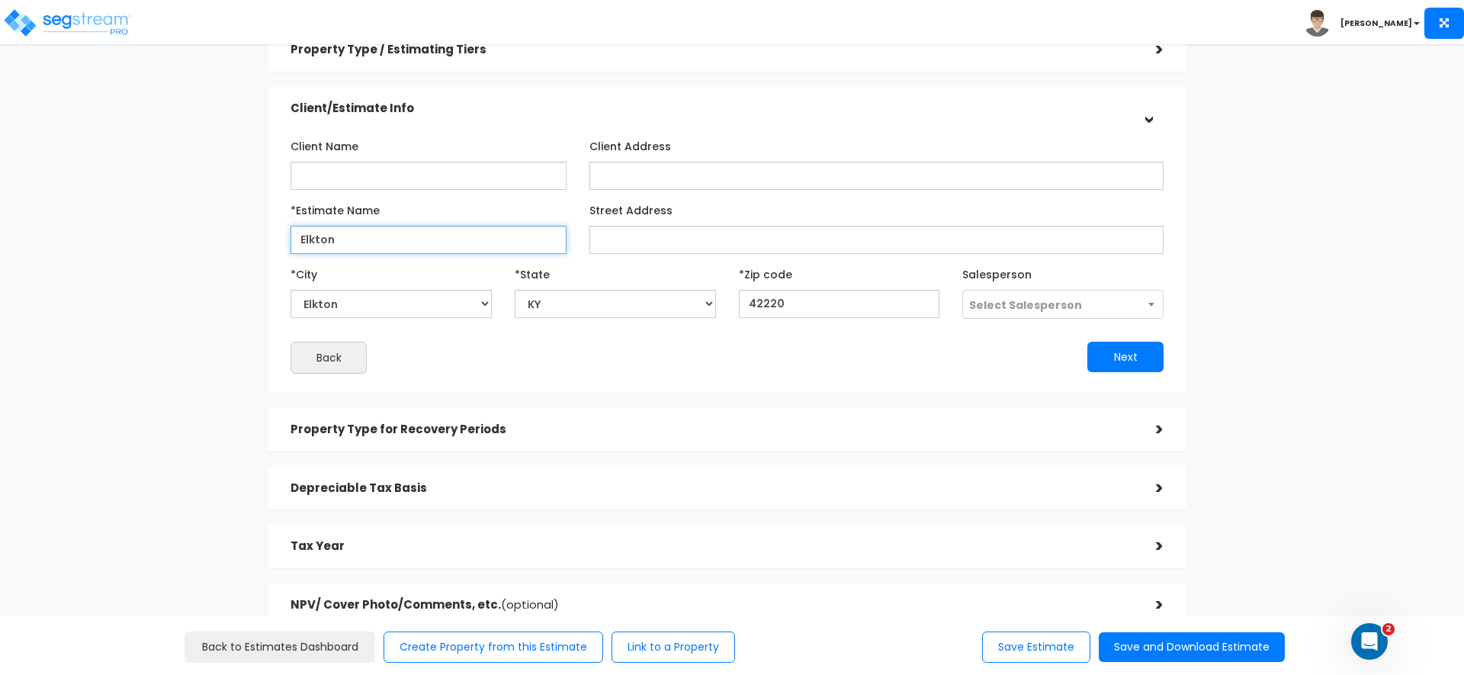
click at [368, 229] on input "Elkton" at bounding box center [429, 240] width 276 height 28
click at [372, 306] on select "Auburn Aberdeen Adairville Adams Adolphus Ages Brookside Albany Alexandria Alle…" at bounding box center [391, 304] width 201 height 28
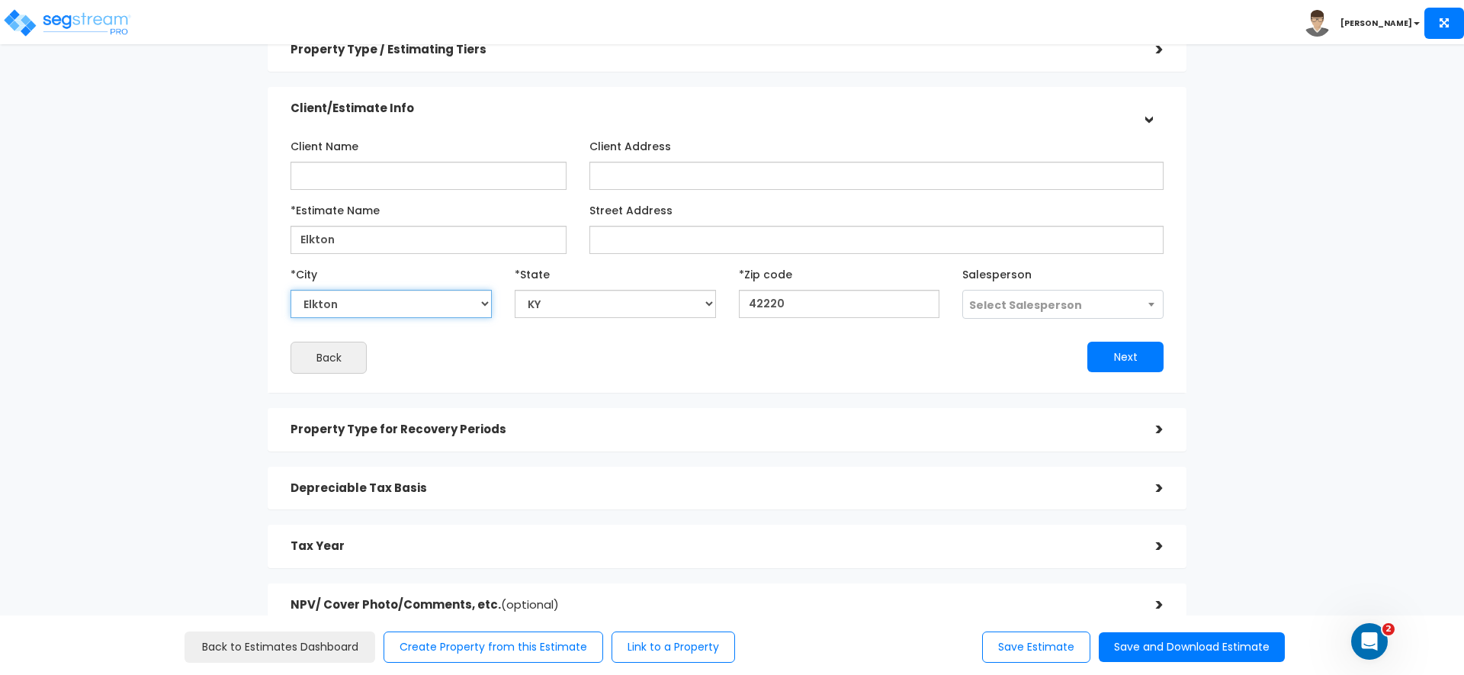
click at [372, 306] on select "Auburn Aberdeen Adairville Adams Adolphus Ages Brookside Albany Alexandria Alle…" at bounding box center [391, 304] width 201 height 28
paste select "Elkton"
select select "Elkton"
click at [372, 306] on select "Auburn Aberdeen Adairville Adams Adolphus Ages Brookside Albany Alexandria Alle…" at bounding box center [391, 304] width 201 height 28
click at [291, 290] on select "Auburn Aberdeen Adairville Adams Adolphus Ages Brookside Albany Alexandria Alle…" at bounding box center [391, 304] width 201 height 28
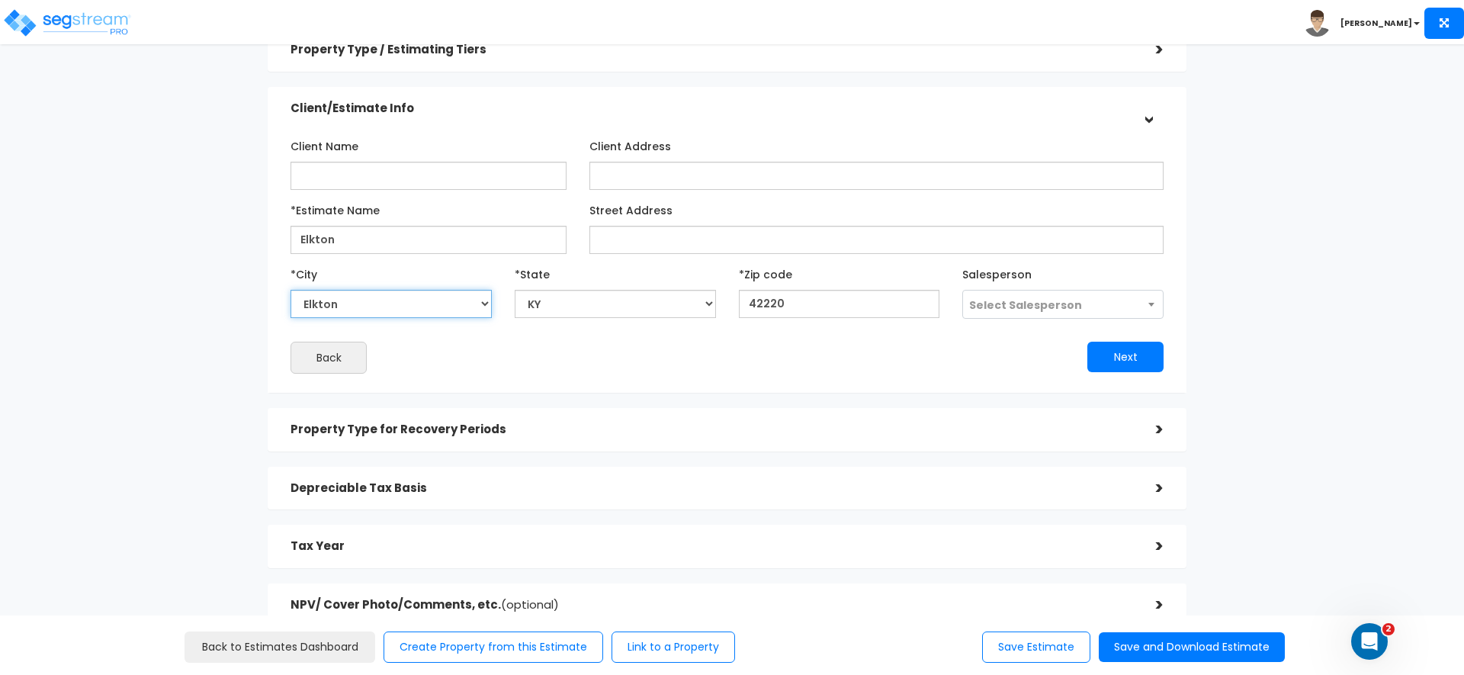
click at [310, 307] on select "Auburn Aberdeen Adairville Adams Adolphus Ages Brookside Albany Alexandria Alle…" at bounding box center [391, 304] width 201 height 28
click at [291, 290] on select "Auburn Aberdeen Adairville Adams Adolphus Ages Brookside Albany Alexandria Alle…" at bounding box center [391, 304] width 201 height 28
click at [810, 301] on input "42220" at bounding box center [839, 304] width 201 height 28
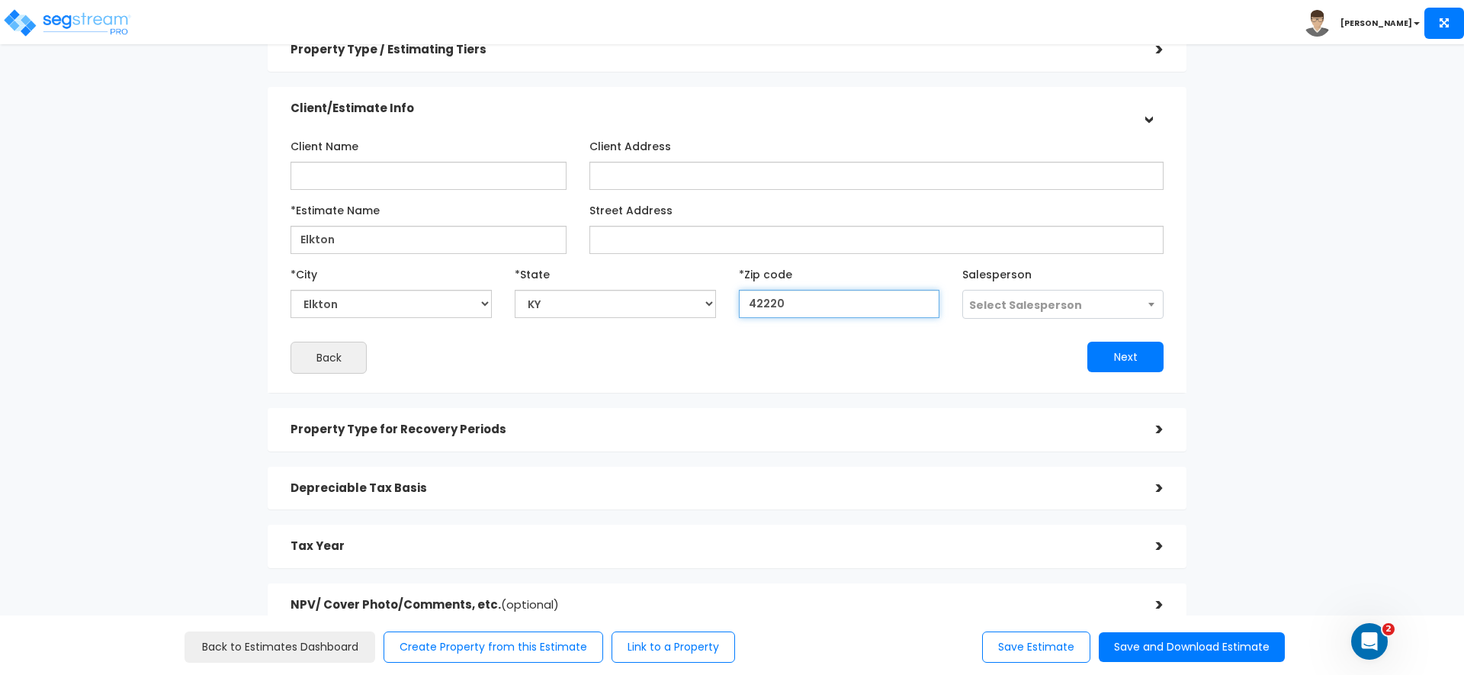
paste input "1031"
type input "41031"
click at [824, 338] on div "Client Name Client Address *Estimate Name Elkton *City Ary" at bounding box center [727, 253] width 873 height 240
click at [1112, 357] on button "Next" at bounding box center [1125, 357] width 76 height 31
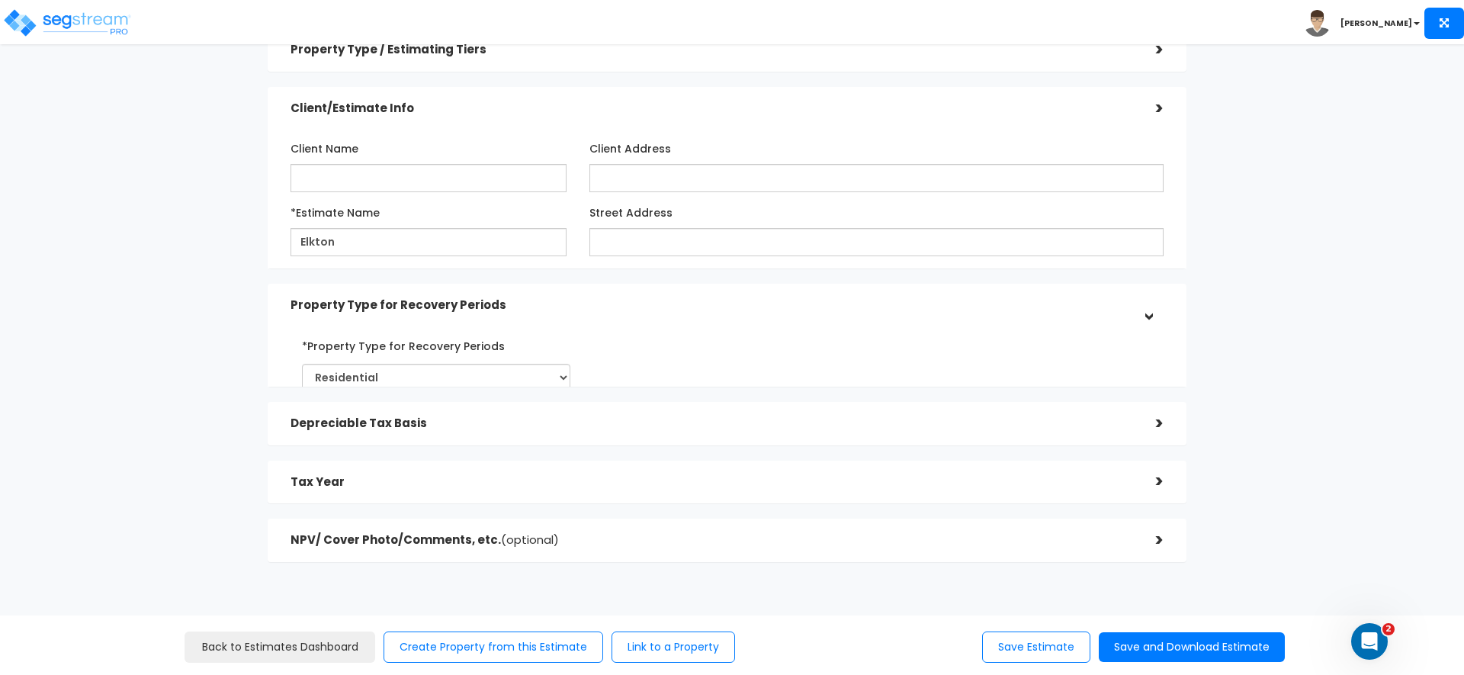
scroll to position [51, 0]
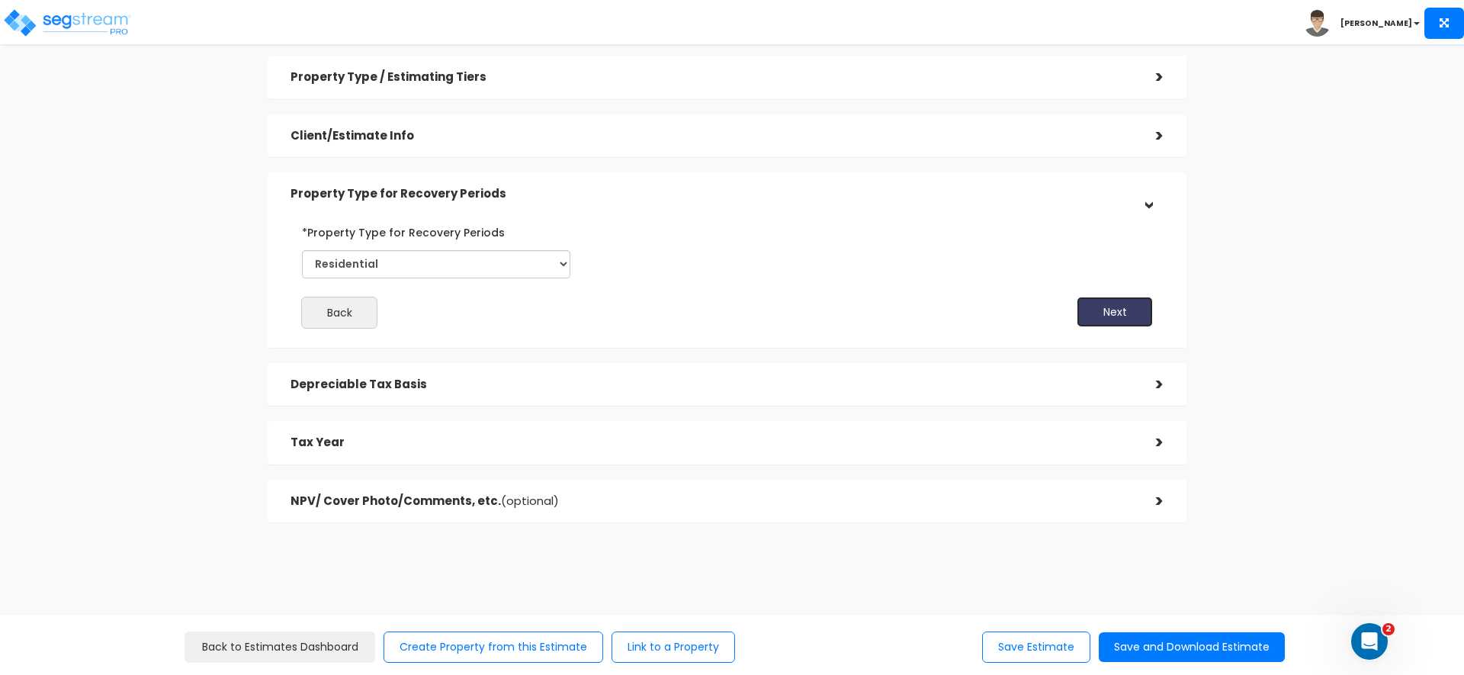
click at [1107, 320] on button "Next" at bounding box center [1115, 312] width 76 height 31
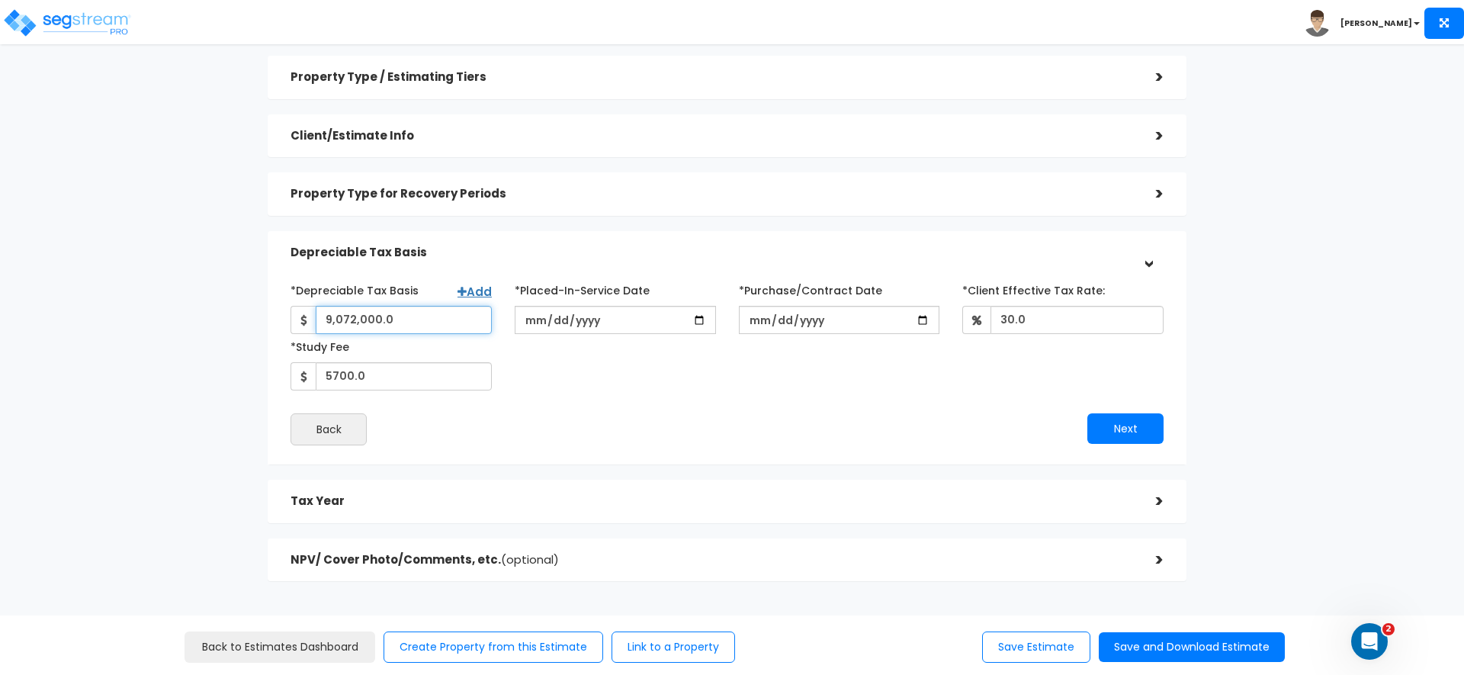
click at [367, 327] on input "9,072,000.0" at bounding box center [404, 320] width 176 height 28
paste input "495000"
type input "4,950,000"
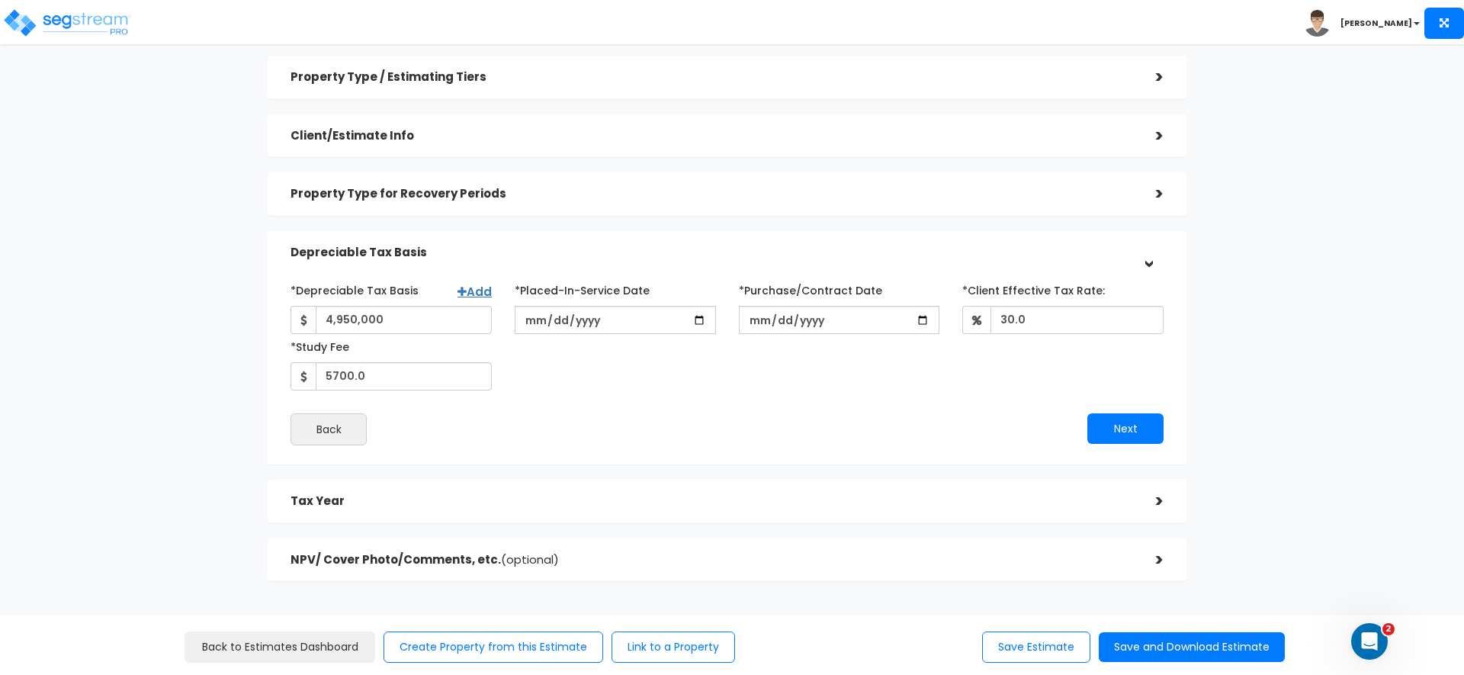
click at [527, 378] on div "*Depreciable Tax Basis Add 4,950,000 *Placed-In-Service Date 2025-08-07" at bounding box center [727, 334] width 896 height 113
click at [538, 317] on input "[DATE]" at bounding box center [615, 320] width 201 height 28
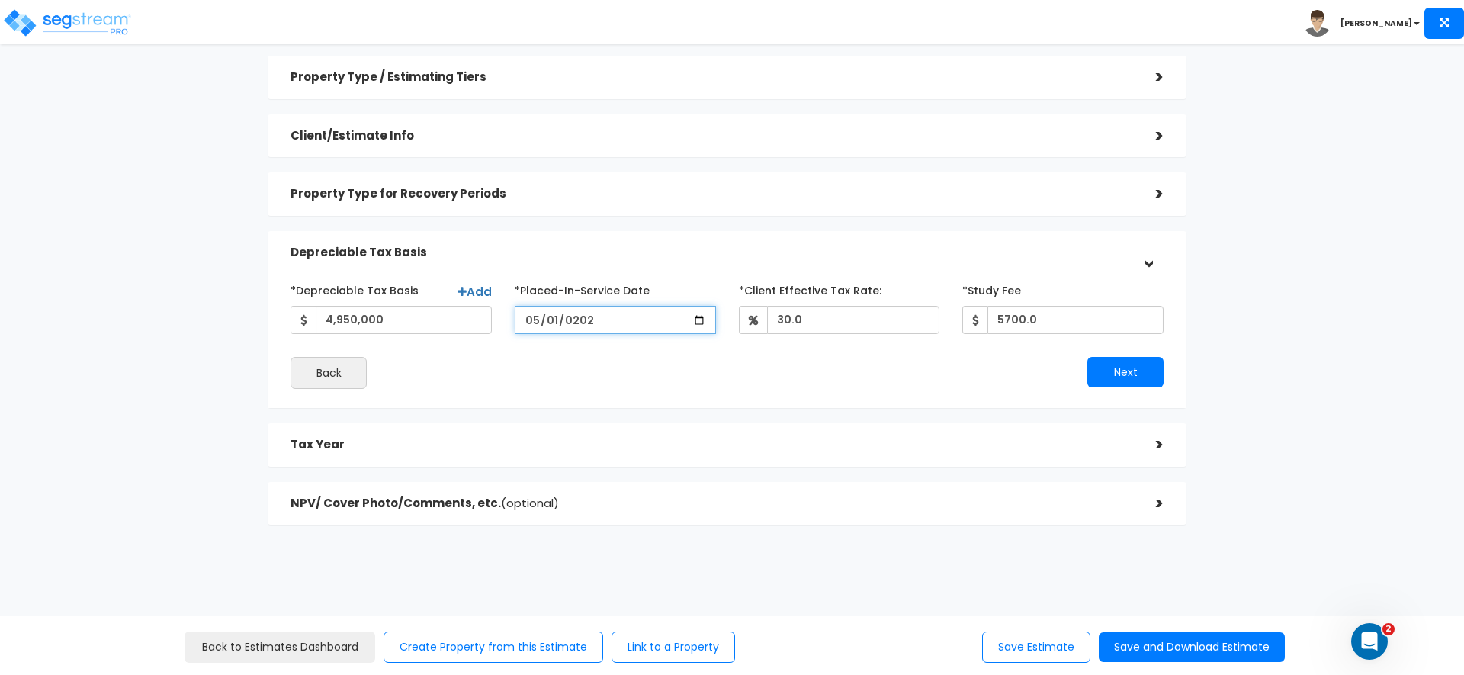
type input "2025-05-01"
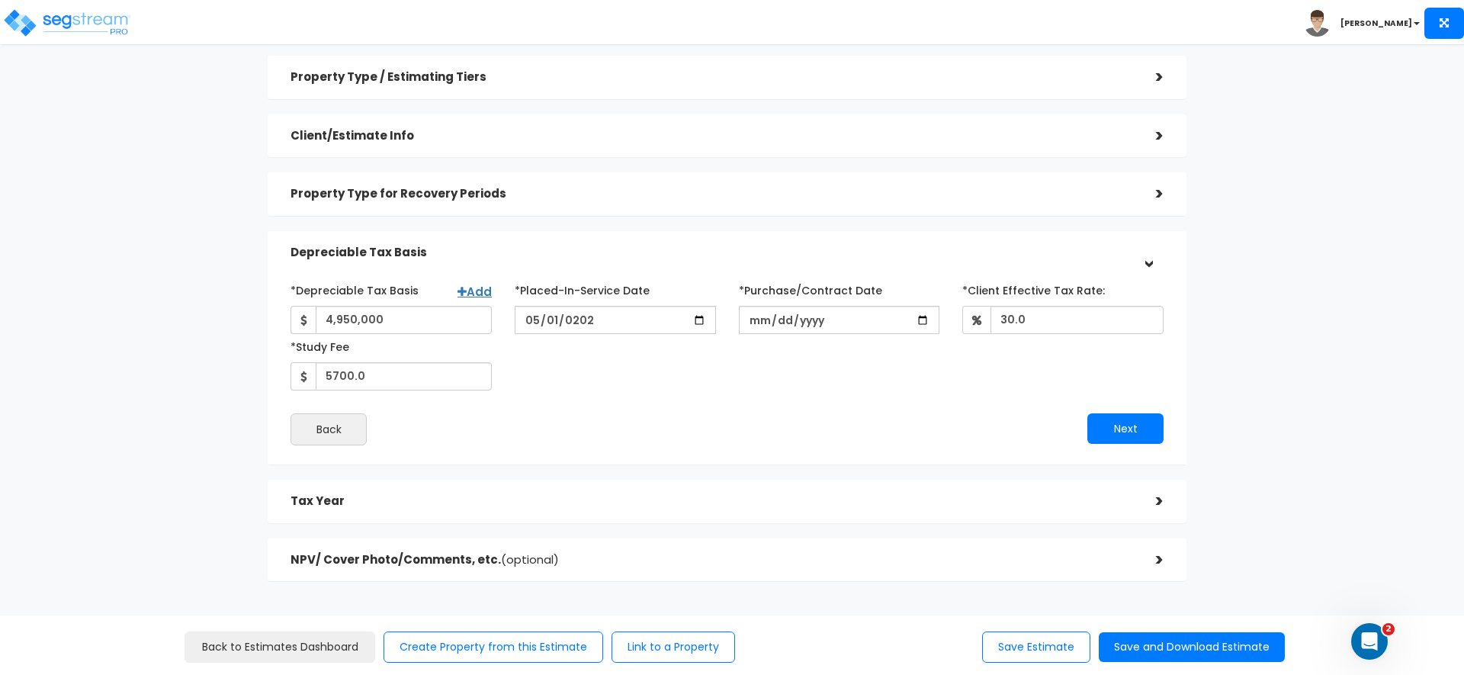
click at [618, 373] on div "*Depreciable Tax Basis Add 4,950,000 *Placed-In-Service Date 2025-05-01" at bounding box center [727, 334] width 896 height 113
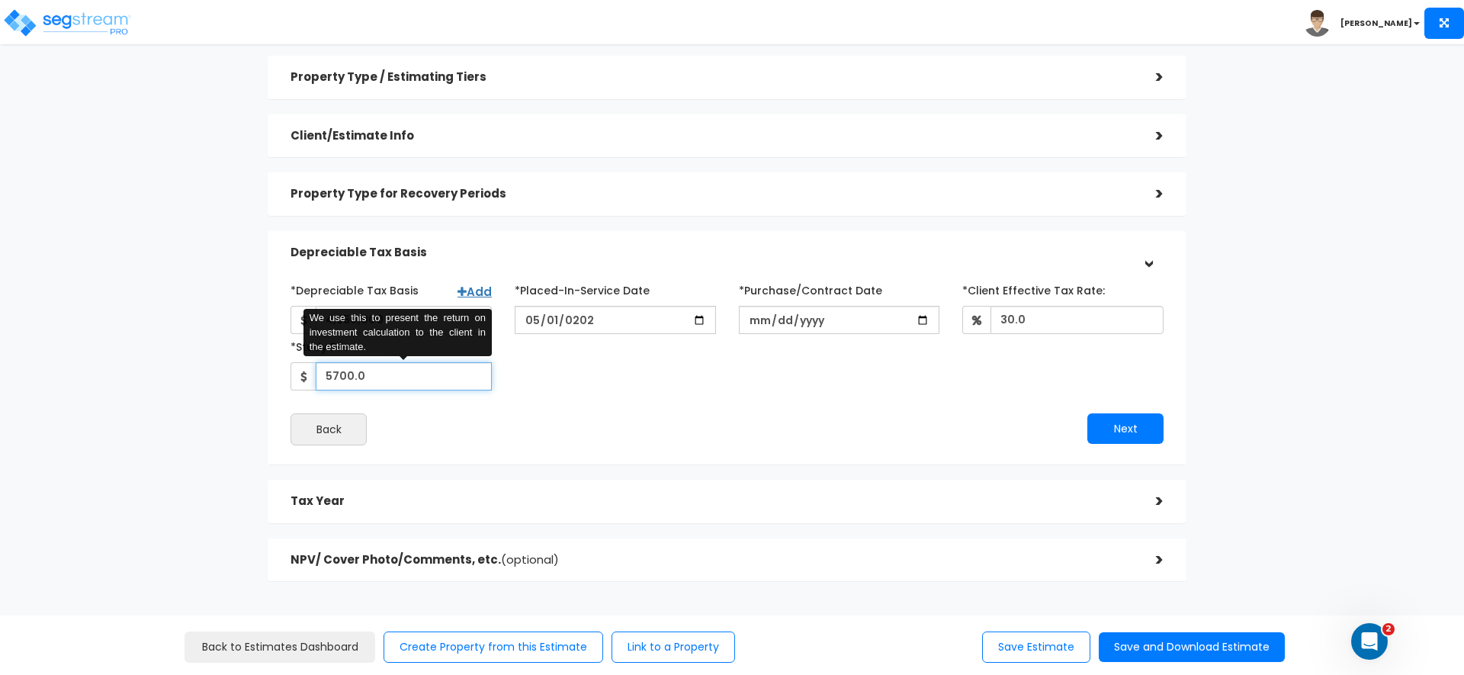
click at [411, 389] on input "5700.0" at bounding box center [404, 376] width 176 height 28
type input "5700"
click at [759, 311] on input "*Purchase/Contract Date" at bounding box center [839, 320] width 201 height 28
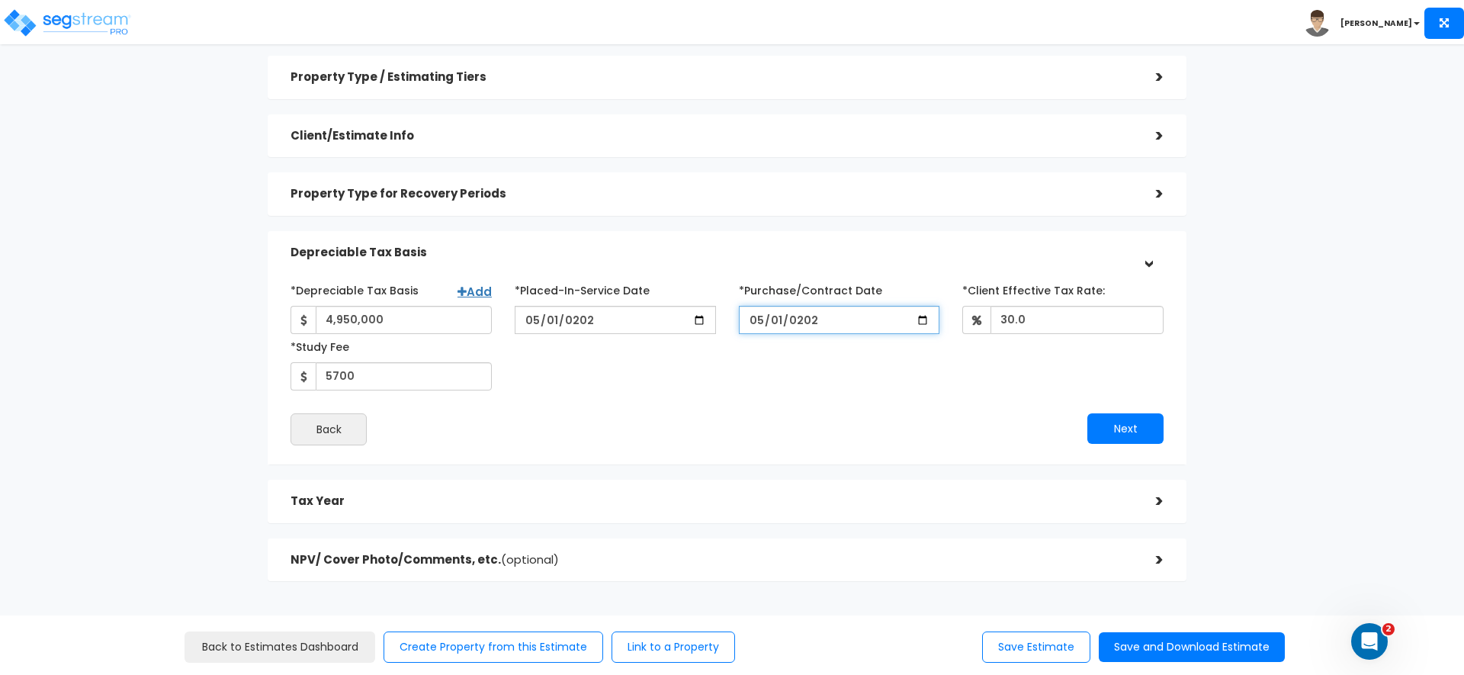
type input "2025-05-01"
click at [795, 384] on div "*Depreciable Tax Basis Add 4,950,000 *Placed-In-Service Date 2025-05-01" at bounding box center [727, 334] width 896 height 113
click at [1113, 425] on button "Next" at bounding box center [1125, 428] width 76 height 31
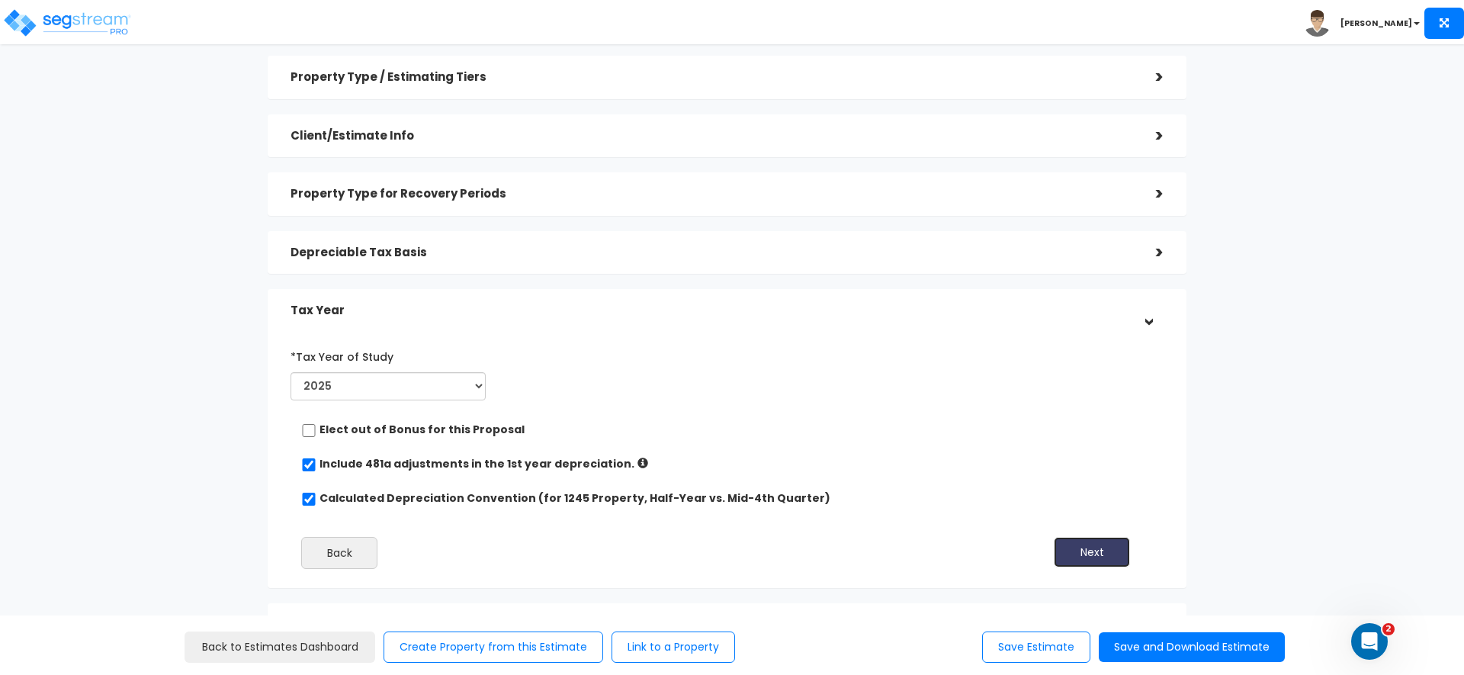
click at [1113, 557] on button "Next" at bounding box center [1092, 552] width 76 height 31
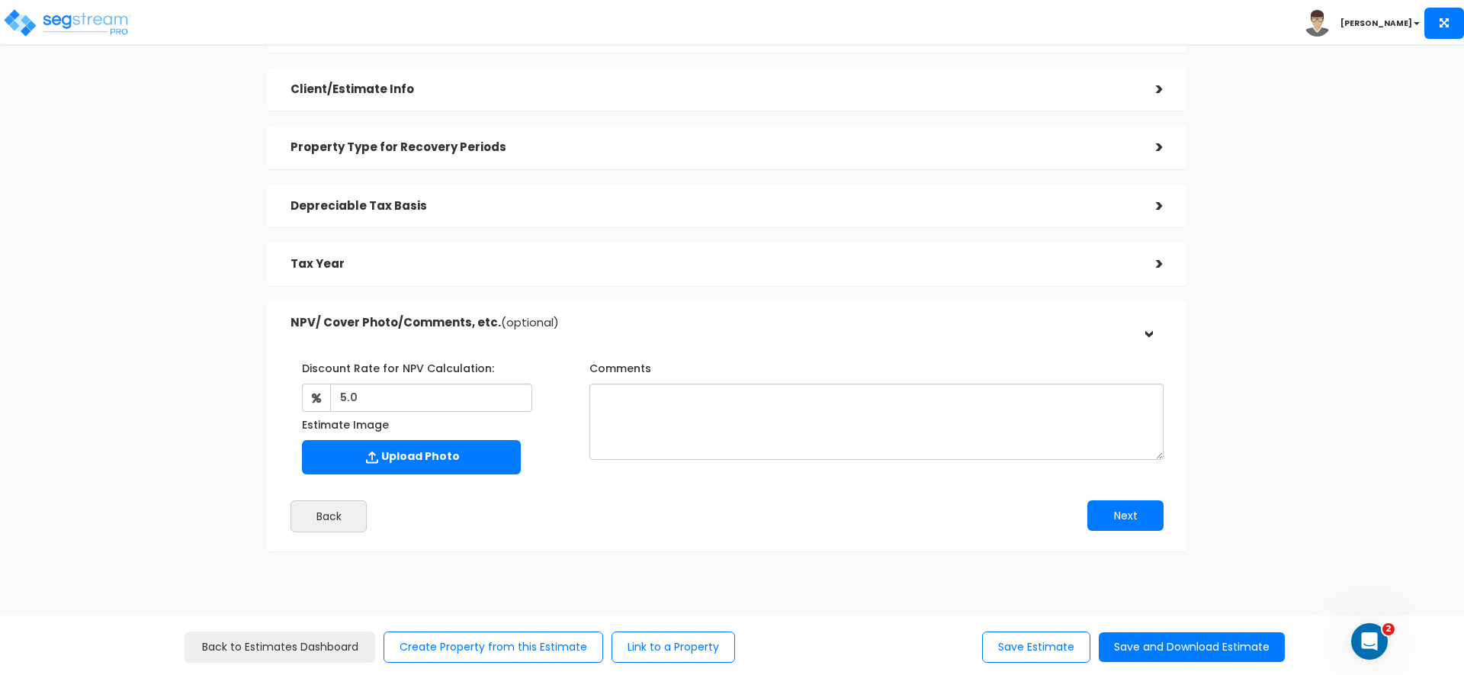
scroll to position [100, 0]
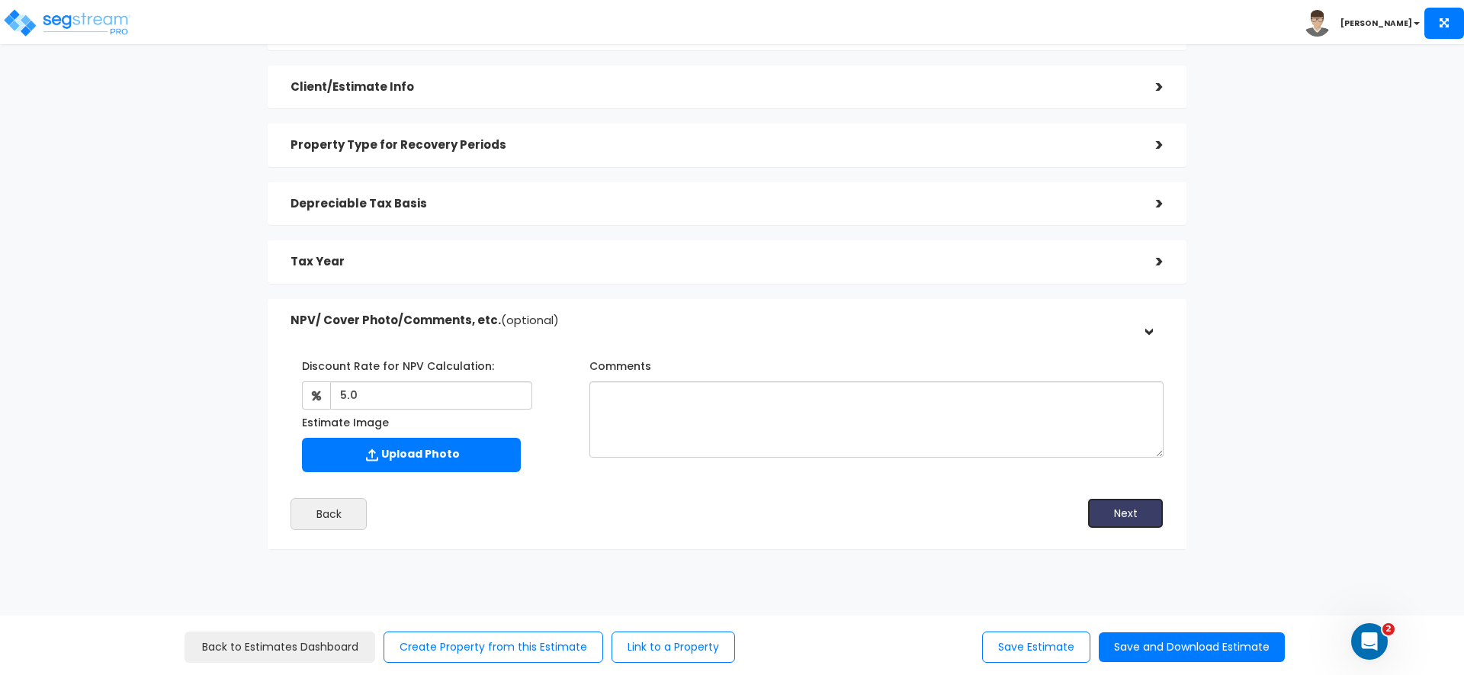
click at [1124, 519] on button "Next" at bounding box center [1125, 513] width 76 height 31
click at [1013, 649] on button "Save Estimate" at bounding box center [1036, 646] width 108 height 31
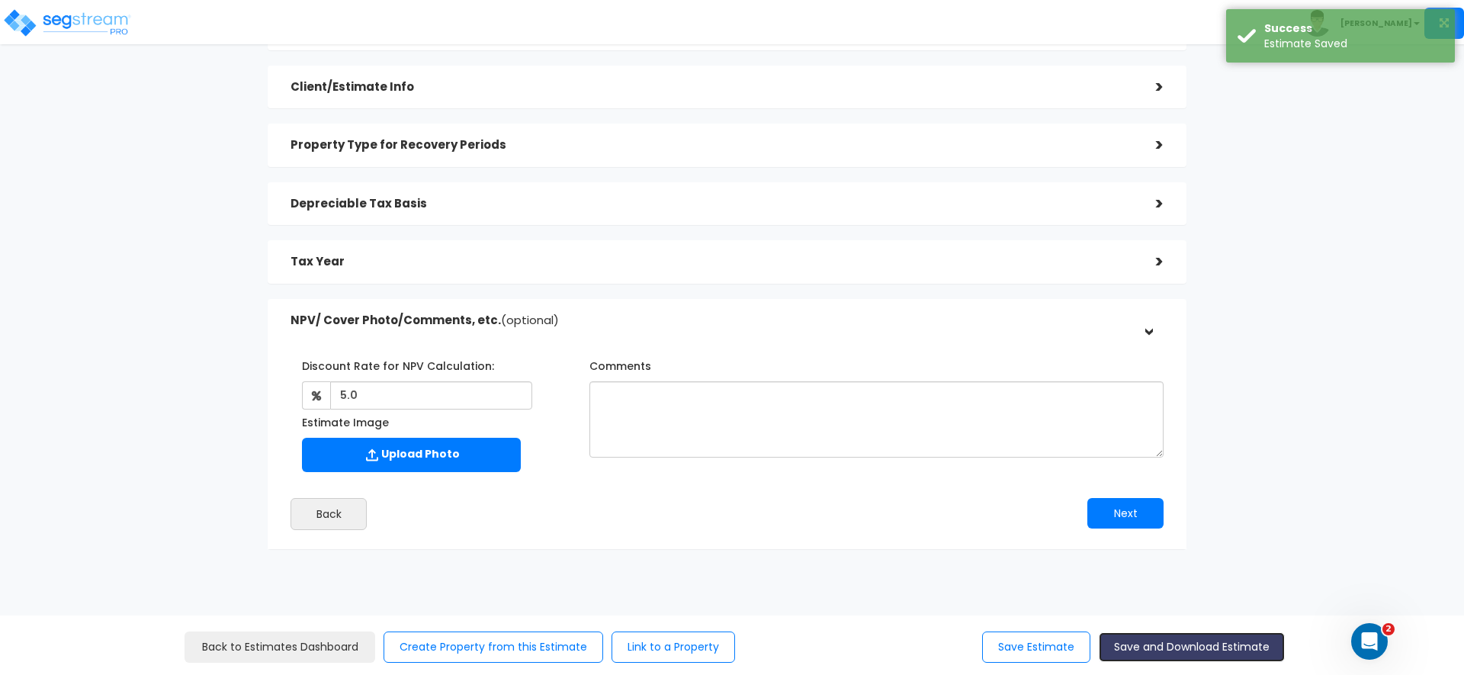
click at [1181, 653] on button "Save and Download Estimate" at bounding box center [1192, 647] width 186 height 30
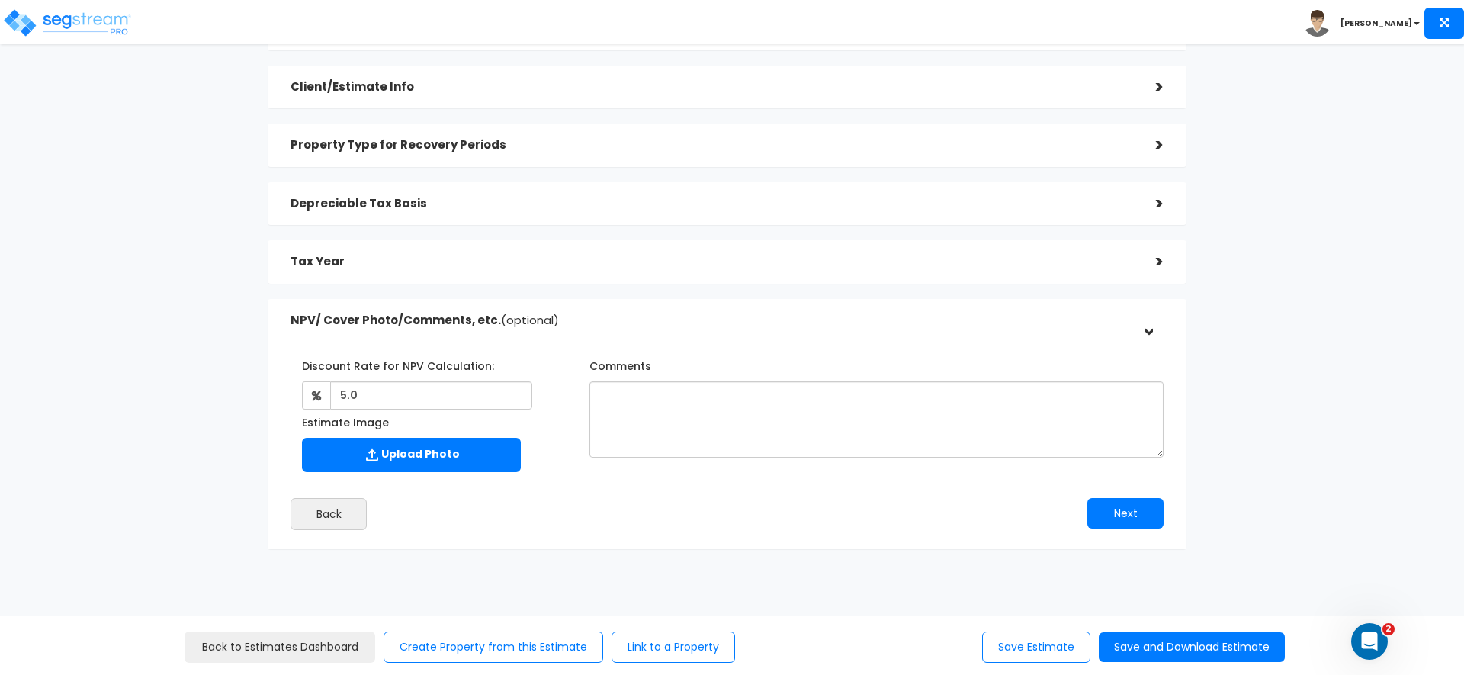
click at [552, 98] on div "Client/Estimate Info" at bounding box center [712, 87] width 843 height 28
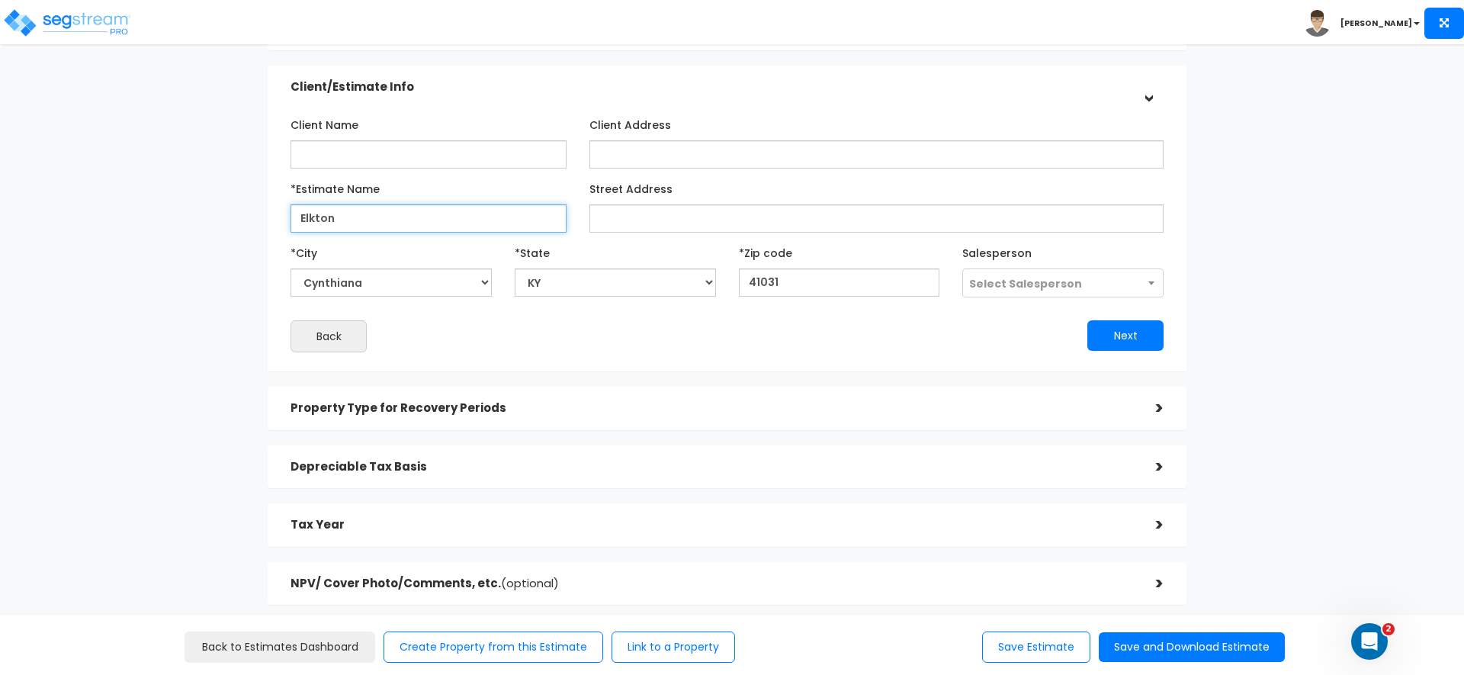
click at [358, 226] on input "Elkton" at bounding box center [429, 218] width 276 height 28
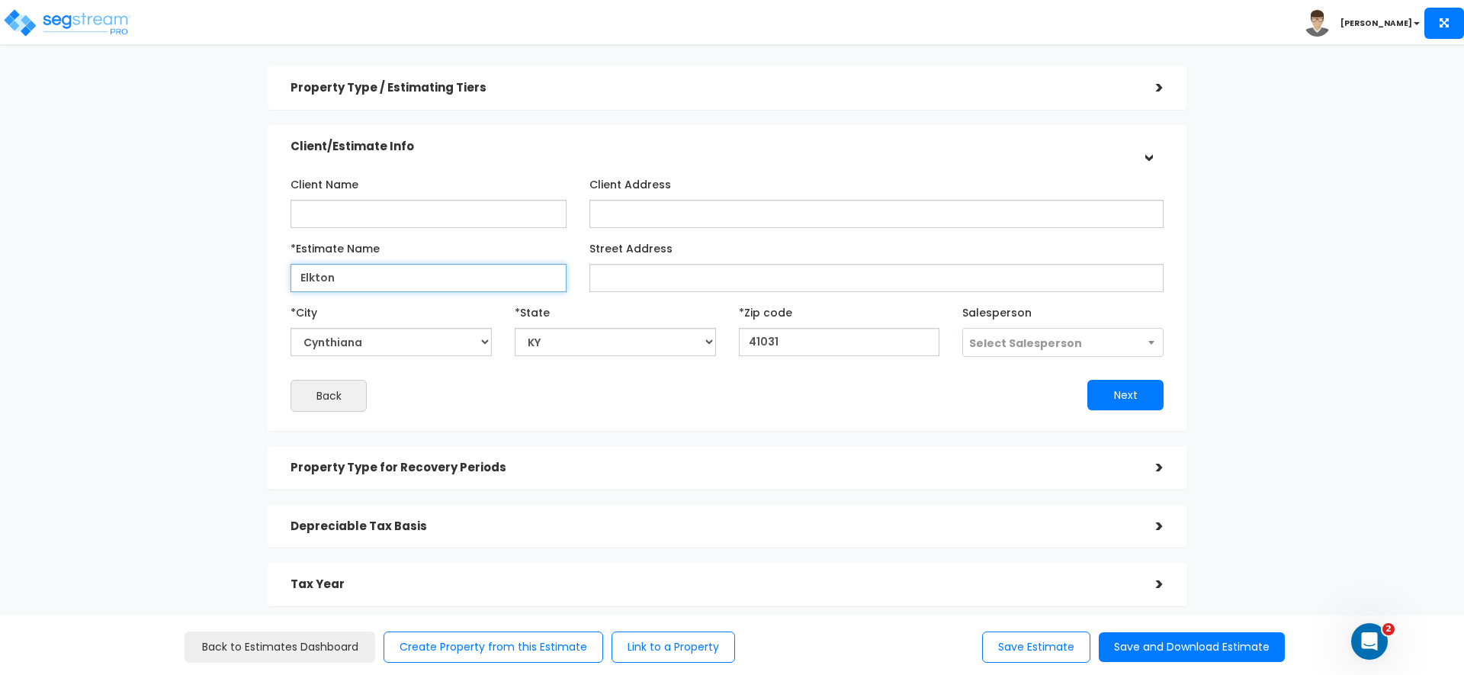
scroll to position [24, 0]
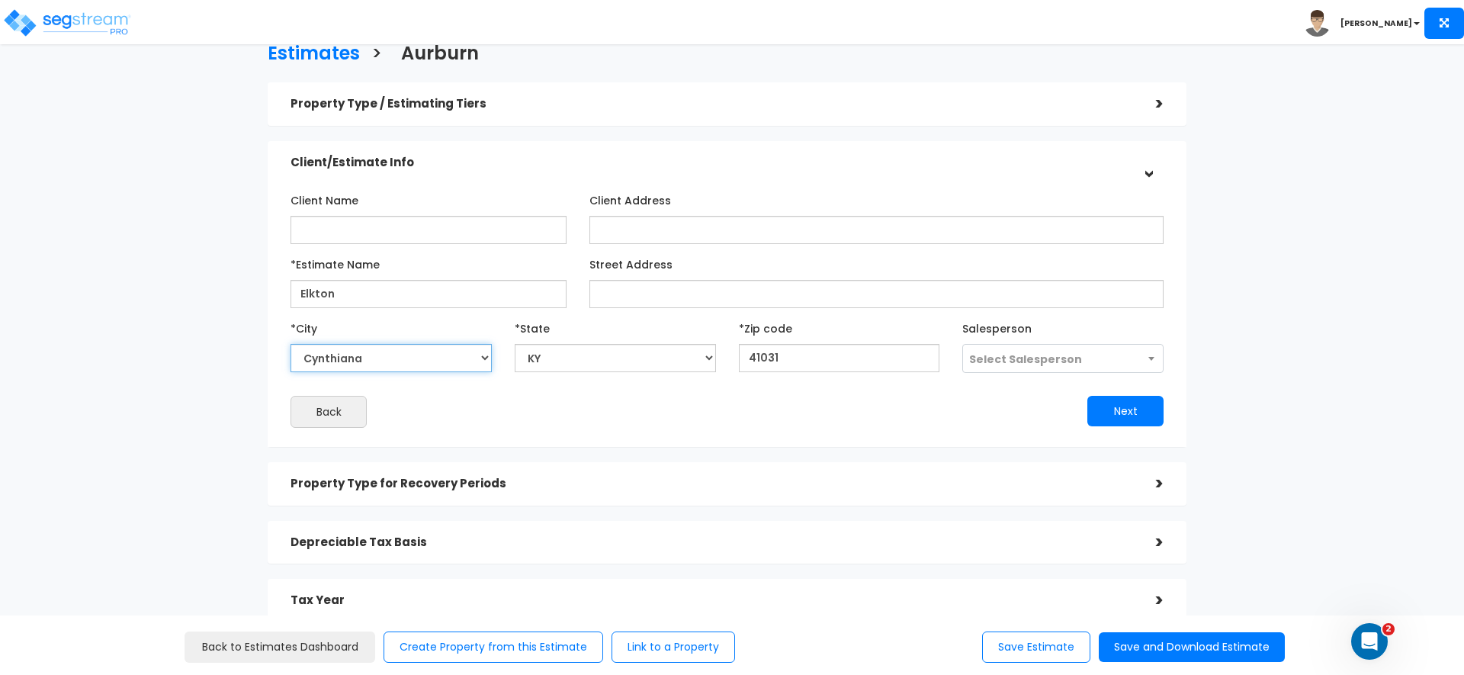
click at [353, 348] on select "Auburn Aberdeen Adairville Adams Adolphus Ages Brookside Albany Alexandria Alle…" at bounding box center [391, 358] width 201 height 28
select select "Cynthiana"
click at [316, 295] on input "Elkton" at bounding box center [429, 294] width 276 height 28
paste input "text"
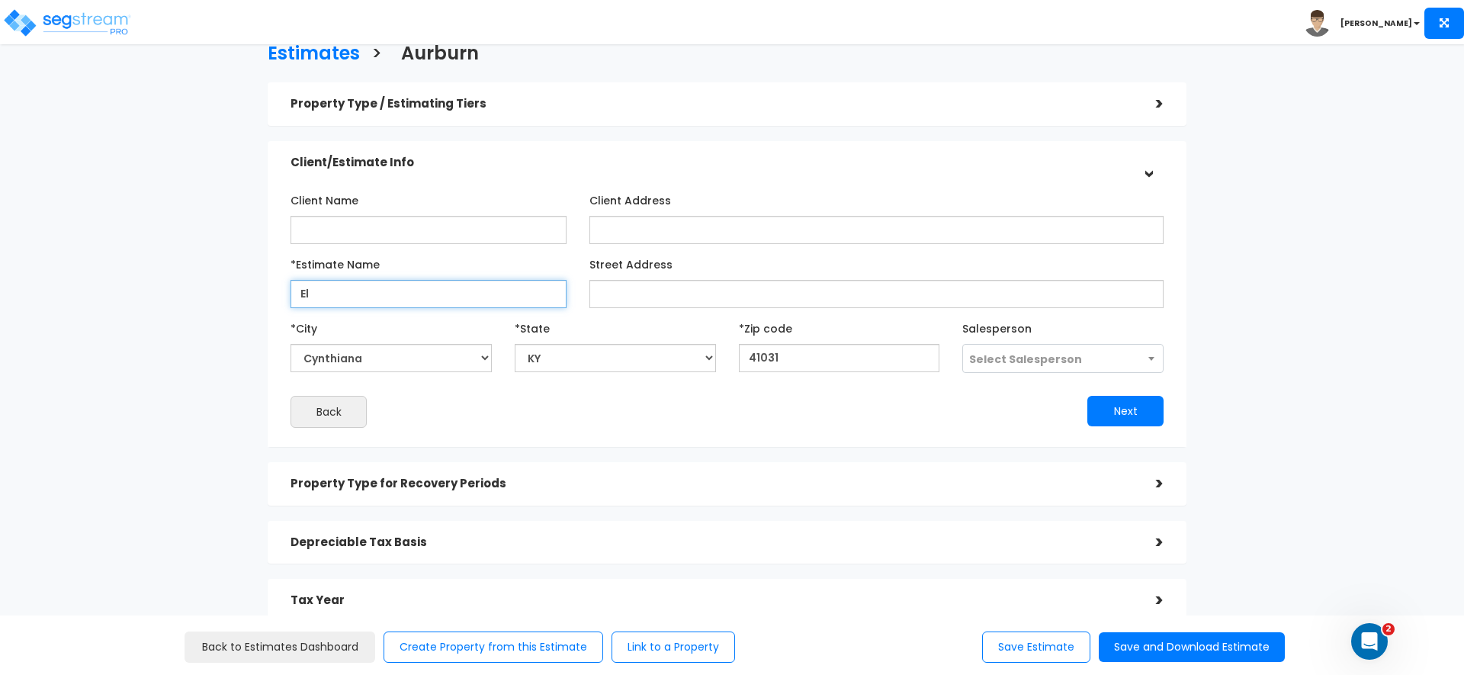
type input "E"
type input "Cynthiana"
click at [494, 414] on div "Back" at bounding box center [503, 412] width 448 height 32
click at [1102, 406] on button "Next" at bounding box center [1125, 411] width 76 height 31
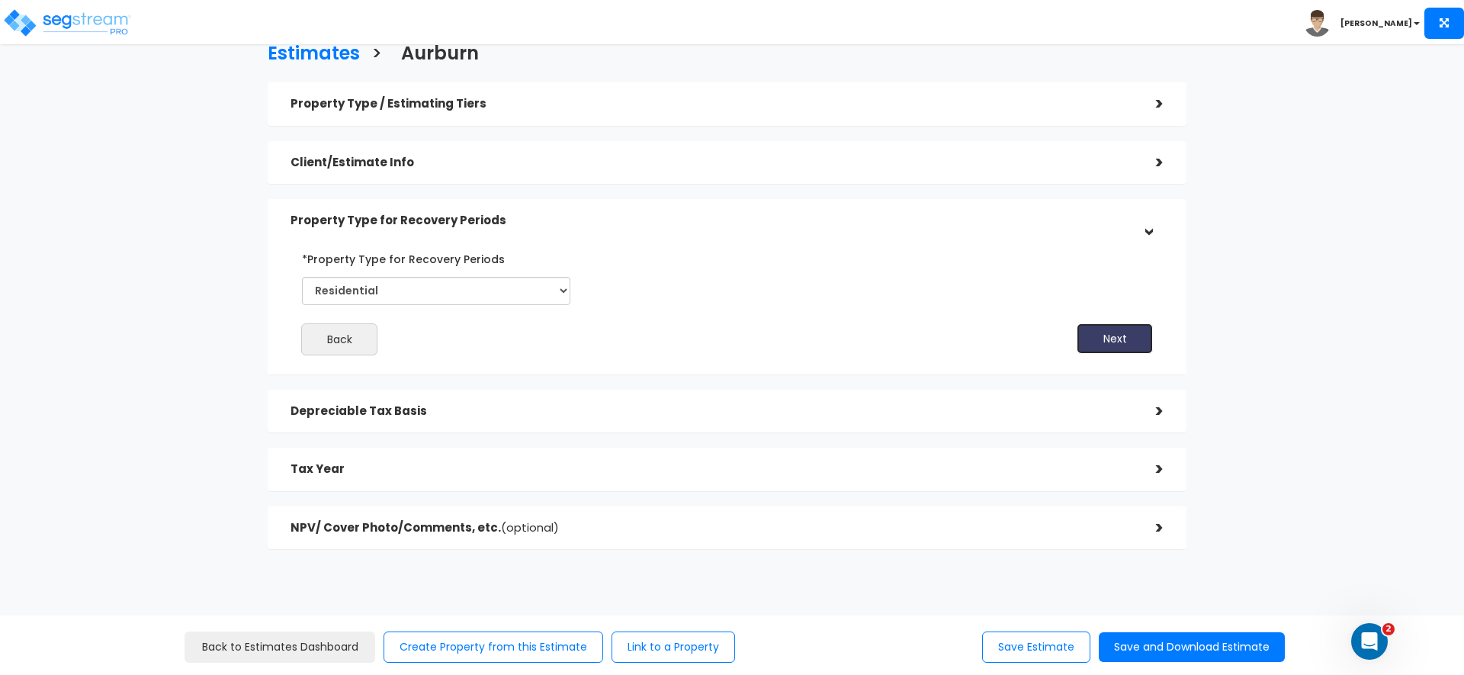
click at [1104, 352] on button "Next" at bounding box center [1115, 338] width 76 height 31
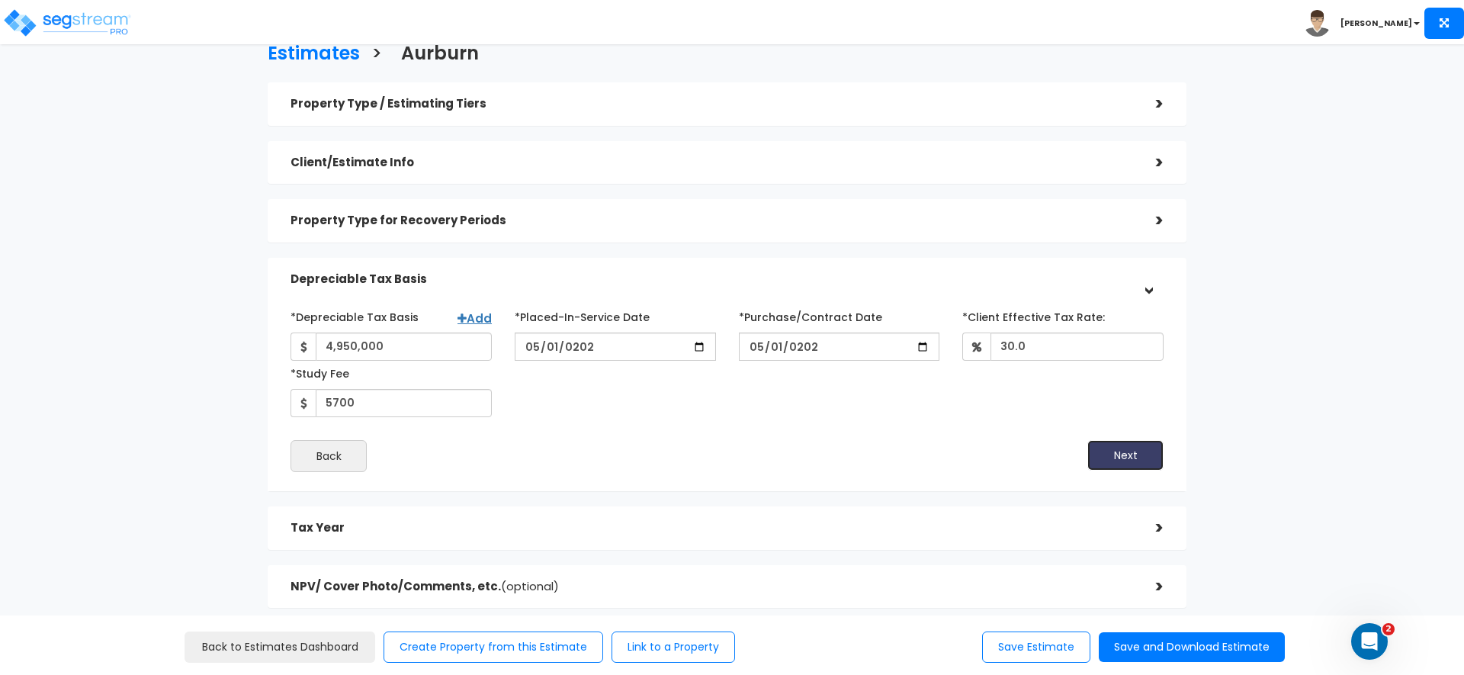
click at [1116, 453] on button "Next" at bounding box center [1125, 455] width 76 height 31
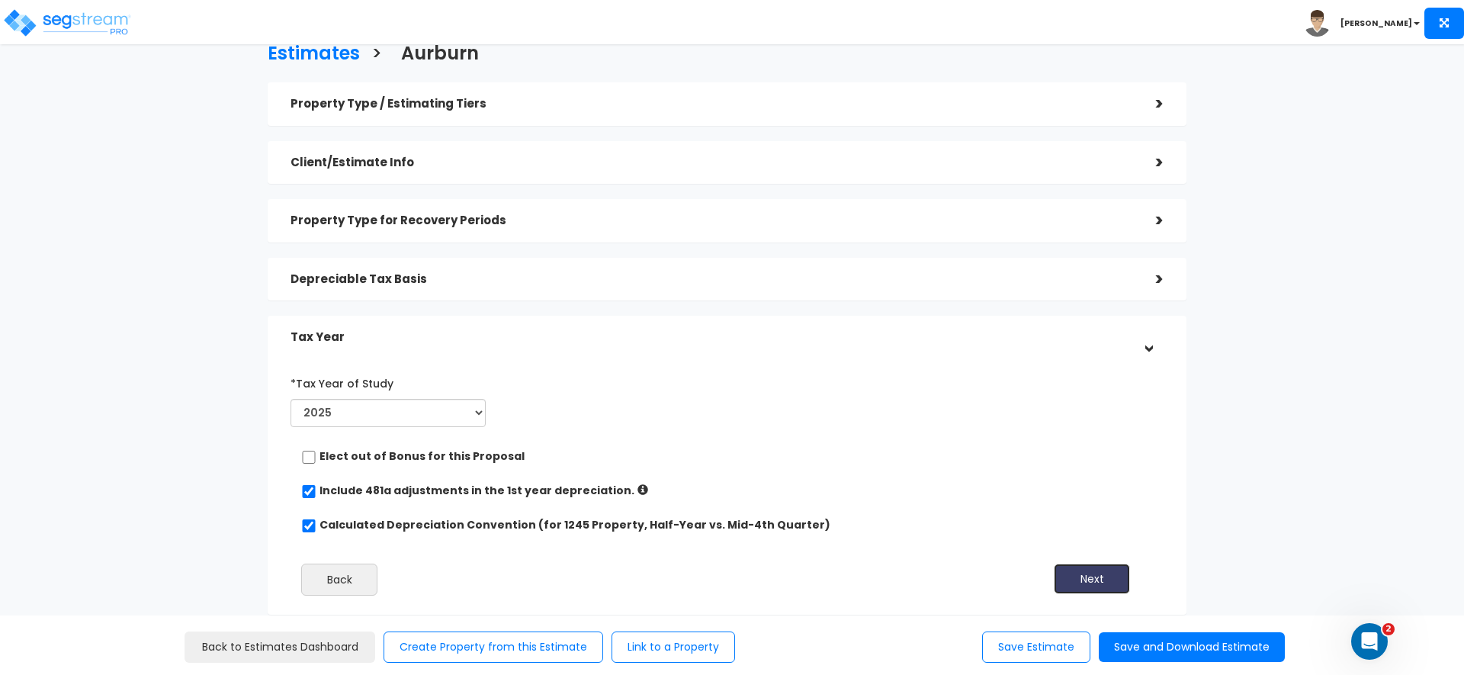
click at [1103, 586] on button "Next" at bounding box center [1092, 579] width 76 height 31
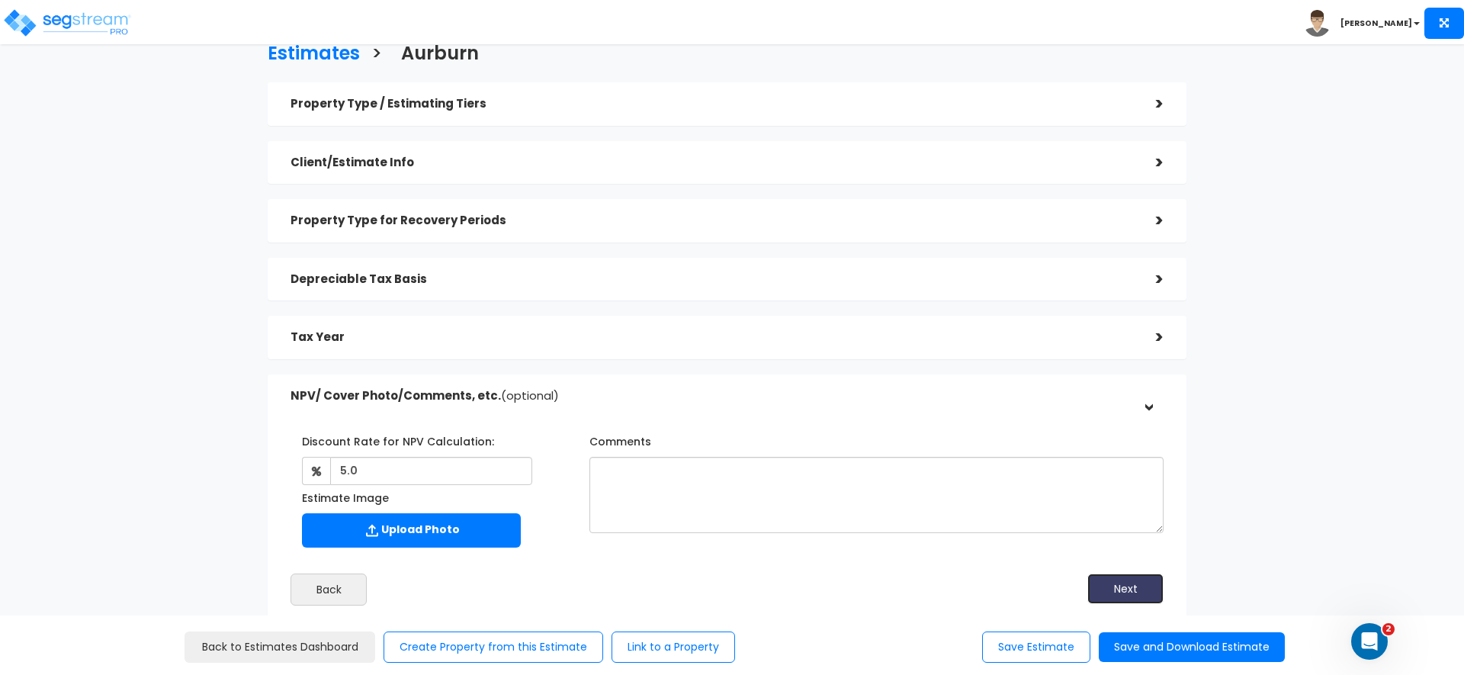
click at [1110, 597] on button "Next" at bounding box center [1125, 588] width 76 height 31
click at [1042, 644] on button "Save Estimate" at bounding box center [1036, 646] width 108 height 31
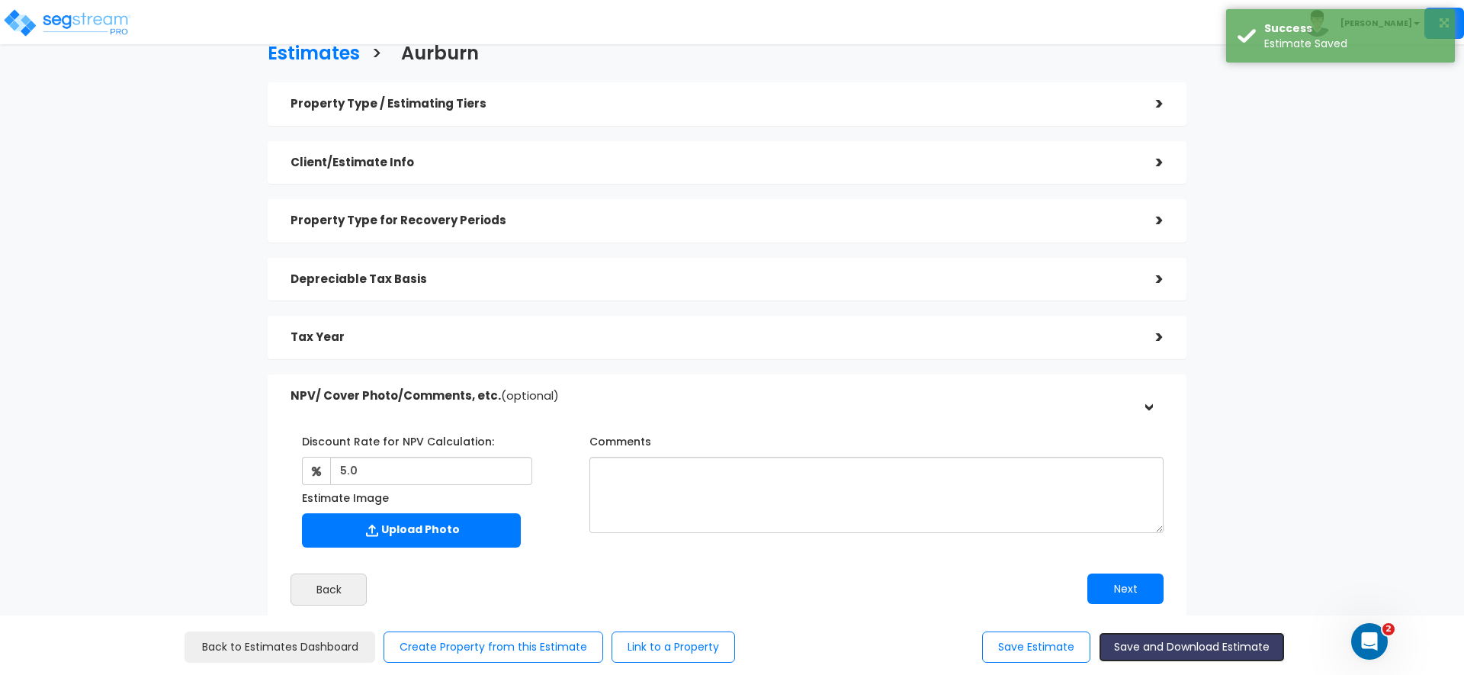
click at [1161, 645] on button "Save and Download Estimate" at bounding box center [1192, 647] width 186 height 30
